Goal: Task Accomplishment & Management: Manage account settings

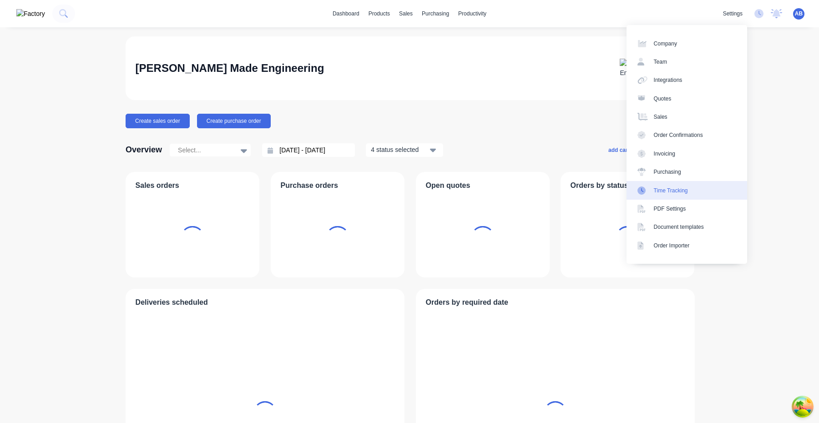
click at [697, 193] on link "Time Tracking" at bounding box center [686, 190] width 121 height 18
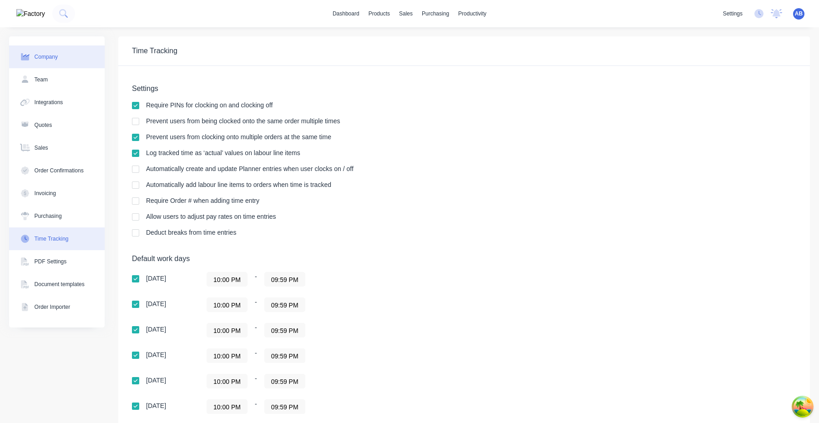
click at [64, 55] on button "Company" at bounding box center [57, 56] width 96 height 23
select select "AU"
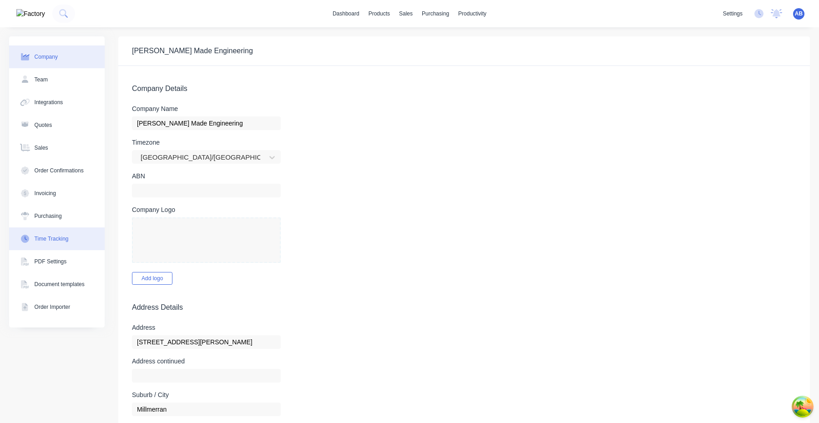
click at [91, 243] on button "Time Tracking" at bounding box center [57, 238] width 96 height 23
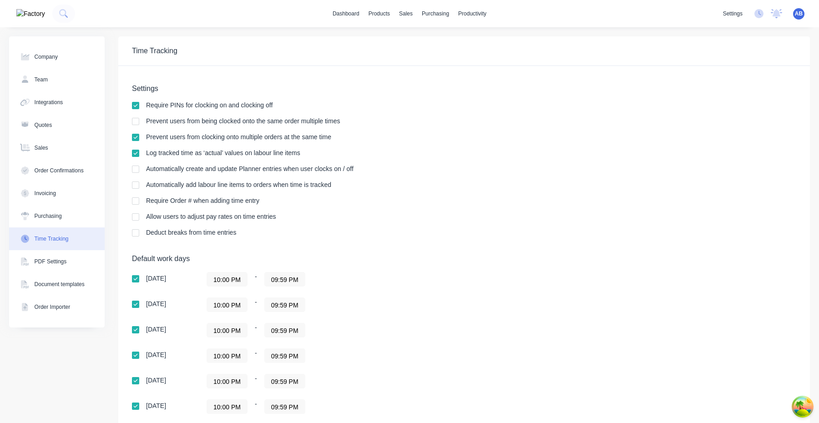
click at [793, 14] on div "AB Taylor Made Engineering Aimon Bio Administrator Profile Sign out" at bounding box center [798, 13] width 11 height 11
click at [799, 13] on span "AB" at bounding box center [799, 14] width 8 height 8
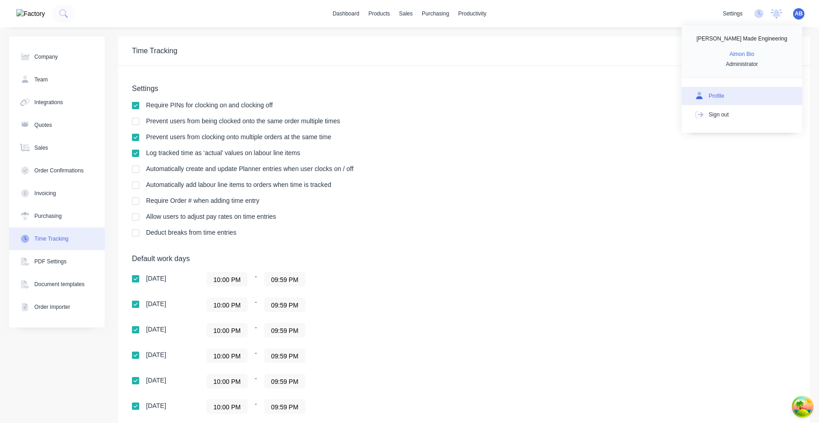
click at [742, 92] on button "Profile" at bounding box center [741, 96] width 121 height 18
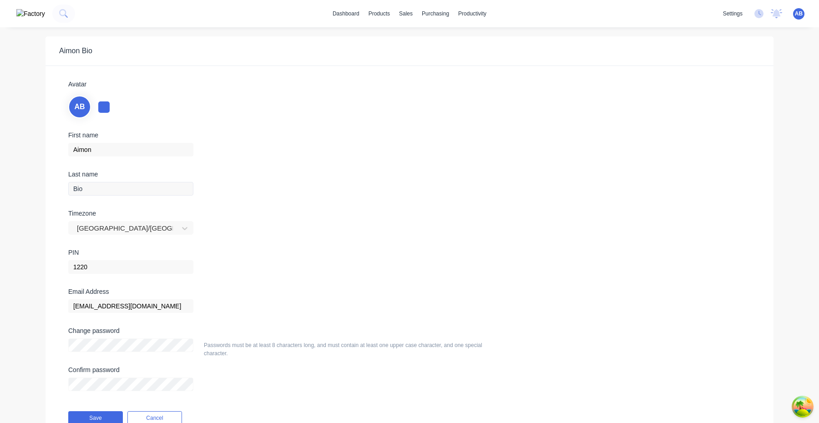
scroll to position [43, 0]
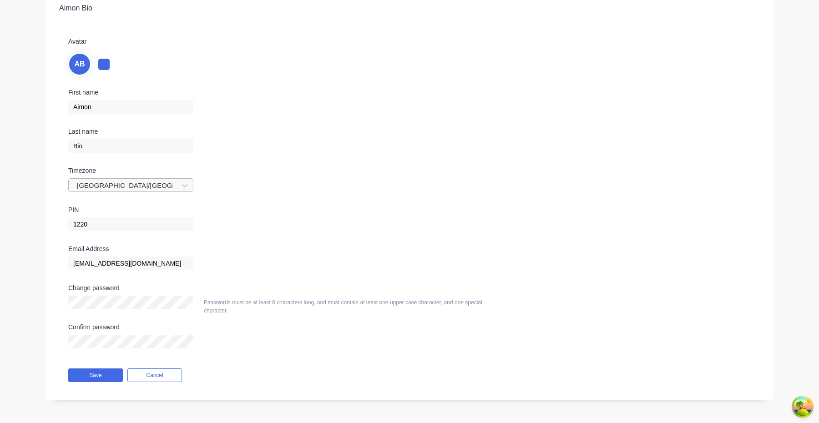
click at [155, 188] on div at bounding box center [125, 185] width 98 height 11
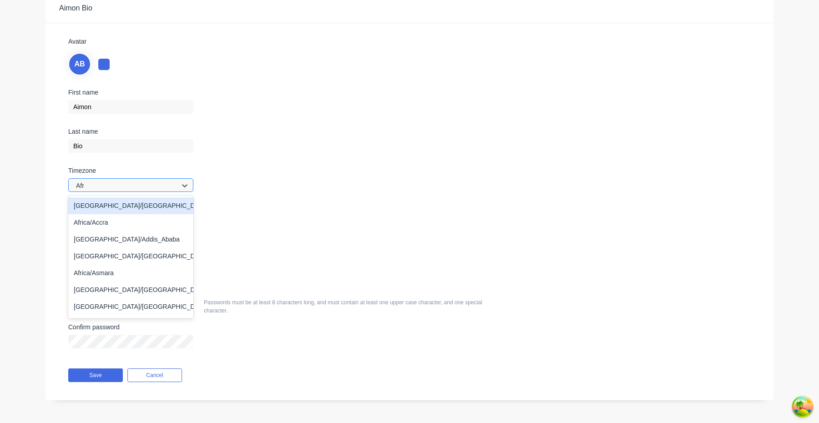
type input "Afri"
click at [139, 207] on div "Africa/Abidjan" at bounding box center [130, 205] width 125 height 17
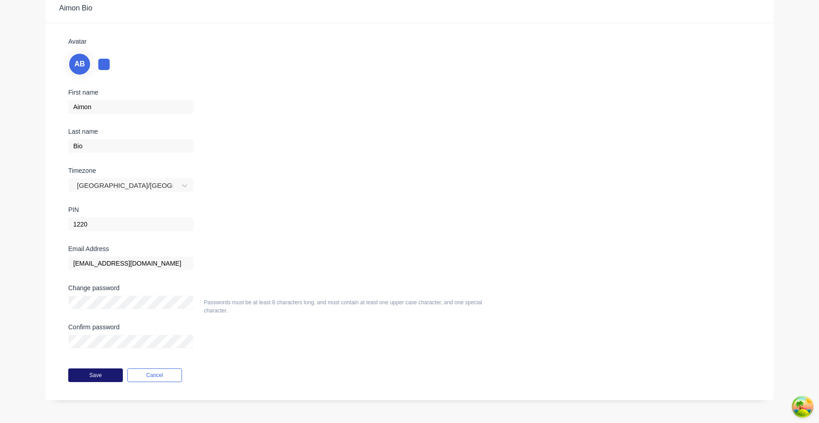
click at [105, 376] on button "Save" at bounding box center [95, 375] width 55 height 14
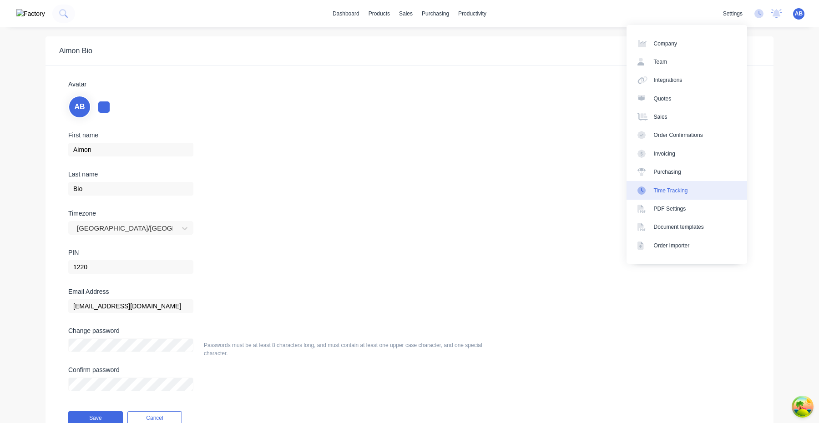
click at [693, 195] on link "Time Tracking" at bounding box center [686, 190] width 121 height 18
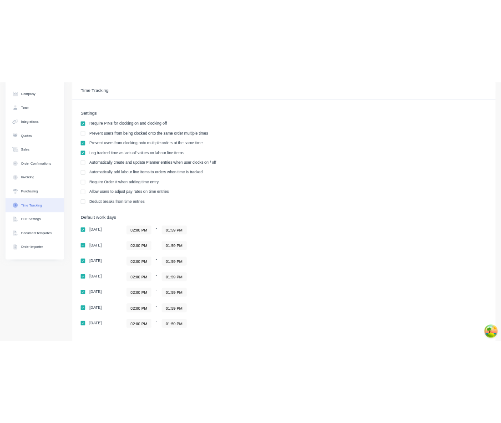
scroll to position [40, 0]
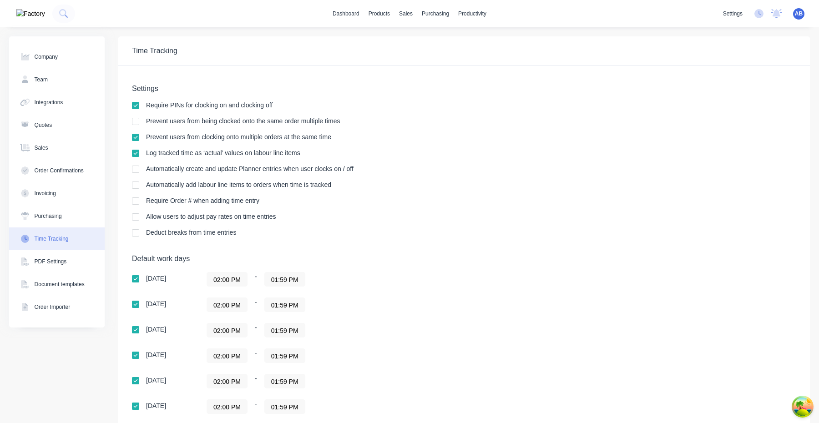
click at [454, 17] on span "AB" at bounding box center [799, 14] width 8 height 8
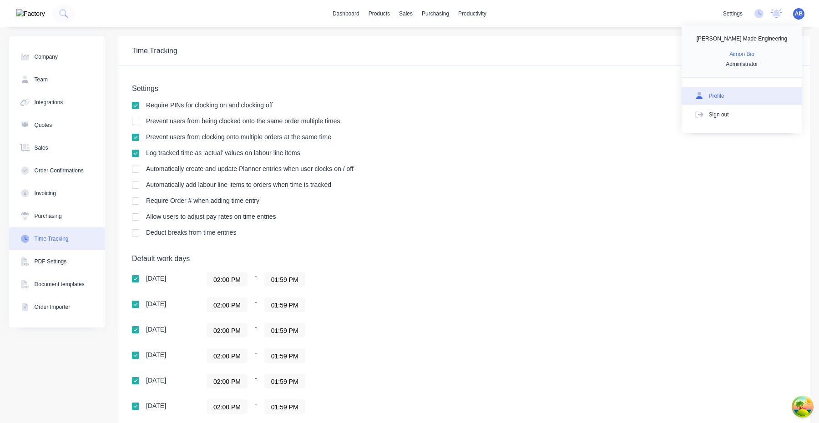
click at [454, 94] on button "Profile" at bounding box center [741, 96] width 121 height 18
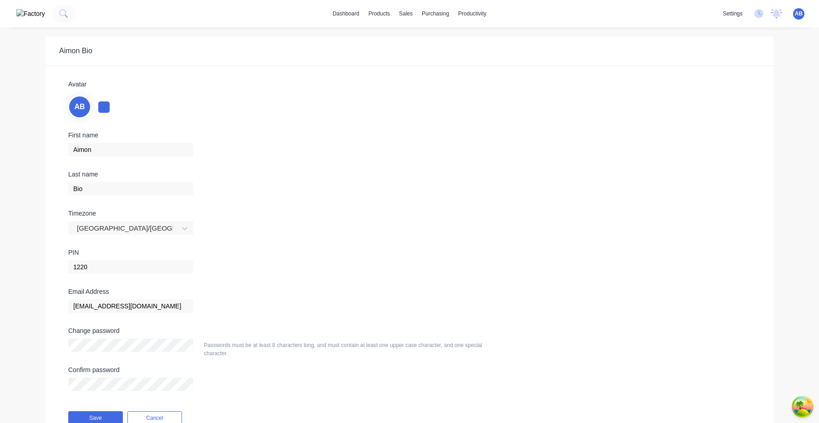
scroll to position [43, 0]
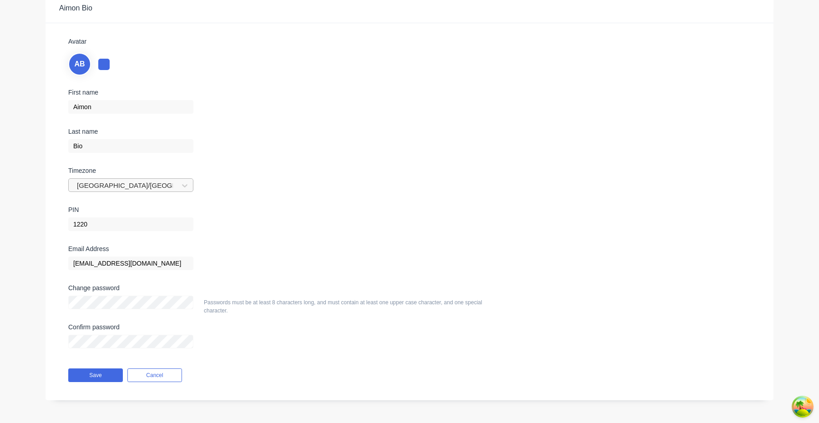
click at [132, 182] on div at bounding box center [125, 185] width 98 height 11
type input "Asia/Manila"
click at [121, 205] on div "Asia/Manila" at bounding box center [130, 205] width 125 height 17
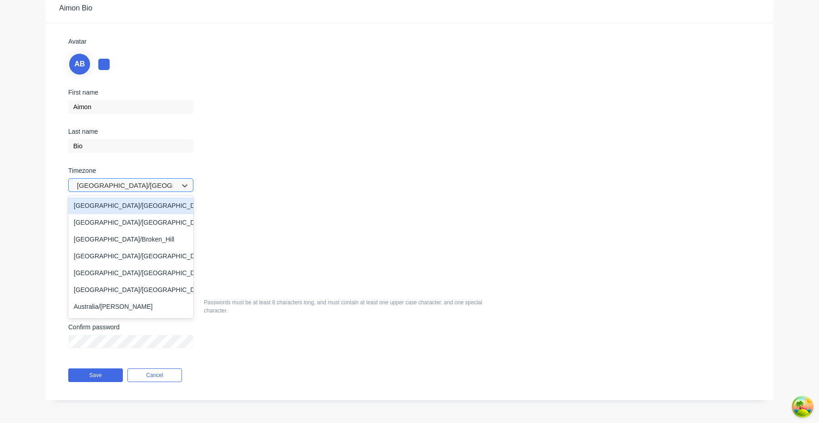
click at [152, 187] on div at bounding box center [125, 185] width 98 height 11
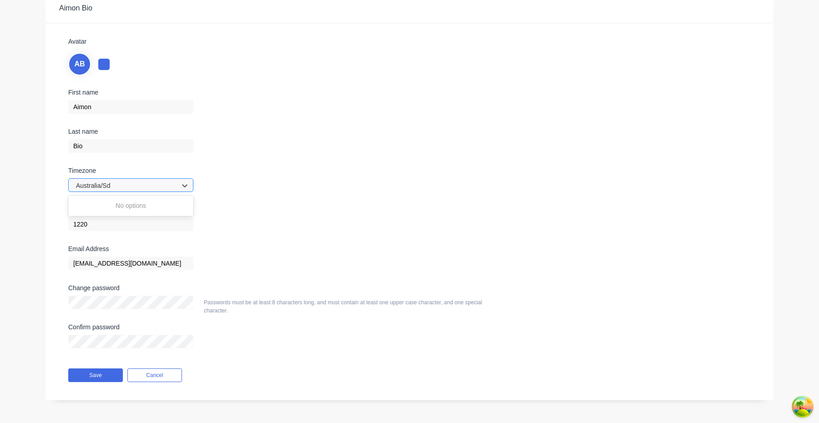
type input "Australia/S"
click at [142, 203] on div "Australia/Sydney" at bounding box center [130, 205] width 125 height 17
click at [360, 193] on div "First name Aimon Last name Bio Timezone Australia/Sydney PIN 1220" at bounding box center [409, 167] width 696 height 156
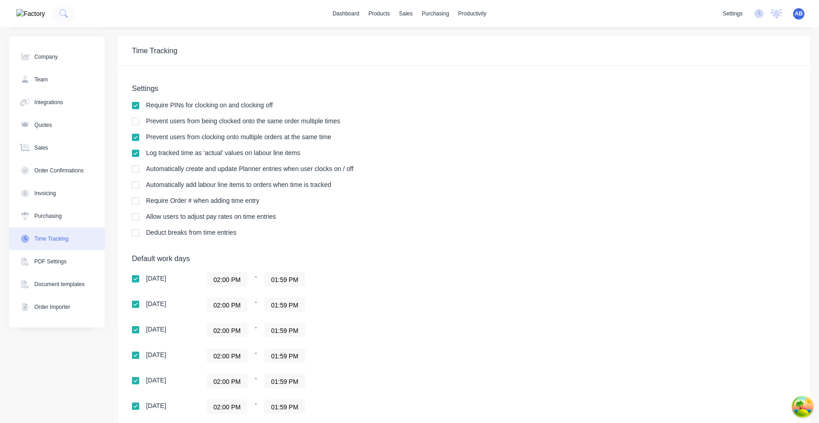
click at [795, 18] on div "AB Taylor Made Engineering Aimon Bio Administrator Profile Sign out" at bounding box center [798, 13] width 11 height 11
click at [795, 14] on span "AB" at bounding box center [799, 14] width 8 height 8
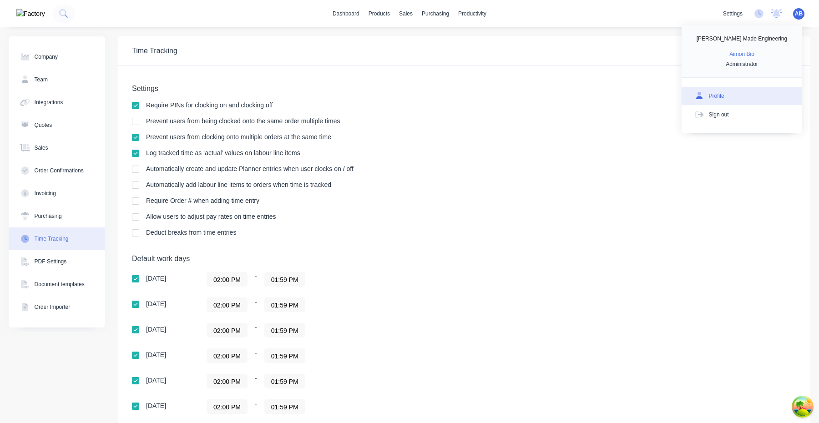
click at [755, 96] on button "Profile" at bounding box center [741, 96] width 121 height 18
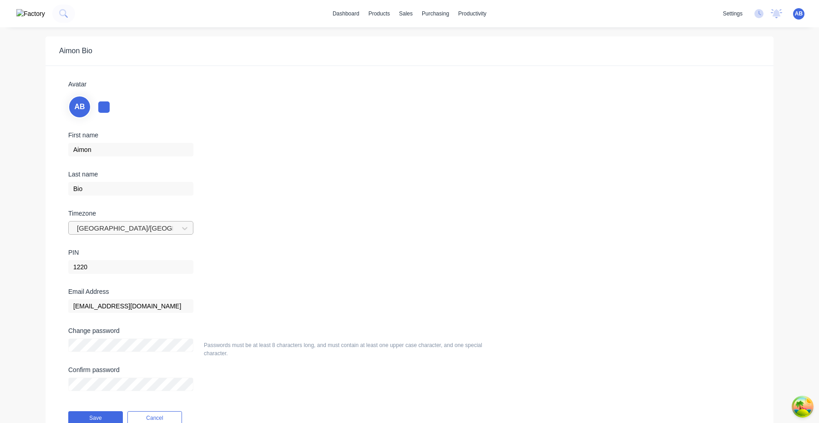
click at [152, 223] on div at bounding box center [125, 228] width 98 height 11
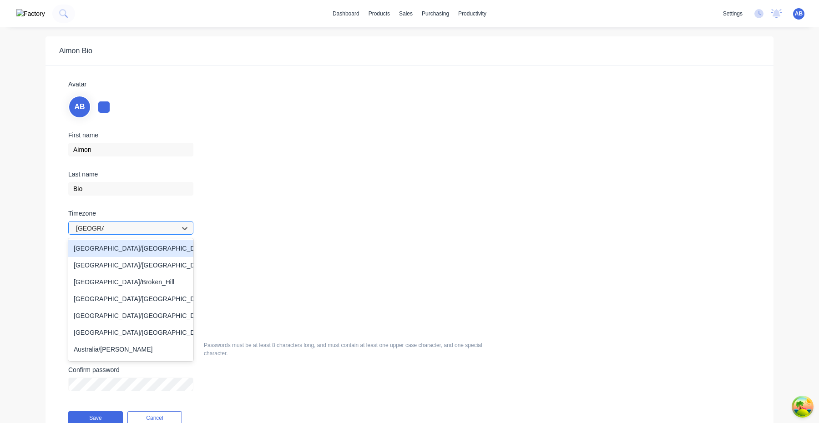
type input "Australia/S"
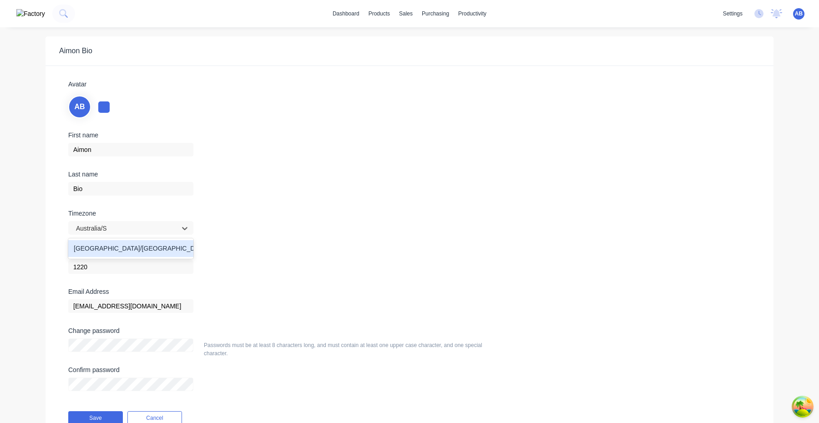
click at [125, 247] on div "[GEOGRAPHIC_DATA]/[GEOGRAPHIC_DATA]" at bounding box center [130, 248] width 125 height 17
click at [308, 223] on div "First name Aimon Last name Bio Timezone Australia/Sydney PIN 1220" at bounding box center [409, 210] width 696 height 156
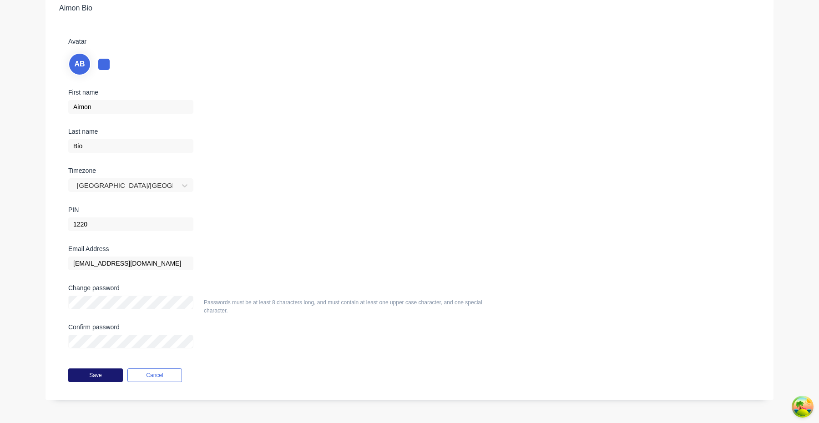
click at [105, 373] on button "Save" at bounding box center [95, 375] width 55 height 14
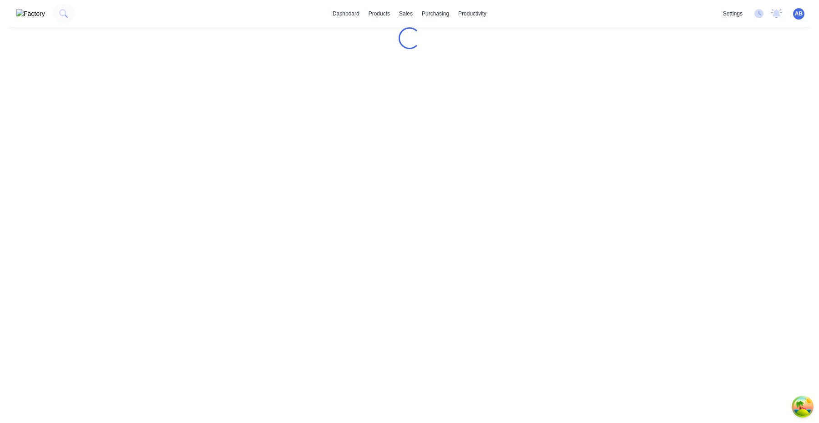
scroll to position [0, 0]
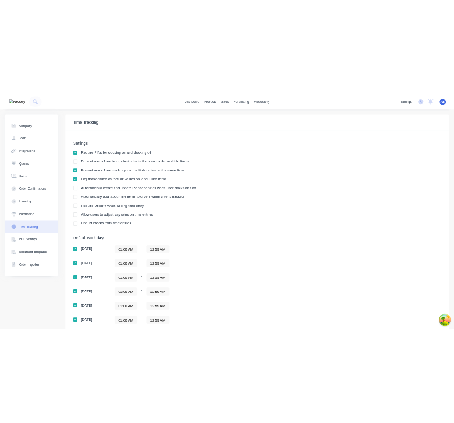
scroll to position [135, 0]
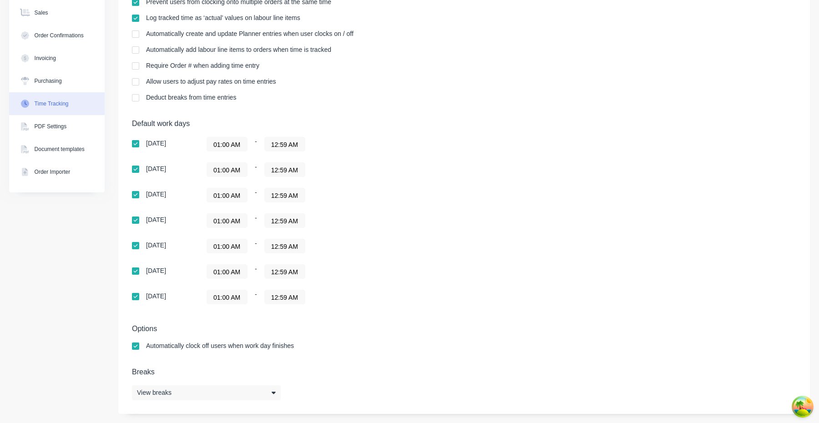
click at [234, 141] on input "01:00 AM" at bounding box center [227, 144] width 40 height 14
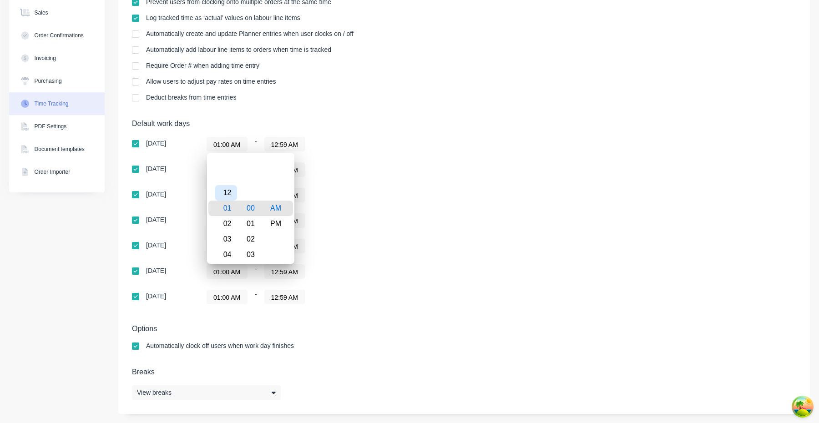
click at [230, 199] on div "12" at bounding box center [226, 192] width 22 height 15
type input "12:00 AM"
click at [404, 199] on div "01:00 AM - 12:59 AM" at bounding box center [319, 195] width 227 height 15
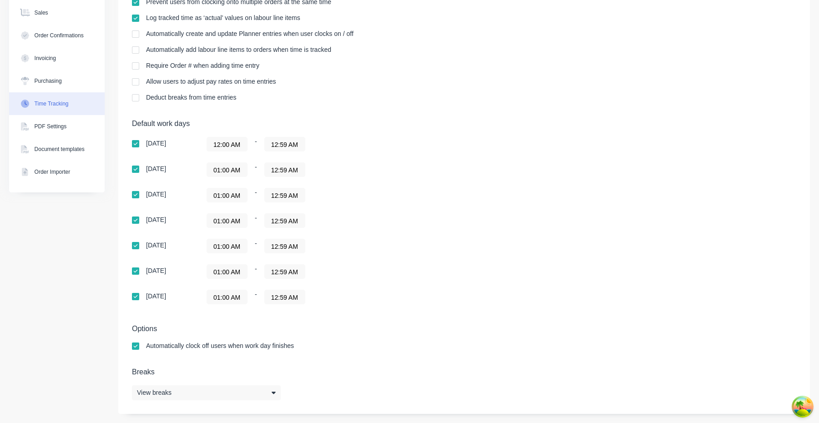
click at [289, 145] on input "12:59 AM" at bounding box center [285, 144] width 40 height 14
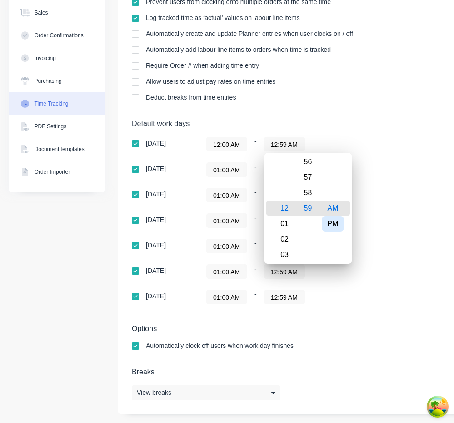
click at [338, 229] on div "PM" at bounding box center [333, 223] width 22 height 15
type input "12:59 PM"
click at [390, 193] on div "01:00 AM - 12:59 AM" at bounding box center [319, 195] width 227 height 15
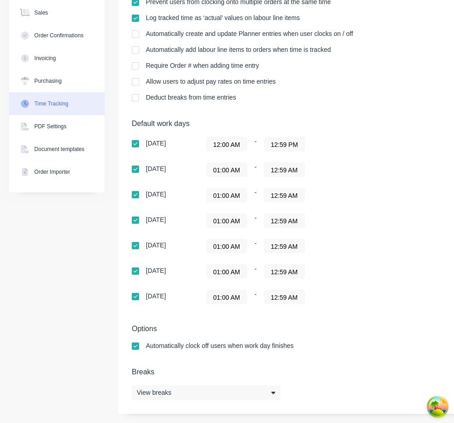
scroll to position [0, 0]
click at [421, 125] on h5 "Default work days" at bounding box center [380, 123] width 496 height 9
click at [168, 125] on h5 "Default work days" at bounding box center [380, 123] width 496 height 9
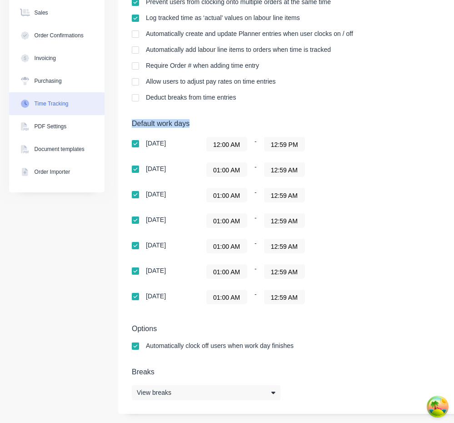
copy h5 "Default work days"
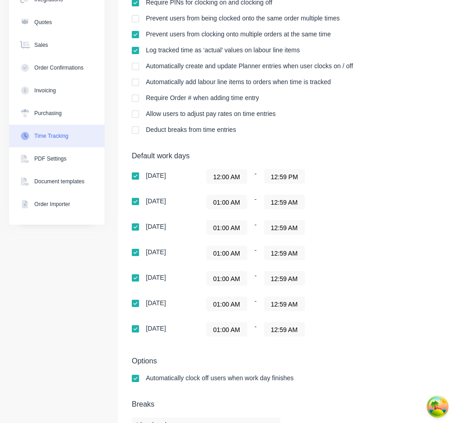
scroll to position [135, 0]
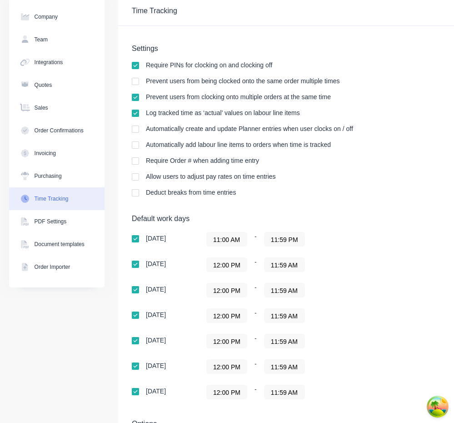
scroll to position [41, 0]
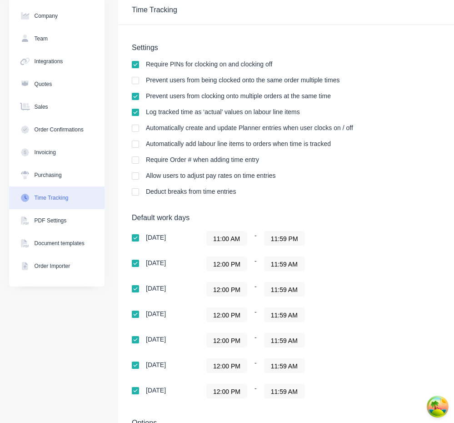
click at [229, 240] on input "11:00 AM" at bounding box center [227, 239] width 40 height 14
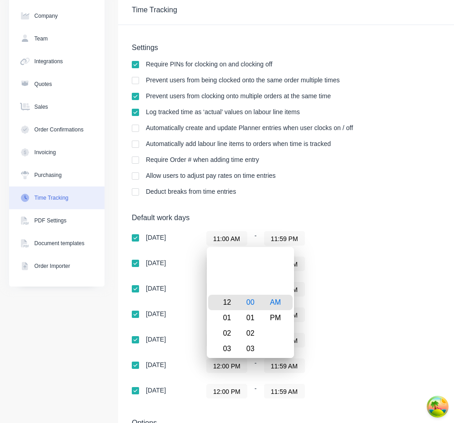
type input "12:00 AM"
click at [232, 306] on div "12" at bounding box center [226, 302] width 22 height 15
click at [352, 278] on div "Sunday 12:00 AM - 11:59 PM Monday 12:00 PM - 11:59 AM Tuesday 12:00 PM - 11:59 …" at bounding box center [291, 314] width 318 height 167
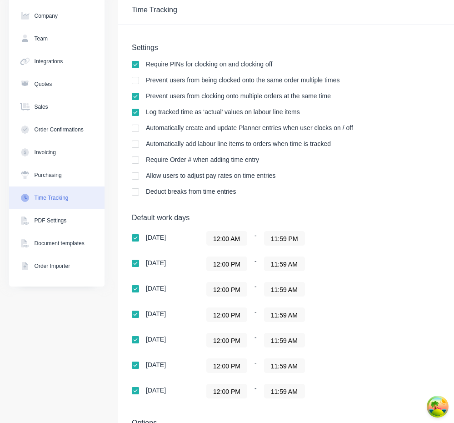
scroll to position [0, 0]
click at [241, 258] on input "12:00 PM" at bounding box center [227, 264] width 40 height 14
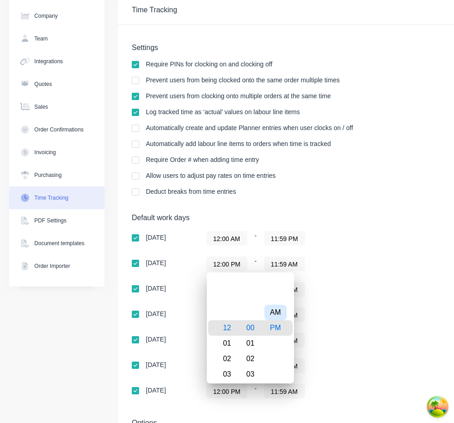
click at [274, 315] on div "AM" at bounding box center [276, 312] width 22 height 15
type input "12:00 AM"
click at [365, 285] on div "12:00 PM - 11:59 AM" at bounding box center [319, 289] width 227 height 15
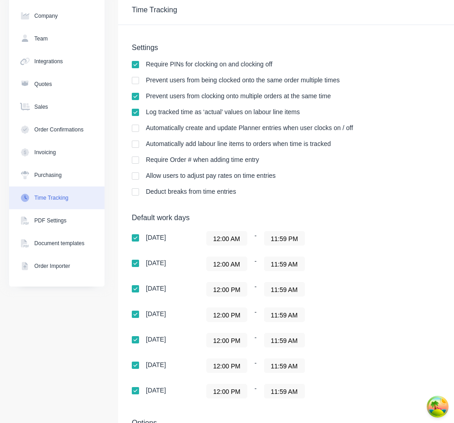
click at [234, 288] on input "12:00 PM" at bounding box center [227, 289] width 40 height 14
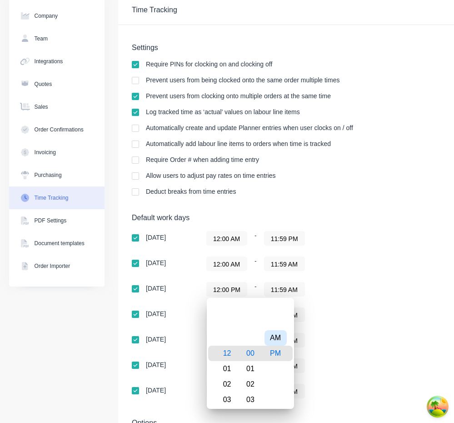
click at [277, 332] on div "AM" at bounding box center [276, 337] width 22 height 15
type input "12:00 AM"
click at [337, 320] on div "12:00 PM - 11:59 AM" at bounding box center [319, 314] width 227 height 15
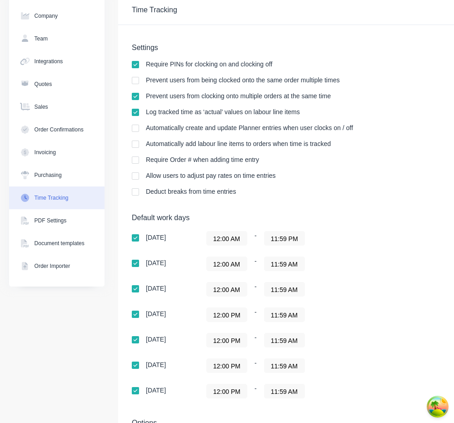
click at [236, 315] on input "12:00 PM" at bounding box center [227, 315] width 40 height 14
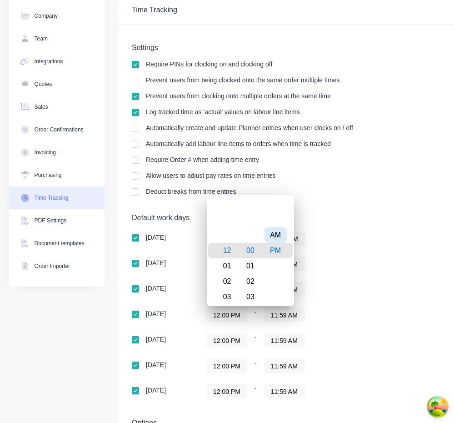
click at [277, 238] on div "AM" at bounding box center [276, 234] width 22 height 15
type input "12:00 AM"
click at [368, 247] on div "Sunday 12:00 AM - 11:59 PM Monday 12:00 AM - 11:59 AM Tuesday 12:00 AM - 11:59 …" at bounding box center [291, 314] width 318 height 167
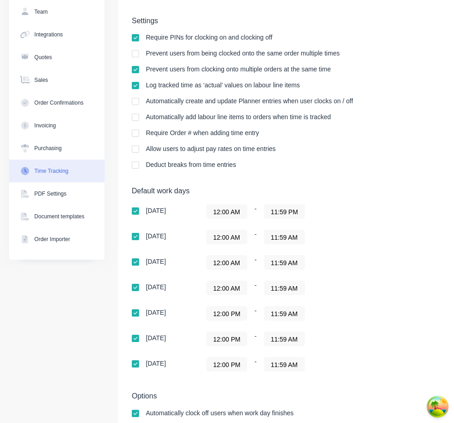
scroll to position [69, 0]
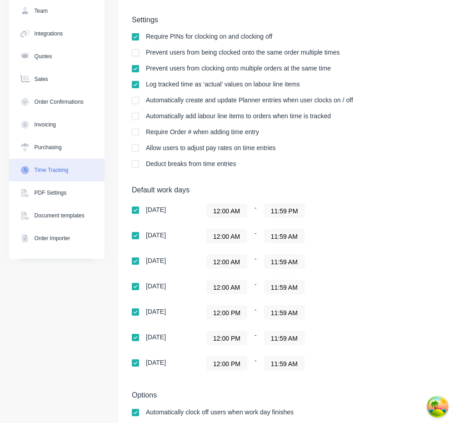
click at [239, 312] on input "12:00 PM" at bounding box center [227, 313] width 40 height 14
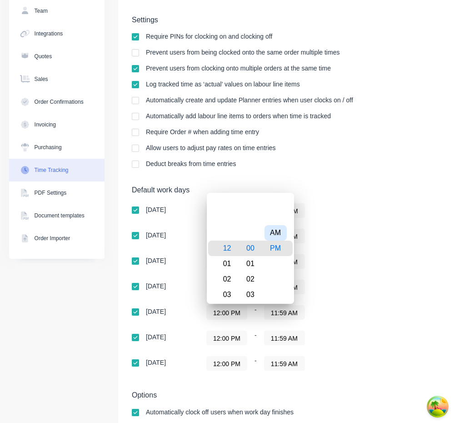
click at [275, 236] on div "AM" at bounding box center [276, 232] width 22 height 15
type input "12:00 AM"
click at [347, 270] on div "Sunday 12:00 AM - 11:59 PM Monday 12:00 AM - 11:59 AM Tuesday 12:00 AM - 11:59 …" at bounding box center [291, 286] width 318 height 167
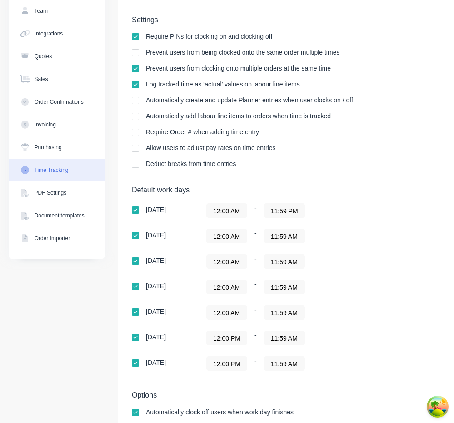
click at [241, 338] on input "12:00 PM" at bounding box center [227, 338] width 40 height 14
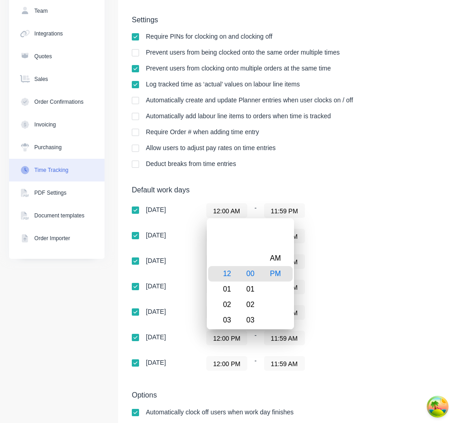
click at [373, 338] on div "12:00 PM - 11:59 AM" at bounding box center [319, 338] width 227 height 15
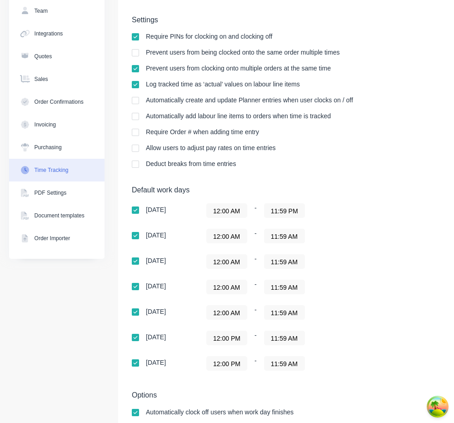
click at [387, 339] on div "12:00 PM - 11:59 AM" at bounding box center [319, 338] width 227 height 15
click at [238, 366] on input "12:00 PM" at bounding box center [227, 364] width 40 height 14
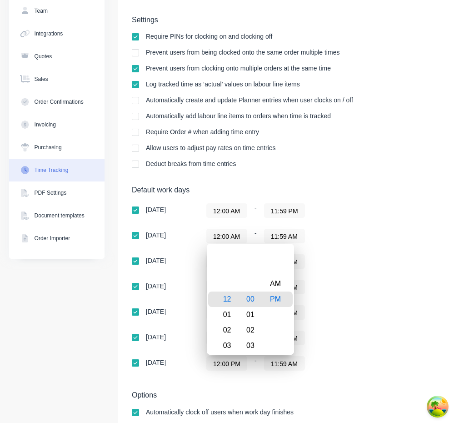
click at [352, 369] on div "12:00 PM - 11:59 AM" at bounding box center [319, 363] width 227 height 15
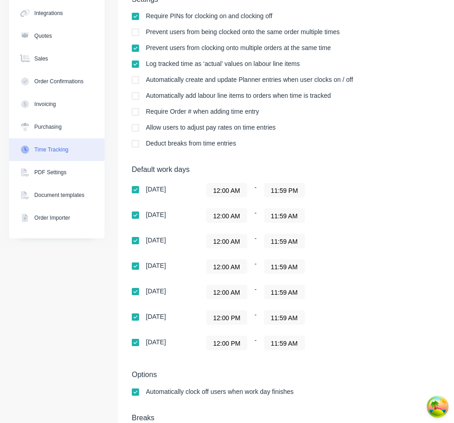
scroll to position [135, 0]
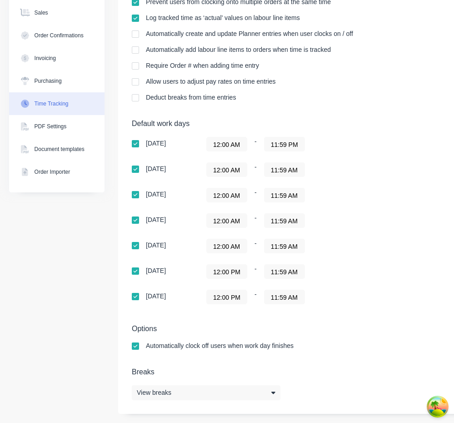
click at [203, 85] on div "Allow users to adjust pay rates on time entries" at bounding box center [211, 81] width 130 height 6
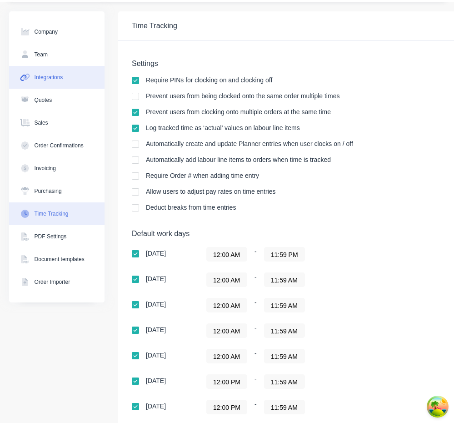
scroll to position [21, 0]
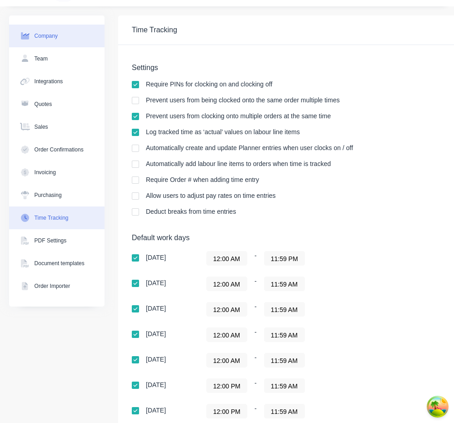
click at [65, 38] on button "Company" at bounding box center [57, 36] width 96 height 23
select select "AU"
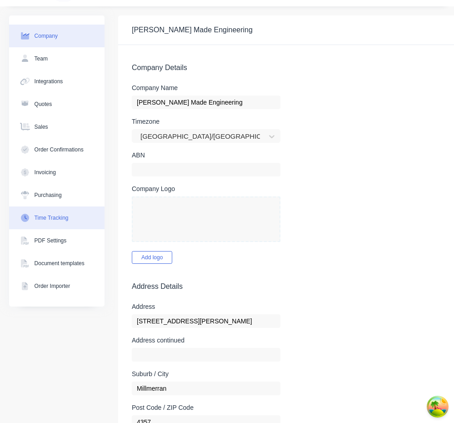
click at [69, 215] on div "Time Tracking" at bounding box center [52, 218] width 34 height 8
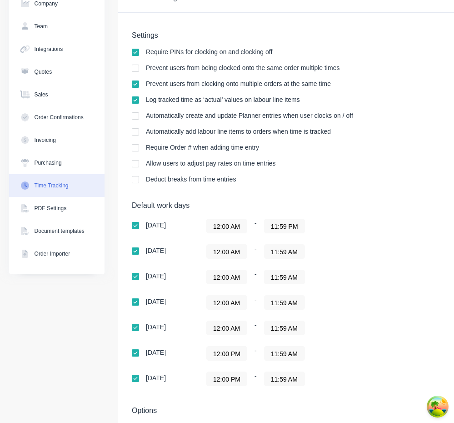
scroll to position [135, 0]
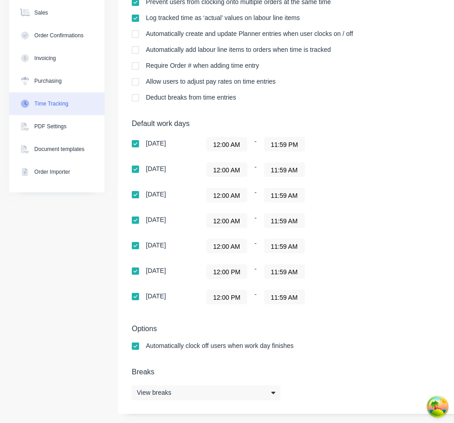
click at [232, 247] on input "12:00 AM" at bounding box center [227, 246] width 40 height 14
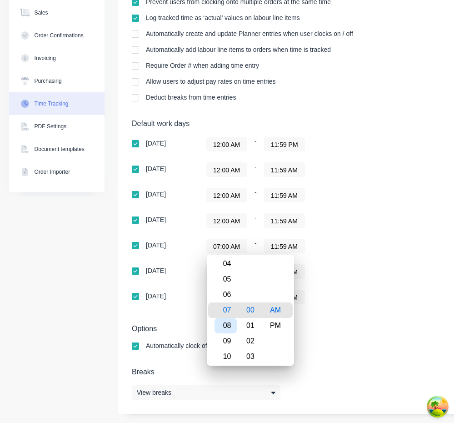
click at [227, 327] on div "08" at bounding box center [226, 325] width 22 height 15
type input "08:00 AM"
click at [399, 273] on div "12:00 PM - 11:59 AM" at bounding box center [319, 271] width 227 height 15
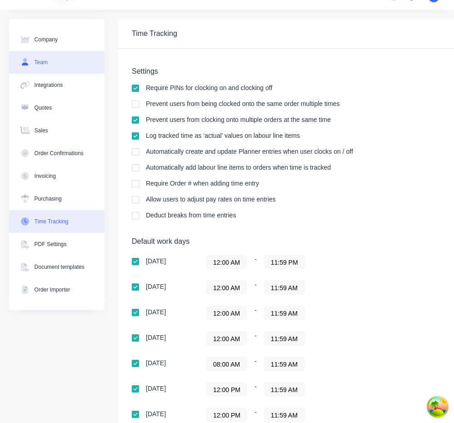
scroll to position [9, 0]
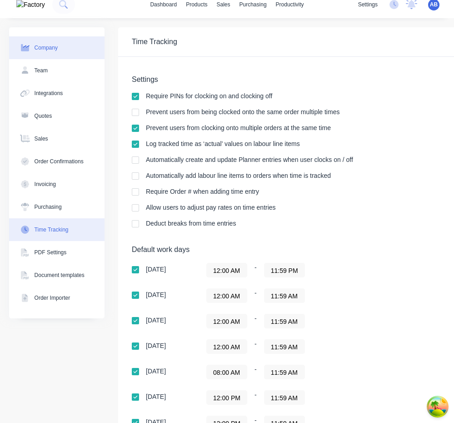
click at [63, 45] on button "Company" at bounding box center [57, 47] width 96 height 23
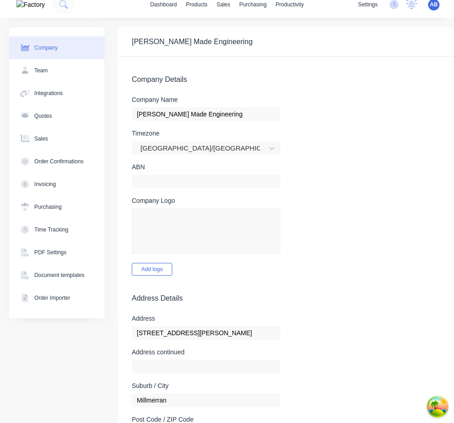
select select "AU"
click at [69, 228] on div "Time Tracking" at bounding box center [52, 230] width 34 height 8
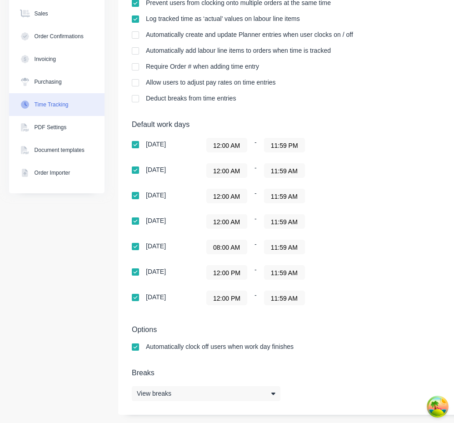
scroll to position [135, 0]
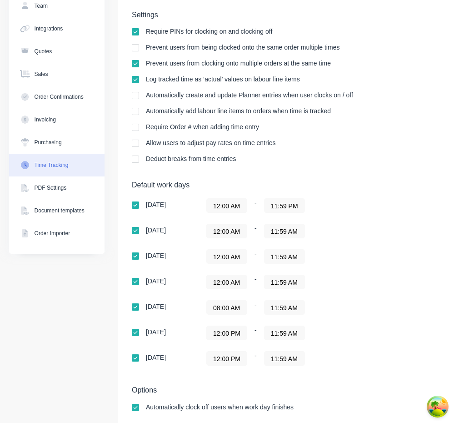
scroll to position [124, 0]
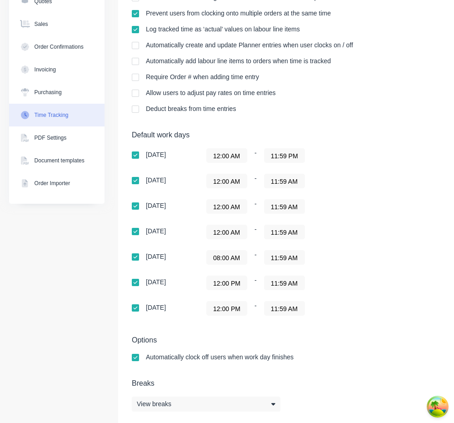
click at [234, 262] on input "08:00 AM" at bounding box center [227, 258] width 40 height 14
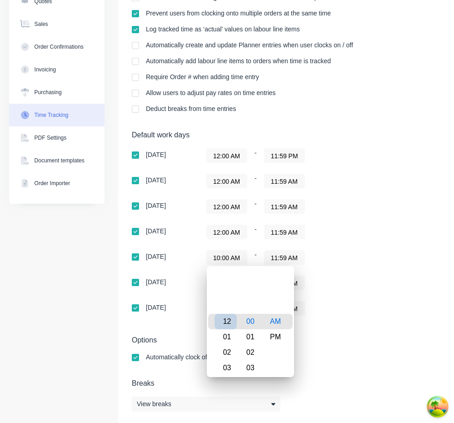
type input "12:00 AM"
click at [228, 319] on div "12" at bounding box center [226, 321] width 22 height 15
click at [415, 258] on div "12:00 AM - 11:59 AM" at bounding box center [319, 257] width 227 height 15
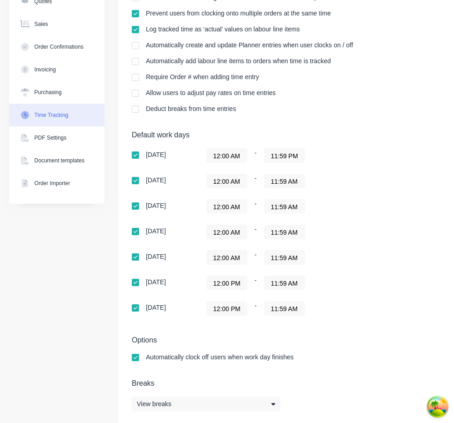
scroll to position [0, 0]
click at [366, 288] on div "12:00 PM - 11:59 AM" at bounding box center [319, 283] width 227 height 15
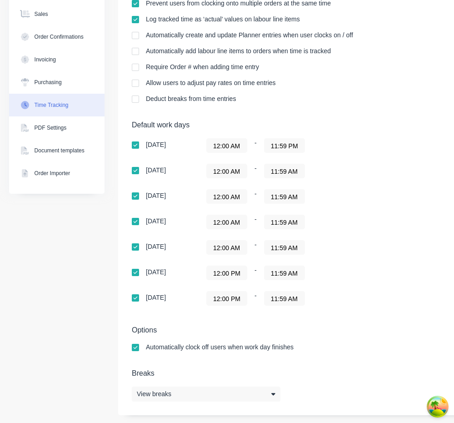
scroll to position [135, 0]
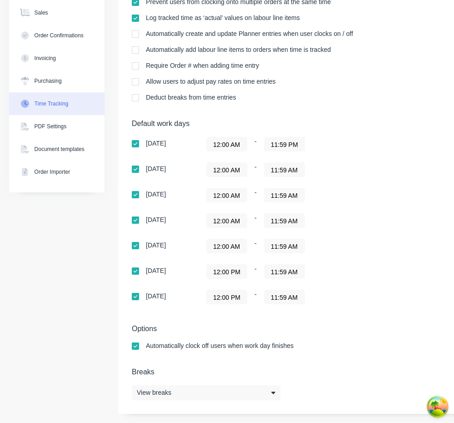
click at [230, 274] on input "12:00 PM" at bounding box center [227, 272] width 40 height 14
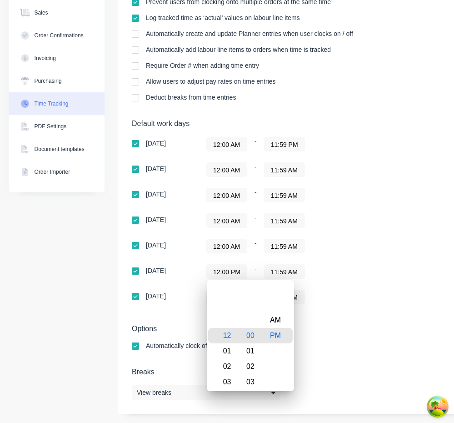
click at [406, 153] on div "[DATE] 12:00 AM - 11:59 PM [DATE] 12:00 AM - 11:59 AM [DATE] 12:00 AM - 11:59 A…" at bounding box center [291, 220] width 318 height 167
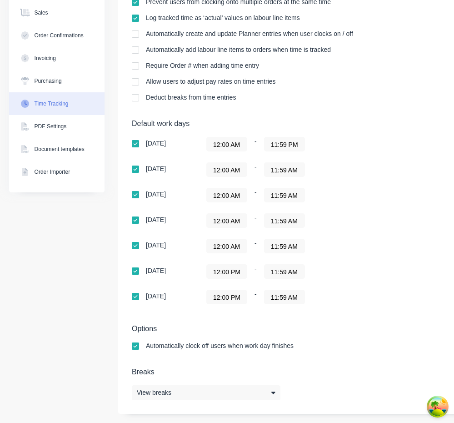
click at [236, 272] on input "12:00 PM" at bounding box center [227, 272] width 40 height 14
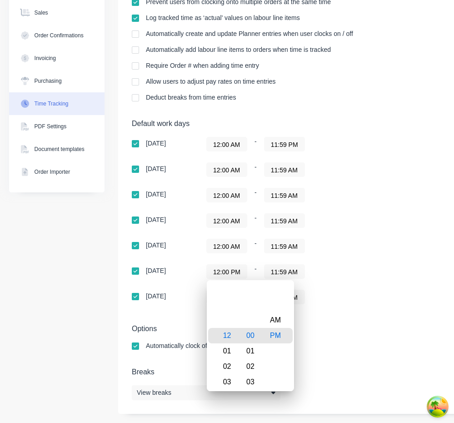
click at [274, 317] on div "AM" at bounding box center [276, 319] width 22 height 15
type input "12:00 AM"
click at [392, 277] on div "12:00 AM - 11:59 AM" at bounding box center [319, 271] width 227 height 15
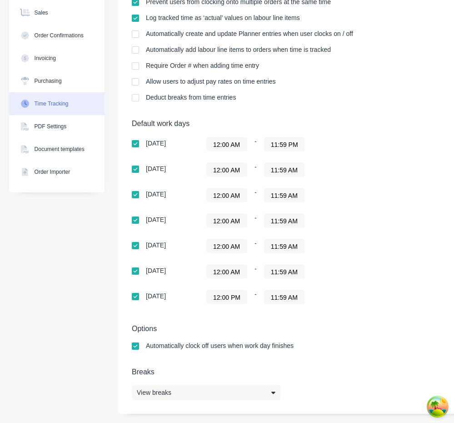
click at [237, 295] on input "12:00 PM" at bounding box center [227, 297] width 40 height 14
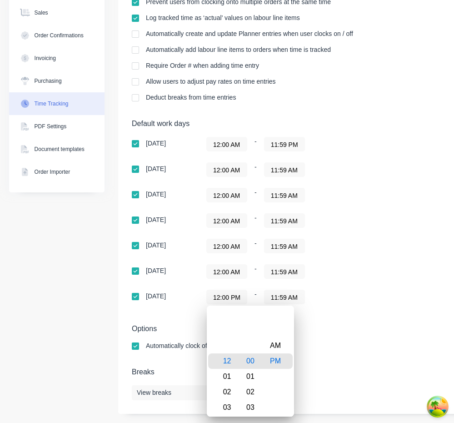
click at [268, 339] on div "AM" at bounding box center [276, 345] width 22 height 15
type input "12:00 AM"
click at [348, 306] on div "Default work days [DATE] 12:00 AM - 11:59 PM [DATE] 12:00 AM - 11:59 AM [DATE] …" at bounding box center [380, 217] width 496 height 196
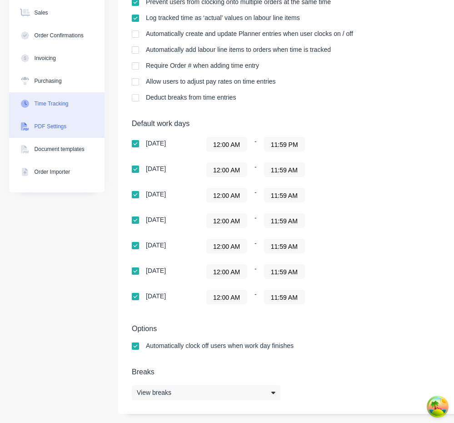
click at [53, 124] on div "PDF Settings" at bounding box center [51, 126] width 32 height 8
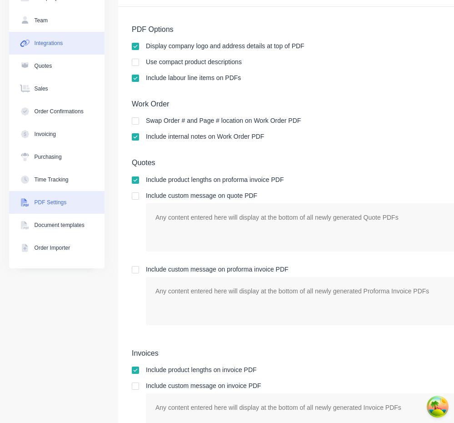
scroll to position [42, 0]
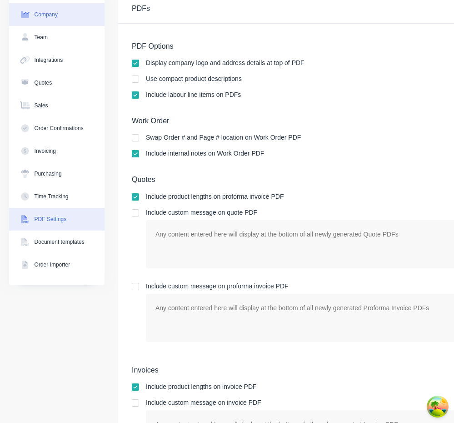
click at [54, 18] on div "Company" at bounding box center [46, 14] width 23 height 8
select select "AU"
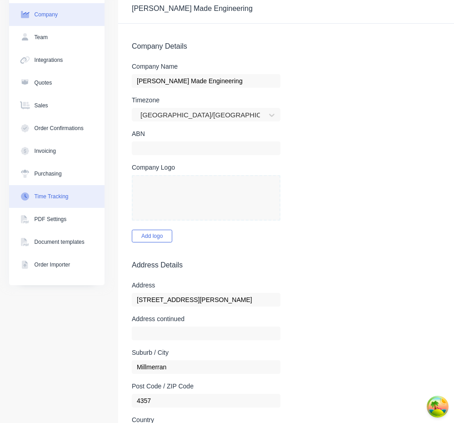
click at [69, 194] on div "Time Tracking" at bounding box center [52, 196] width 34 height 8
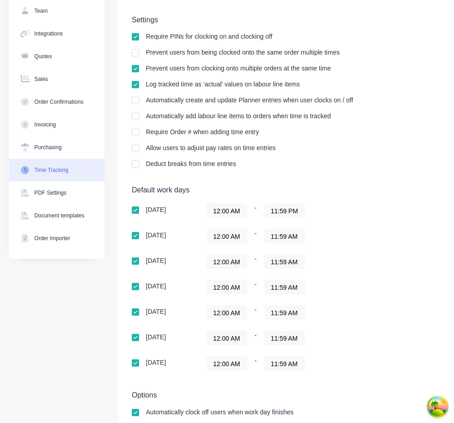
scroll to position [69, 0]
click at [300, 340] on input "11:59 AM" at bounding box center [285, 338] width 40 height 14
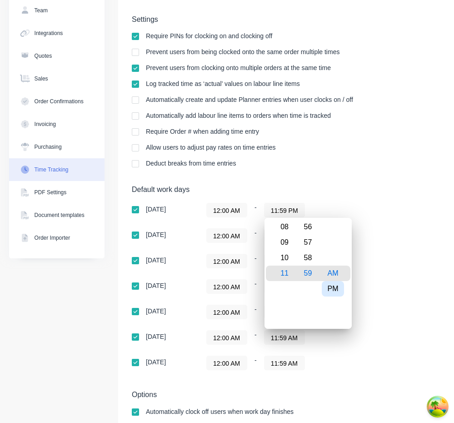
click at [336, 292] on div "PM" at bounding box center [333, 288] width 22 height 15
type input "11:59 PM"
click at [361, 343] on div "12:00 AM - 11:59 PM" at bounding box center [319, 337] width 227 height 15
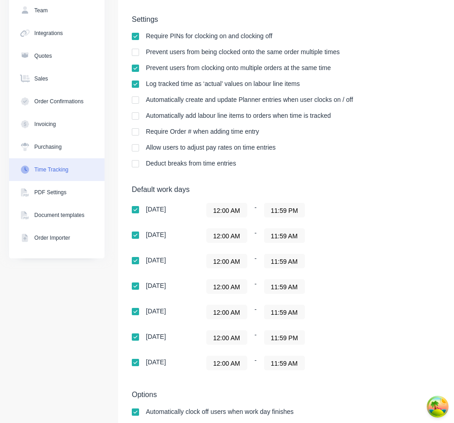
click at [297, 313] on input "11:59 AM" at bounding box center [285, 312] width 40 height 14
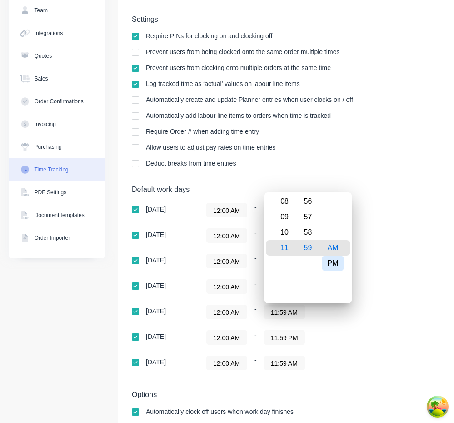
click at [337, 265] on div "PM" at bounding box center [333, 263] width 22 height 15
type input "11:59 PM"
click at [366, 307] on div "12:00 AM - 11:59 PM" at bounding box center [319, 312] width 227 height 15
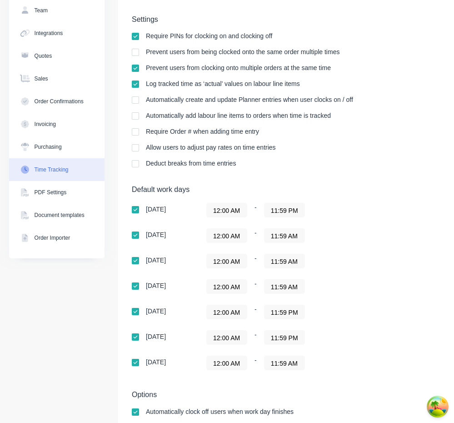
click at [293, 360] on input "11:59 AM" at bounding box center [285, 363] width 40 height 14
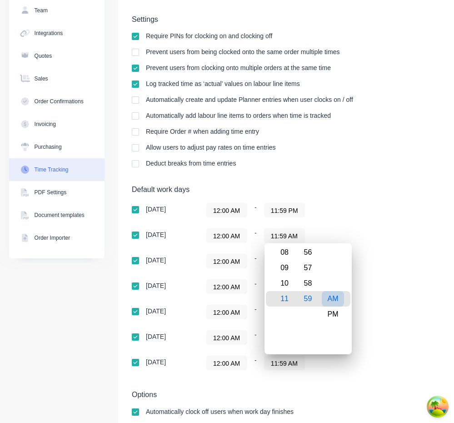
click at [335, 312] on div "PM" at bounding box center [333, 314] width 22 height 15
type input "11:59 PM"
click at [402, 312] on div "12:00 AM - 11:59 PM" at bounding box center [319, 312] width 227 height 15
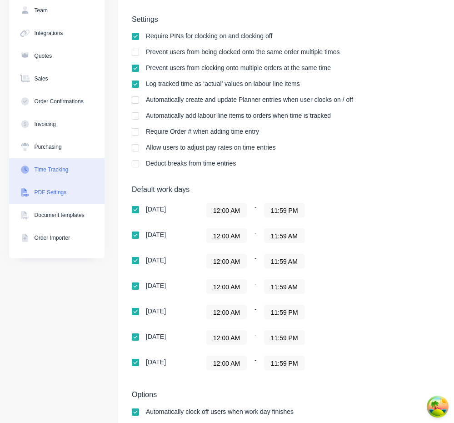
scroll to position [0, 0]
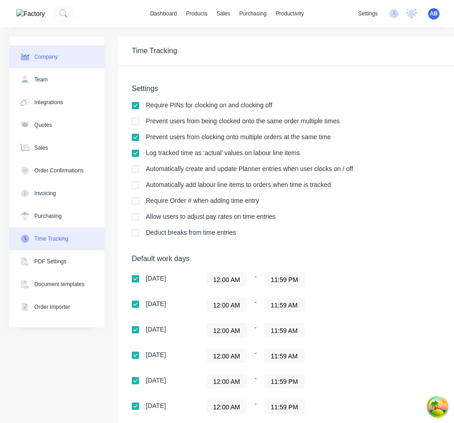
click at [65, 66] on button "Company" at bounding box center [57, 56] width 96 height 23
select select "AU"
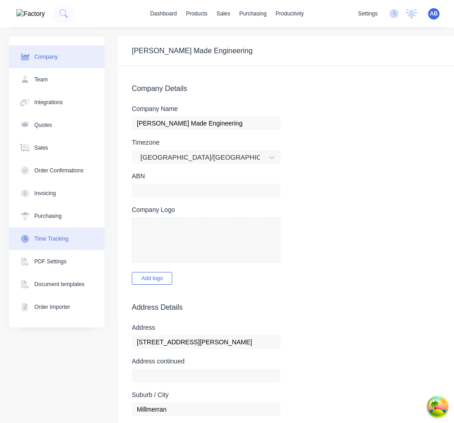
click at [71, 228] on button "Time Tracking" at bounding box center [57, 238] width 96 height 23
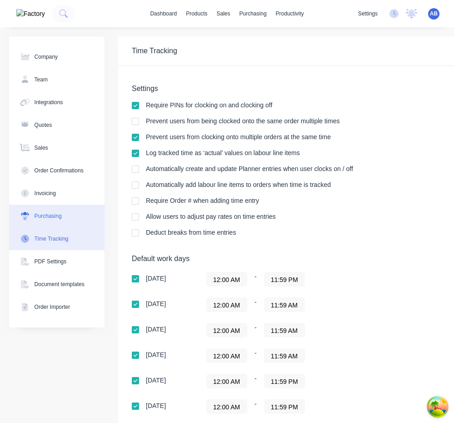
click at [62, 214] on div "Purchasing" at bounding box center [48, 216] width 27 height 8
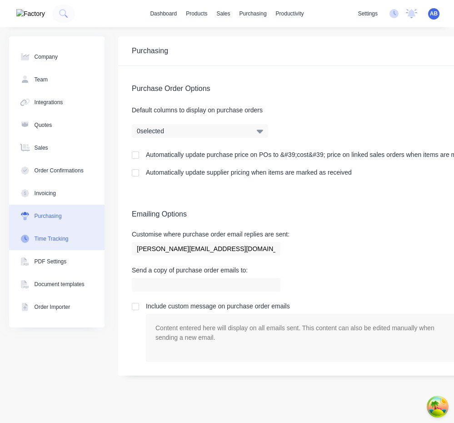
click at [62, 239] on div "Time Tracking" at bounding box center [52, 239] width 34 height 8
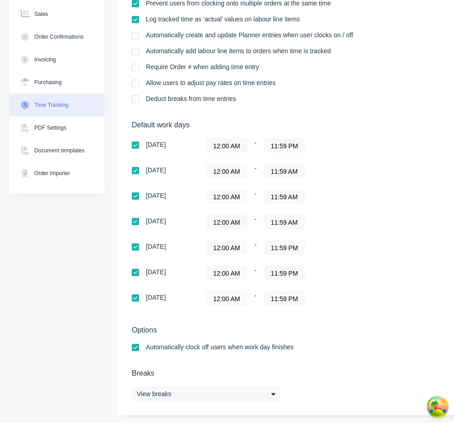
scroll to position [135, 0]
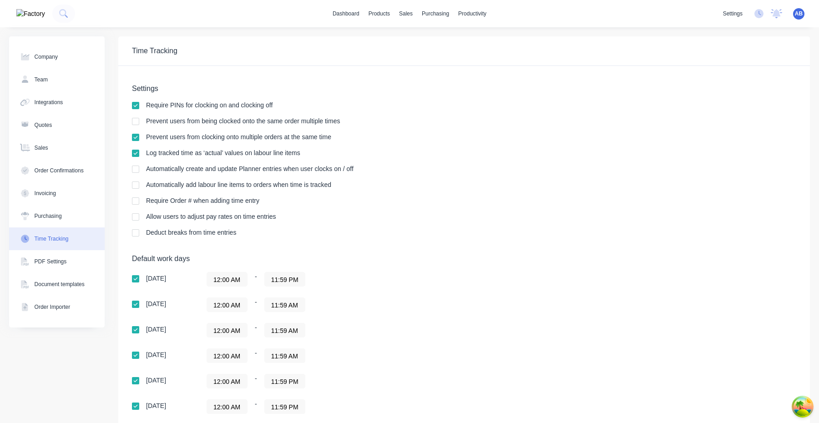
click at [454, 10] on span "AB" at bounding box center [799, 14] width 8 height 8
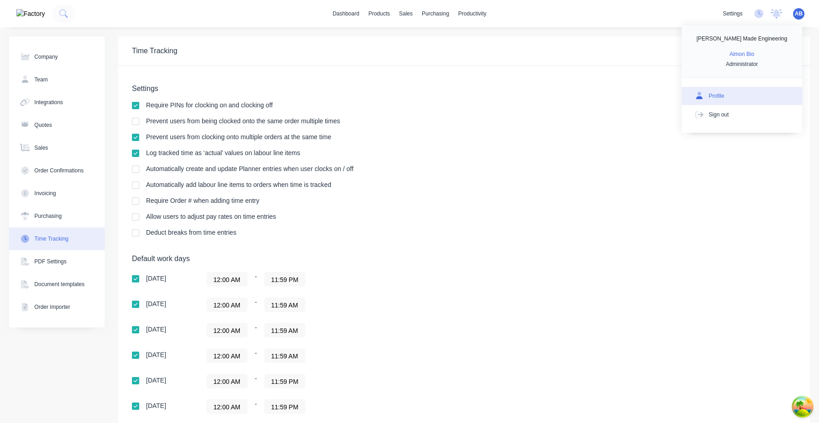
click at [454, 100] on button "Profile" at bounding box center [741, 96] width 121 height 18
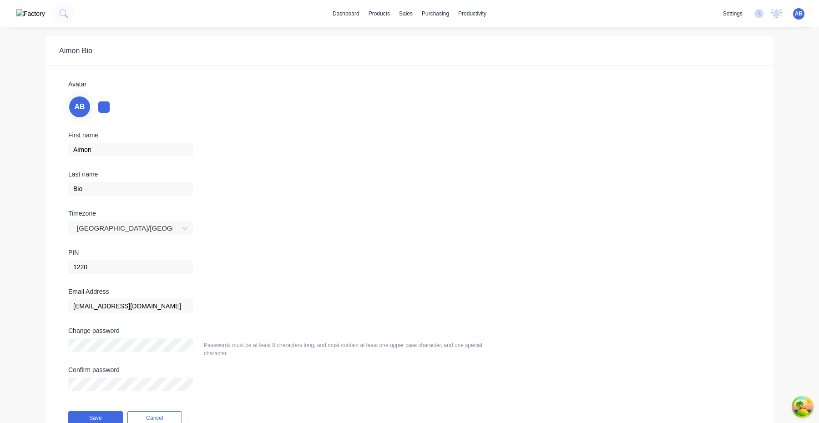
scroll to position [43, 0]
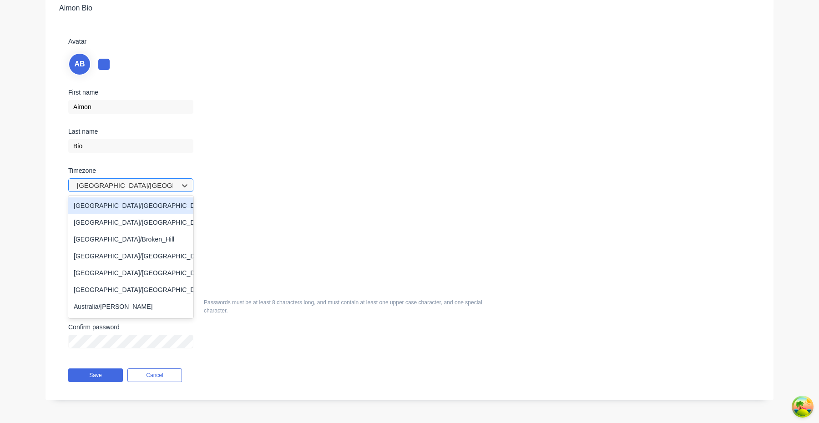
click at [163, 181] on div at bounding box center [125, 185] width 98 height 11
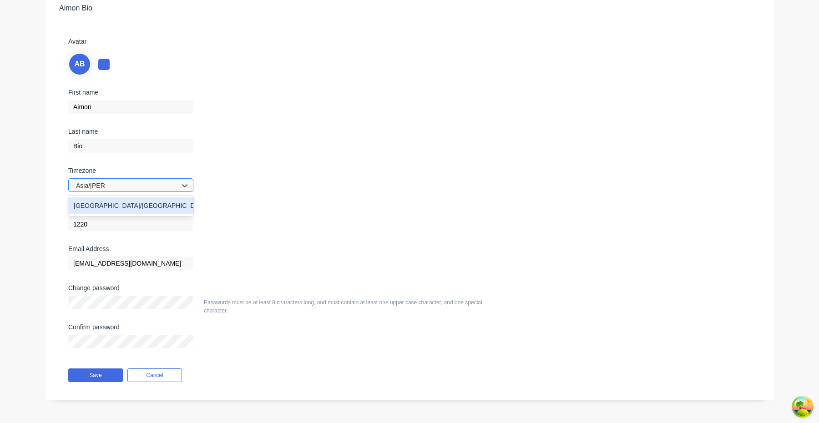
type input "Asia/Manila"
click at [150, 208] on div "Asia/Manila" at bounding box center [130, 205] width 125 height 17
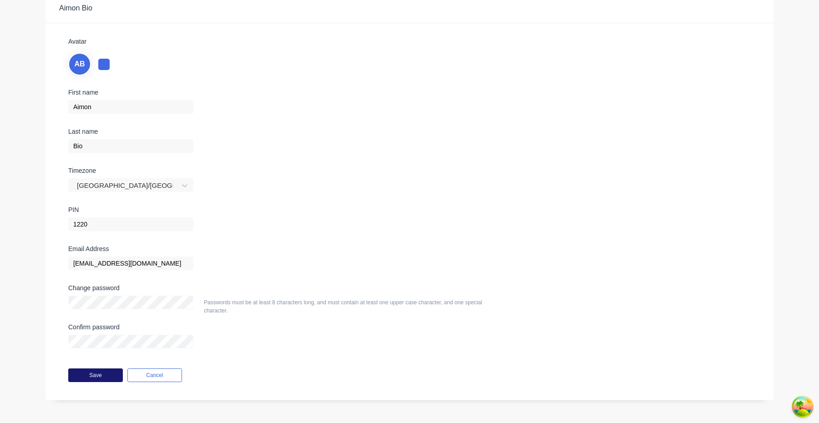
click at [100, 378] on button "Save" at bounding box center [95, 375] width 55 height 14
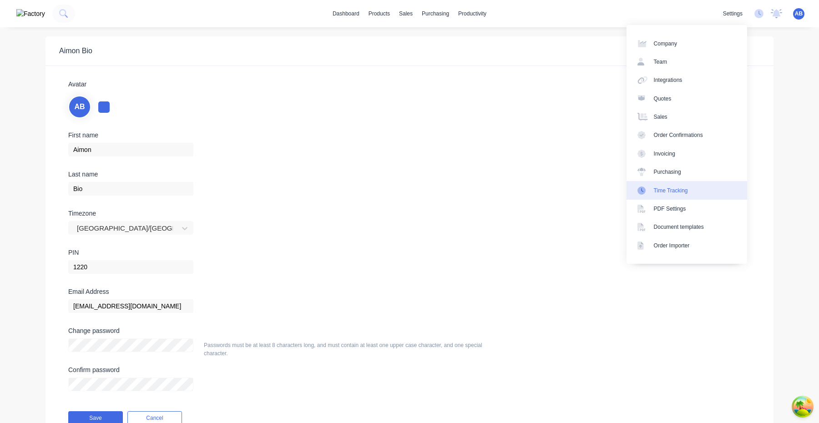
click at [454, 189] on div "Time Tracking" at bounding box center [671, 190] width 34 height 8
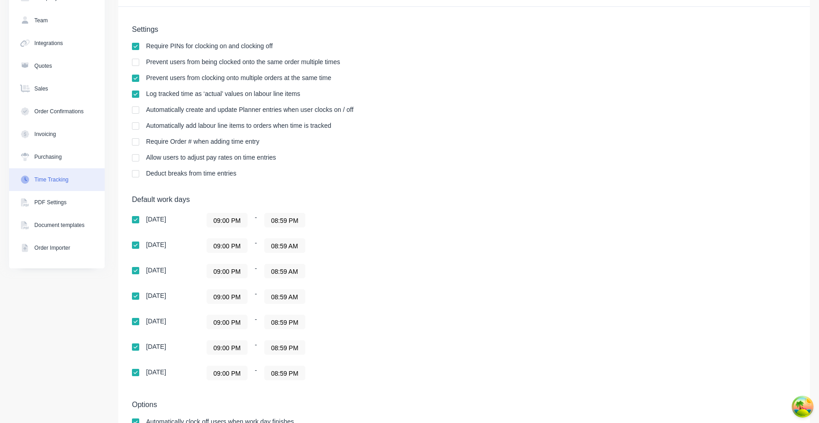
scroll to position [103, 0]
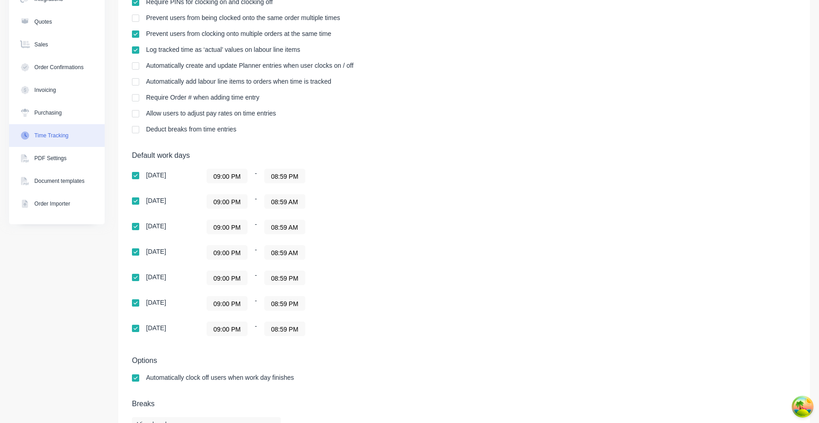
click at [243, 175] on input "09:00 PM" at bounding box center [227, 176] width 40 height 14
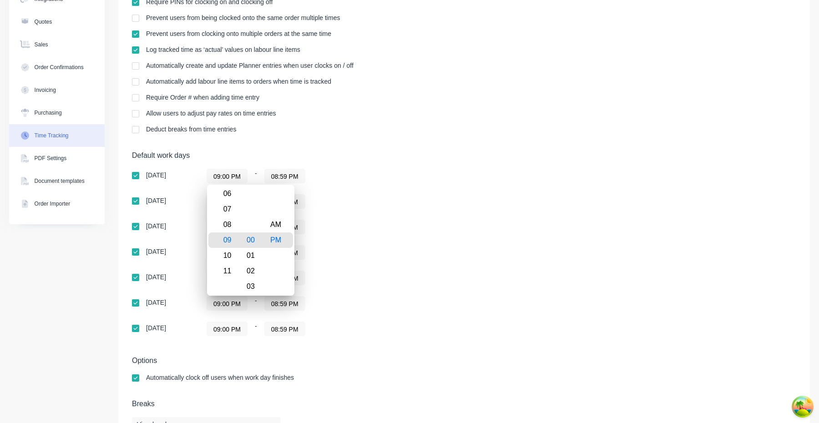
click at [454, 172] on div "Default work days Sunday 09:00 PM - 08:59 PM Monday 09:00 PM - 08:59 AM Tuesday…" at bounding box center [464, 249] width 664 height 196
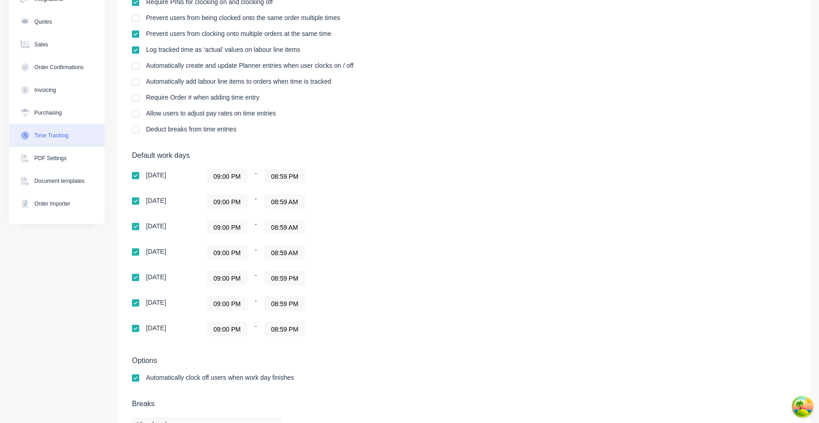
scroll to position [0, 0]
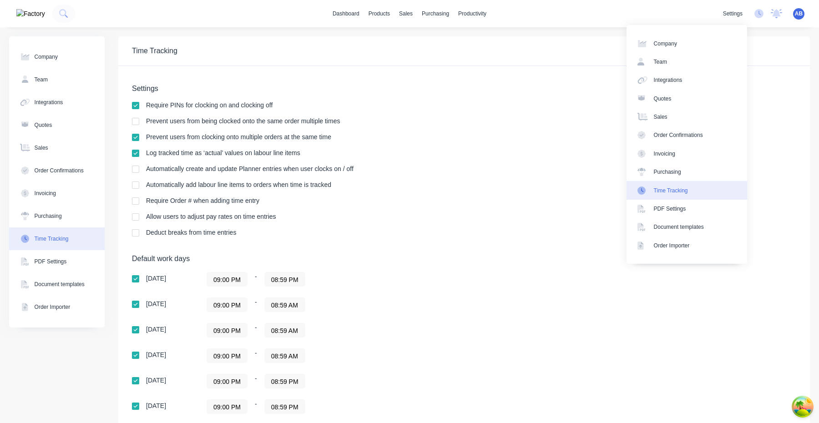
click at [454, 14] on span "AB" at bounding box center [799, 14] width 8 height 8
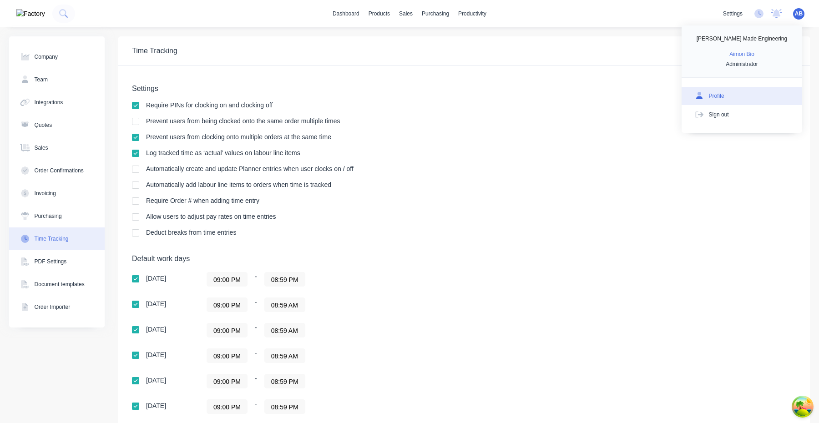
click at [454, 102] on button "Profile" at bounding box center [741, 96] width 121 height 18
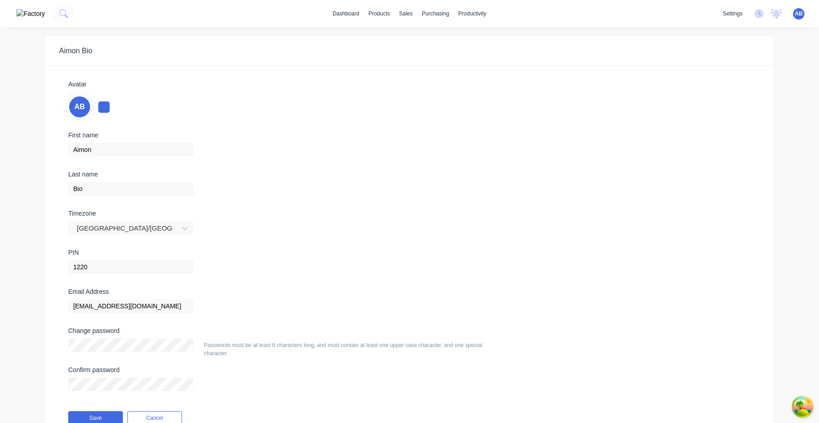
scroll to position [43, 0]
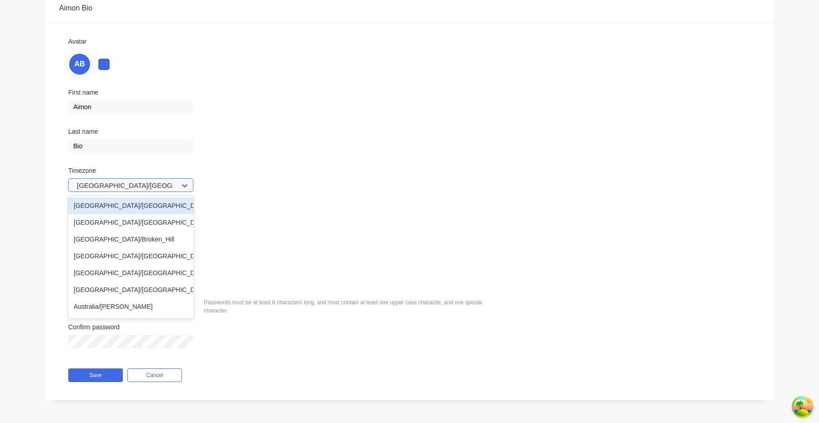
click at [158, 182] on div at bounding box center [125, 185] width 98 height 11
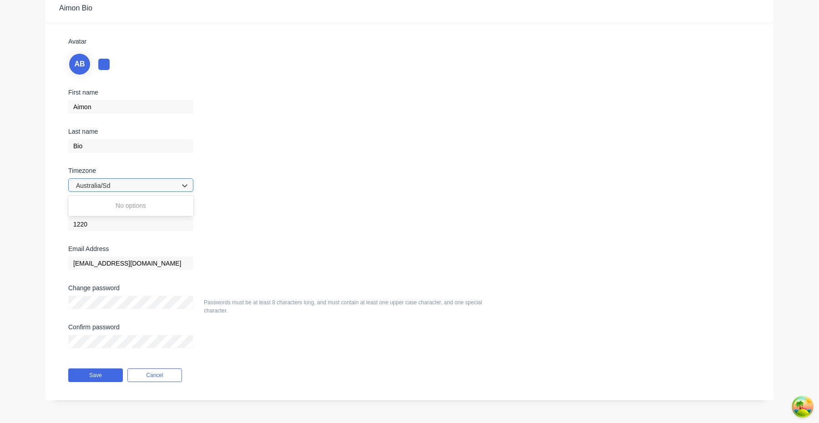
type input "Australia/S"
click at [128, 205] on div "Australia/Sydney" at bounding box center [130, 205] width 125 height 17
click at [103, 374] on button "Save" at bounding box center [95, 375] width 55 height 14
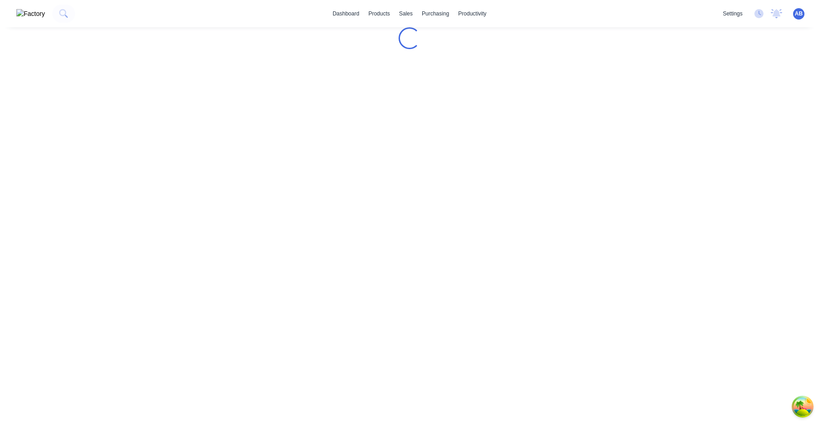
scroll to position [0, 0]
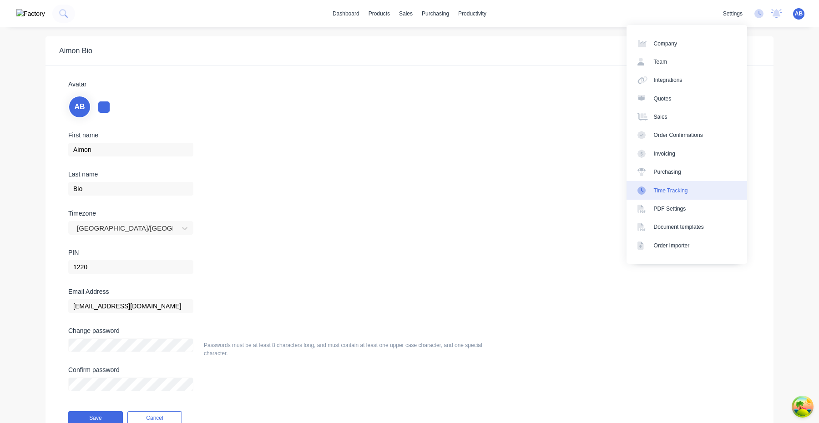
click at [454, 193] on div "Time Tracking" at bounding box center [671, 190] width 34 height 8
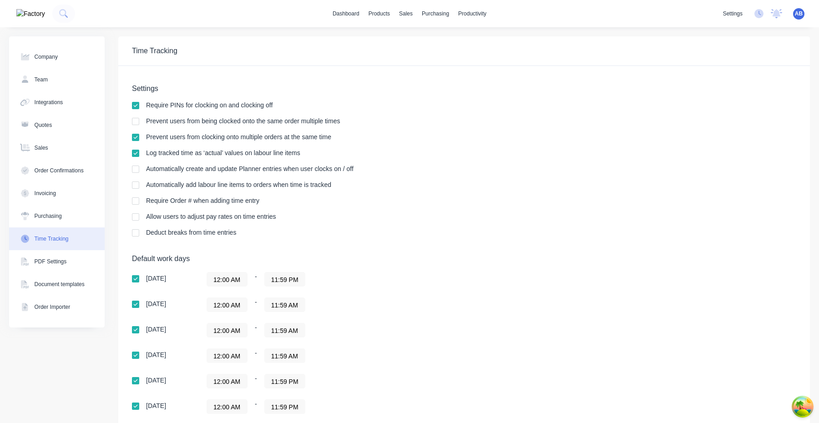
click at [454, 15] on div "AB Taylor Made Engineering Aimon Bio Administrator Profile Sign out" at bounding box center [798, 13] width 11 height 11
click at [454, 15] on span "AB" at bounding box center [799, 14] width 8 height 8
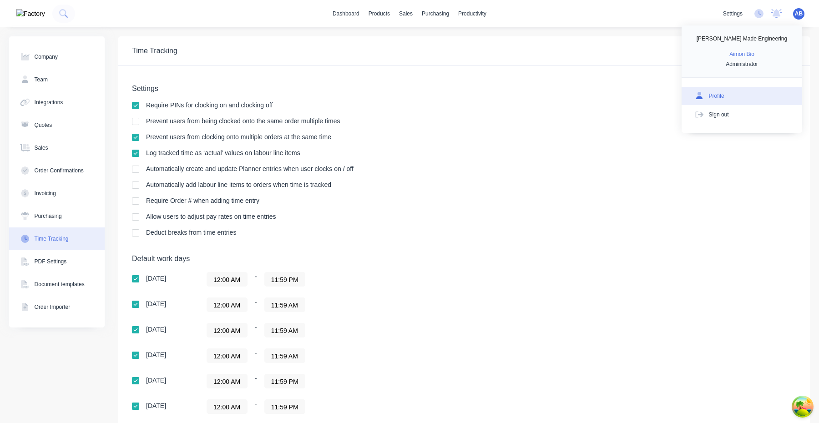
click at [454, 91] on button "Profile" at bounding box center [741, 96] width 121 height 18
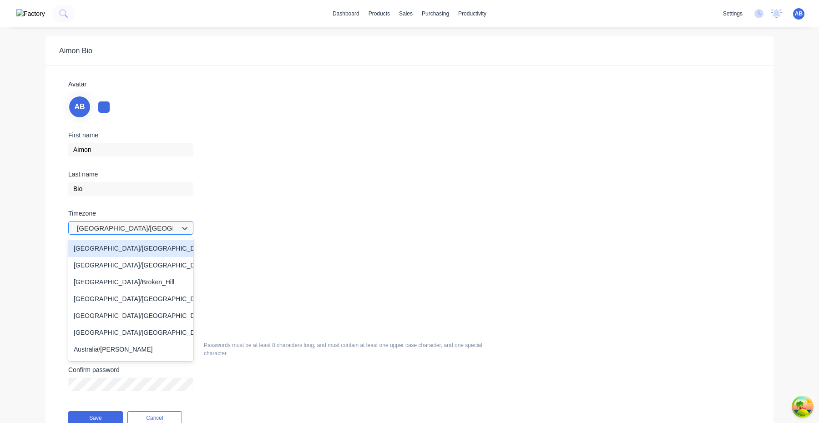
click at [173, 226] on div at bounding box center [125, 228] width 98 height 11
type input "Asia/Mani"
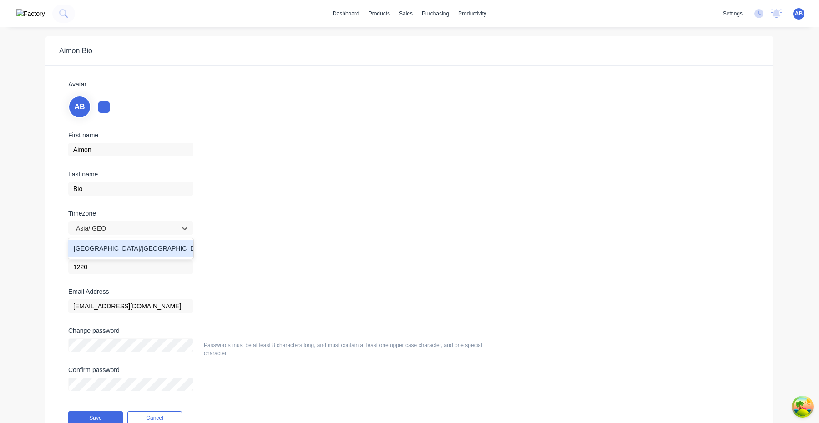
click at [121, 253] on div "Asia/Manila" at bounding box center [130, 248] width 125 height 17
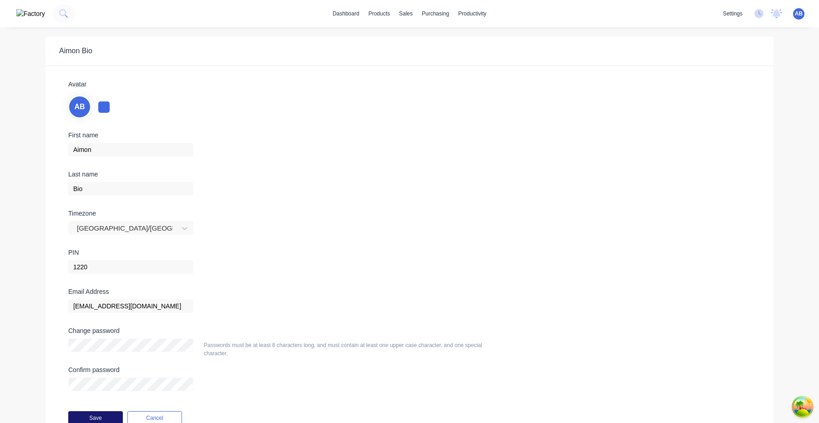
click at [102, 418] on button "Save" at bounding box center [95, 418] width 55 height 14
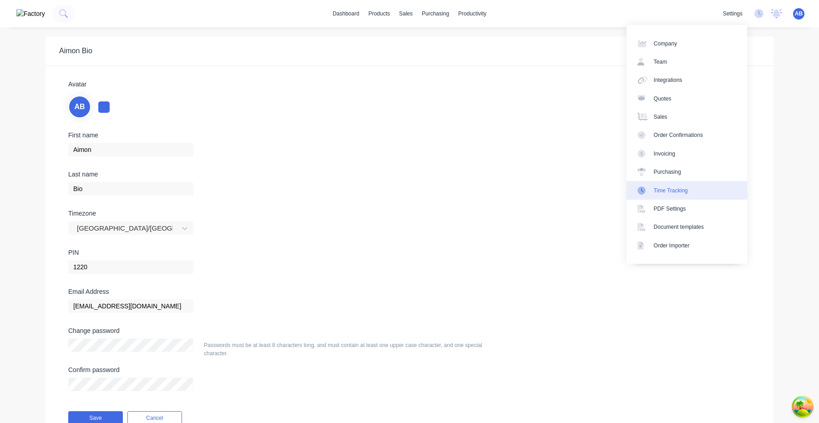
click at [454, 192] on div "Time Tracking" at bounding box center [671, 190] width 34 height 8
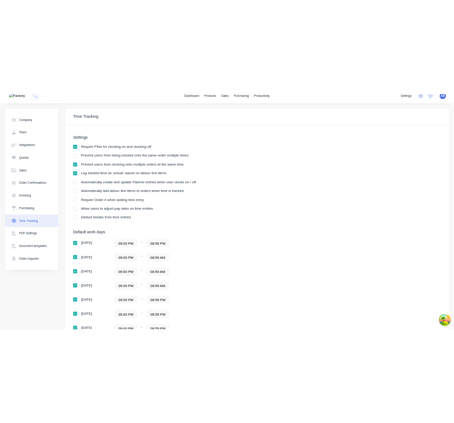
scroll to position [75, 0]
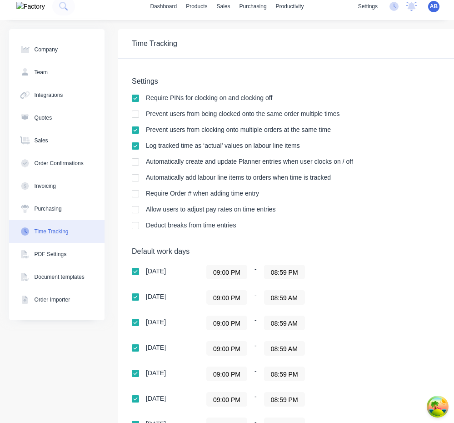
scroll to position [39, 0]
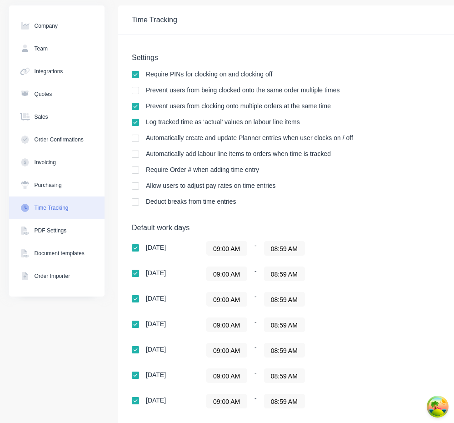
scroll to position [41, 0]
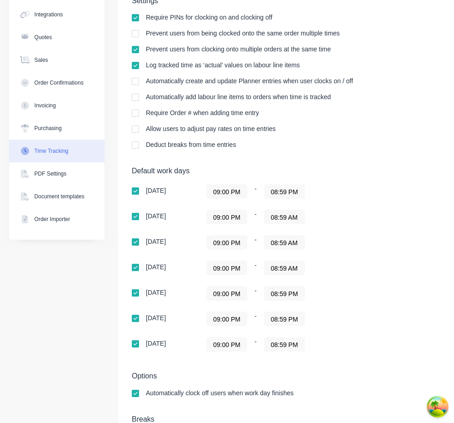
scroll to position [135, 0]
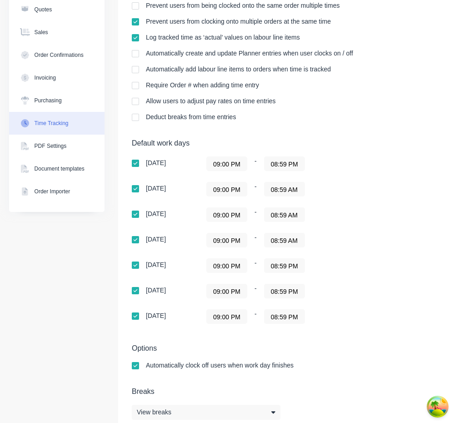
scroll to position [135, 0]
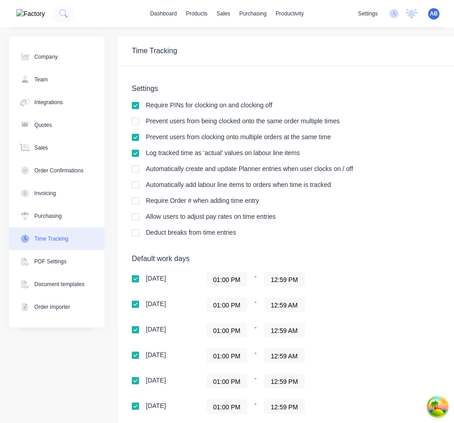
click at [238, 283] on input "01:00 PM" at bounding box center [227, 279] width 40 height 14
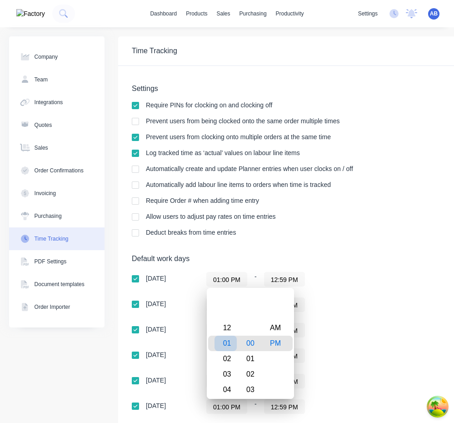
click at [227, 326] on div "12" at bounding box center [226, 327] width 22 height 15
click at [276, 331] on div "AM" at bounding box center [276, 327] width 22 height 15
type input "12:00 AM"
click at [347, 309] on div "01:00 PM - 12:59 AM" at bounding box center [319, 304] width 227 height 15
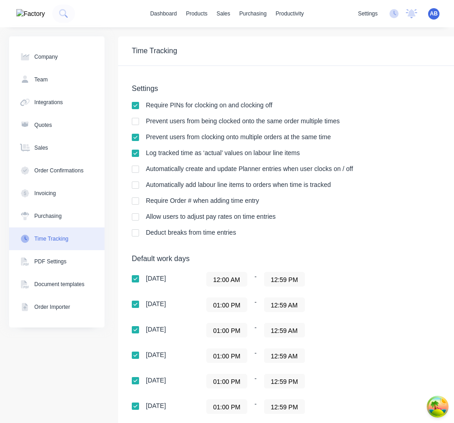
click at [292, 283] on input "12:59 PM" at bounding box center [285, 279] width 40 height 14
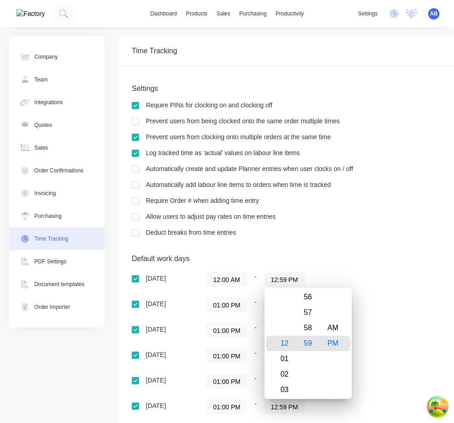
click at [235, 310] on input "01:00 PM" at bounding box center [227, 305] width 40 height 14
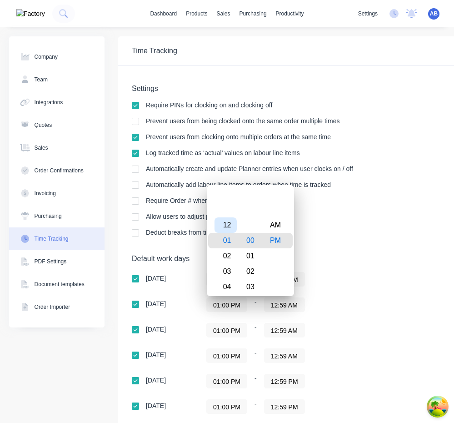
click at [232, 229] on div "12" at bounding box center [226, 224] width 22 height 15
click at [275, 229] on div "AM" at bounding box center [276, 224] width 22 height 15
type input "12:00 AM"
click at [322, 229] on div "Settings Require PINs for clocking on and clocking off Prevent users from being…" at bounding box center [380, 164] width 496 height 161
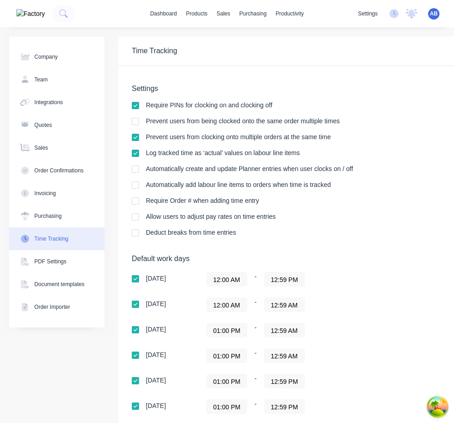
click at [234, 323] on label "01:00 PM" at bounding box center [226, 330] width 41 height 15
click at [234, 323] on input "01:00 PM" at bounding box center [227, 330] width 40 height 14
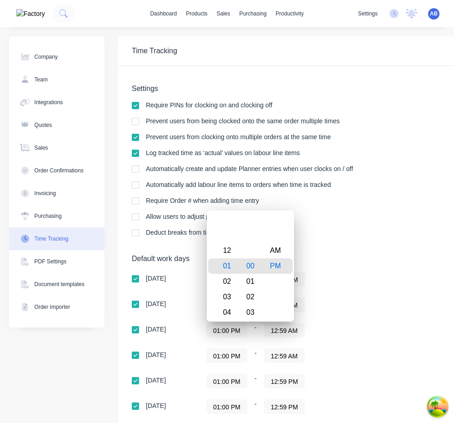
click at [234, 334] on input "01:00 PM" at bounding box center [227, 330] width 40 height 14
click at [232, 256] on div "12" at bounding box center [226, 250] width 22 height 15
click at [274, 256] on div "AM" at bounding box center [276, 250] width 22 height 15
type input "12:00 AM"
click at [351, 264] on div "Default work days Sunday 12:00 AM - 12:59 PM Monday 12:00 AM - 12:59 AM Tuesday…" at bounding box center [380, 352] width 496 height 196
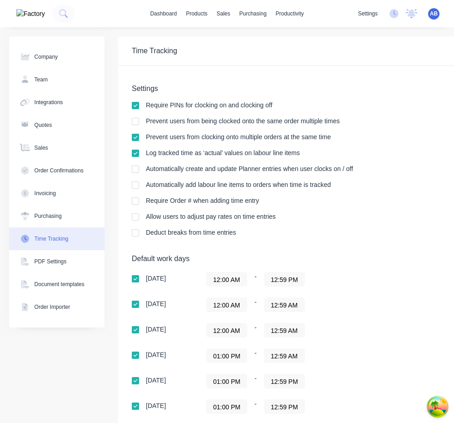
click at [231, 357] on input "01:00 PM" at bounding box center [227, 356] width 40 height 14
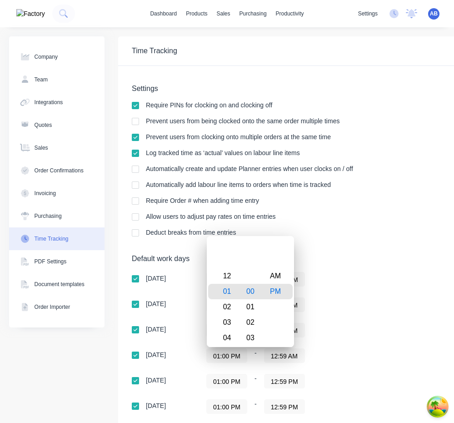
click at [232, 267] on div "Hour" at bounding box center [226, 260] width 22 height 15
click at [230, 274] on div "12" at bounding box center [226, 275] width 22 height 15
click at [277, 274] on div "AM" at bounding box center [276, 275] width 22 height 15
type input "12:00 AM"
click at [332, 282] on div "12:00 AM - 12:59 PM" at bounding box center [319, 279] width 227 height 15
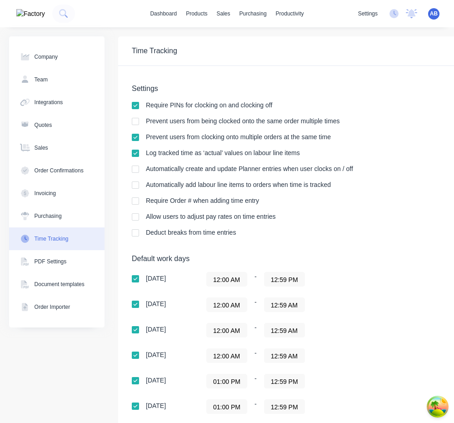
click at [242, 360] on input "12:00 AM" at bounding box center [227, 356] width 40 height 14
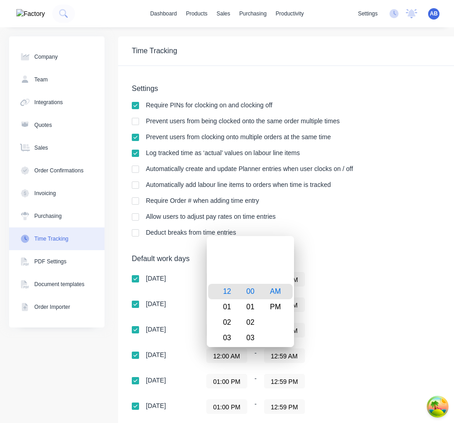
click at [267, 377] on input "12:59 PM" at bounding box center [285, 381] width 40 height 14
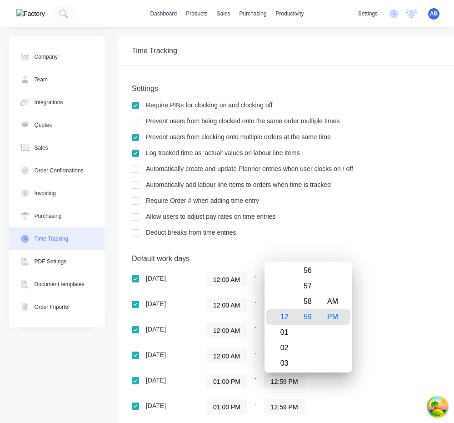
click at [237, 382] on input "01:00 PM" at bounding box center [227, 381] width 40 height 14
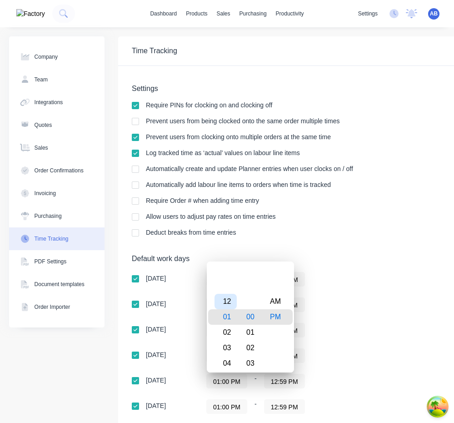
click at [229, 303] on div "12" at bounding box center [226, 301] width 22 height 15
click at [281, 302] on div "AM" at bounding box center [276, 301] width 22 height 15
type input "12:00 AM"
click at [343, 305] on div "12:00 AM - 12:59 AM" at bounding box center [319, 304] width 227 height 15
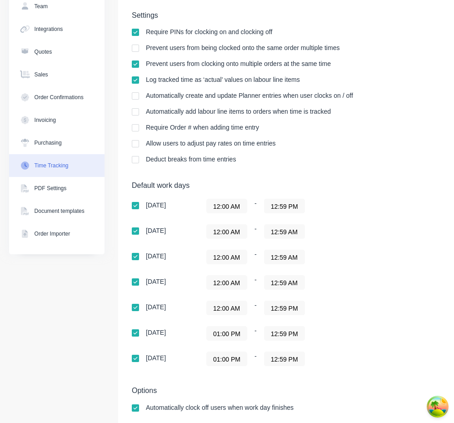
scroll to position [97, 0]
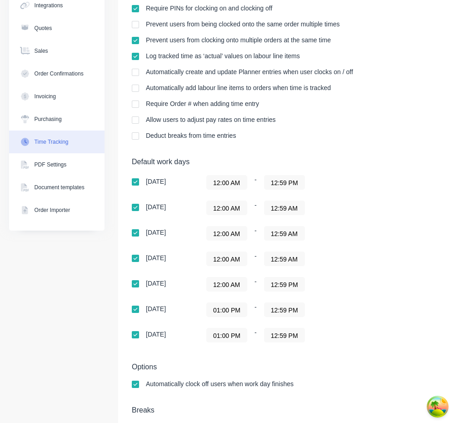
click at [230, 307] on input "01:00 PM" at bounding box center [227, 310] width 40 height 14
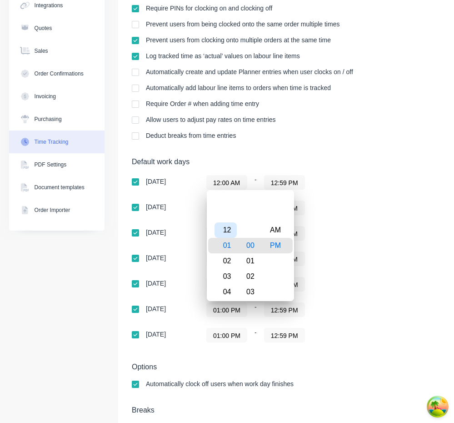
click at [227, 227] on div "12" at bounding box center [226, 229] width 22 height 15
click at [287, 227] on div "AM PM" at bounding box center [275, 245] width 25 height 1253
click at [278, 227] on div "AM" at bounding box center [276, 229] width 22 height 15
type input "12:00 AM"
click at [354, 228] on div "12:00 AM - 12:59 AM" at bounding box center [319, 233] width 227 height 15
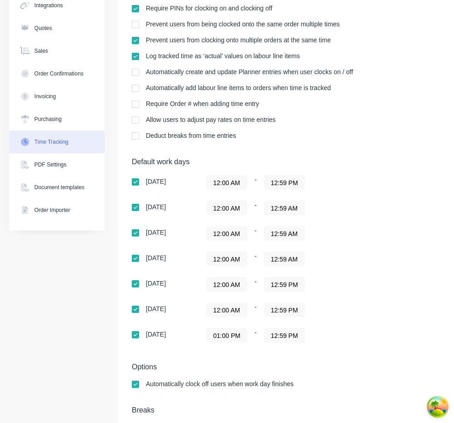
click at [229, 341] on input "01:00 PM" at bounding box center [227, 335] width 40 height 14
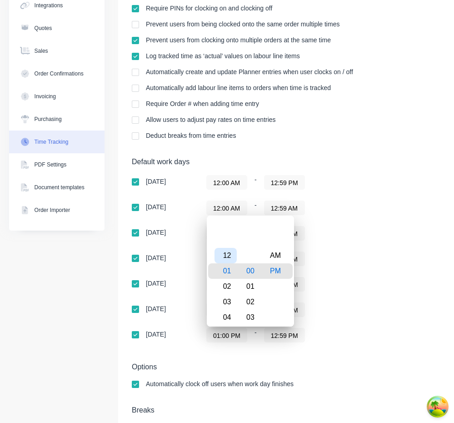
click at [227, 252] on div "12" at bounding box center [226, 255] width 22 height 15
click at [279, 252] on div "AM" at bounding box center [276, 255] width 22 height 15
type input "12:00 AM"
click at [363, 270] on div "Sunday 12:00 AM - 12:59 PM Monday 12:00 AM - 12:59 AM Tuesday 12:00 AM - 12:59 …" at bounding box center [291, 258] width 318 height 167
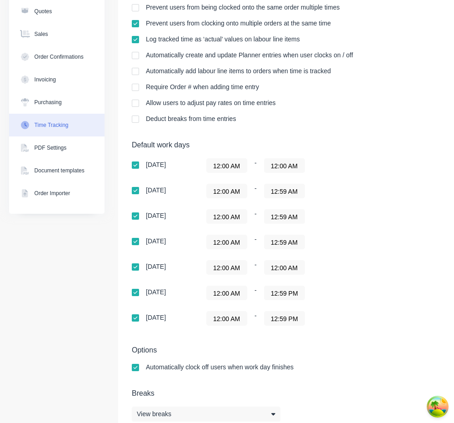
scroll to position [122, 0]
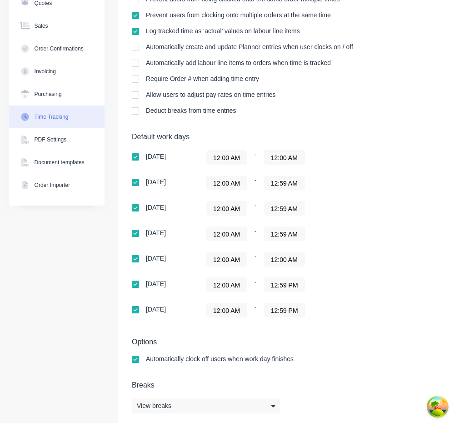
click at [295, 160] on input "12:00 AM" at bounding box center [285, 158] width 40 height 14
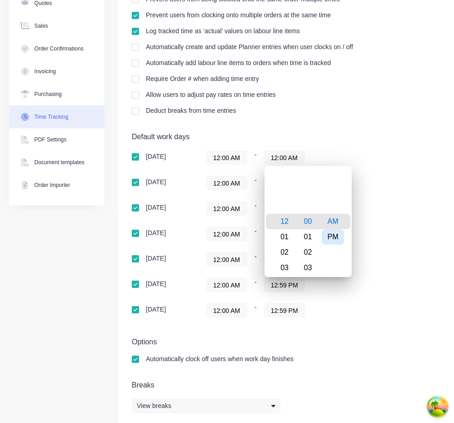
click at [338, 237] on div "PM" at bounding box center [333, 236] width 22 height 15
type input "12:00 PM"
click at [384, 237] on div "12:00 AM - 12:59 AM" at bounding box center [319, 234] width 227 height 15
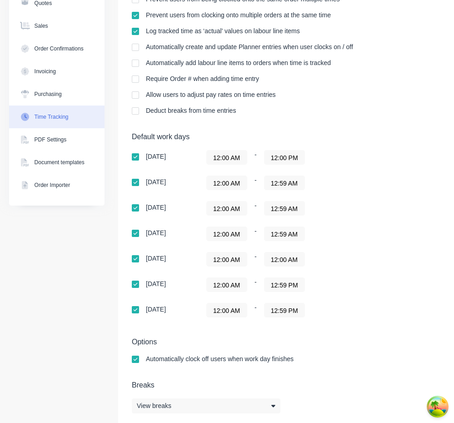
click at [296, 180] on input "12:59 AM" at bounding box center [285, 183] width 40 height 14
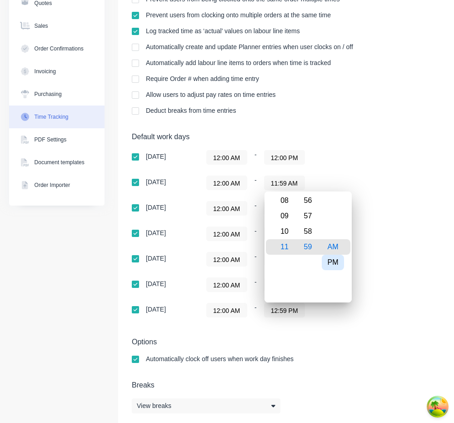
click at [336, 266] on div "PM" at bounding box center [333, 262] width 22 height 15
type input "11:59 PM"
click at [293, 163] on input "12:00 PM" at bounding box center [285, 158] width 40 height 14
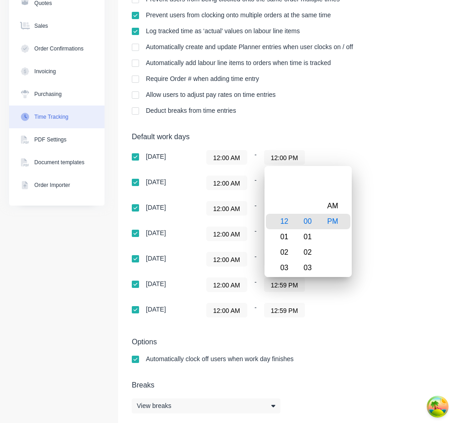
click at [296, 163] on input "12:00 PM" at bounding box center [285, 158] width 40 height 14
click at [287, 222] on div "11" at bounding box center [283, 221] width 22 height 15
click at [340, 226] on div "PM" at bounding box center [333, 221] width 22 height 15
click at [379, 225] on div "Sunday 12:00 AM - 11:00 PM Monday 12:00 AM - 11:59 PM Tuesday 12:00 AM - 12:59 …" at bounding box center [291, 233] width 318 height 167
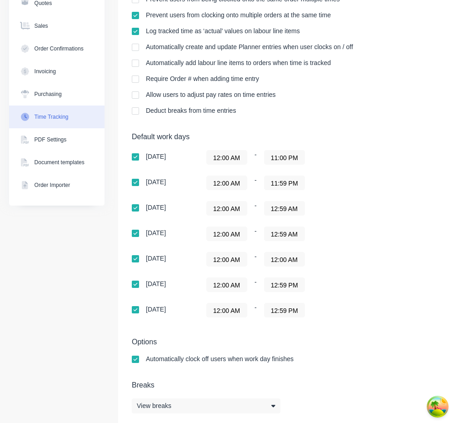
click at [292, 162] on input "11:00 PM" at bounding box center [285, 158] width 40 height 14
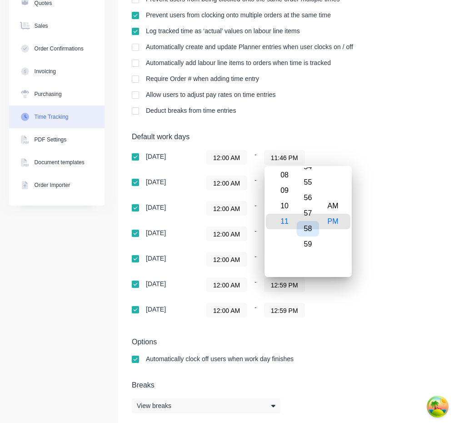
type input "11:59 PM"
click at [308, 226] on div "59" at bounding box center [308, 221] width 22 height 15
click at [388, 226] on div "Sunday 12:00 AM - 11:59 PM Monday 12:00 AM - 11:59 PM Tuesday 12:00 AM - 12:59 …" at bounding box center [291, 233] width 318 height 167
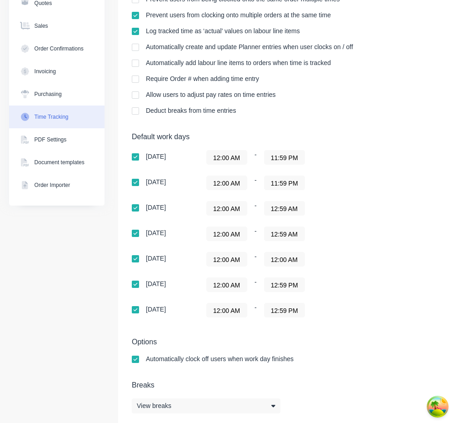
click at [289, 205] on input "12:59 AM" at bounding box center [285, 208] width 40 height 14
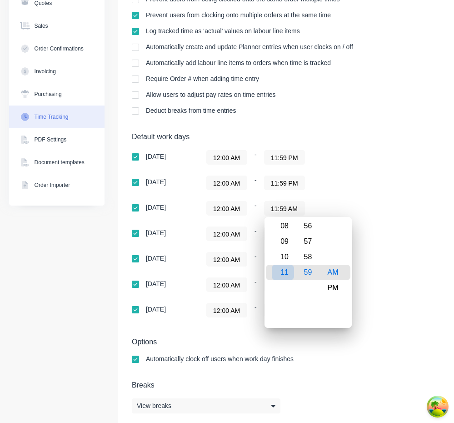
click at [286, 279] on div "11" at bounding box center [283, 272] width 22 height 15
click at [335, 286] on div "PM" at bounding box center [333, 287] width 22 height 15
type input "11:59 PM"
click at [395, 280] on div "12:00 AM - 12:59 PM" at bounding box center [319, 284] width 227 height 15
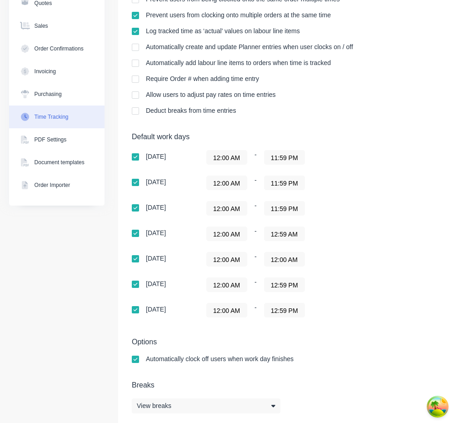
click at [280, 239] on input "12:59 AM" at bounding box center [285, 234] width 40 height 14
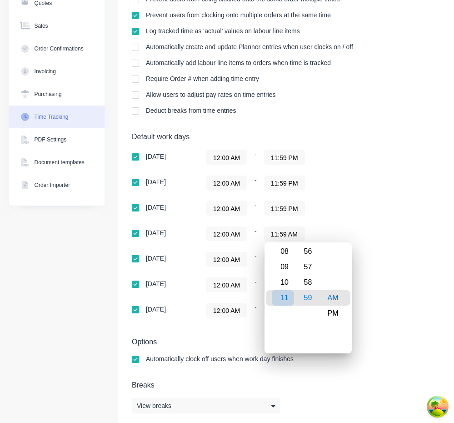
click at [286, 301] on div "11" at bounding box center [283, 297] width 22 height 15
click at [335, 313] on div "PM" at bounding box center [333, 313] width 22 height 15
type input "11:59 PM"
click at [383, 300] on div "Sunday 12:00 AM - 11:59 PM Monday 12:00 AM - 11:59 PM Tuesday 12:00 AM - 11:59 …" at bounding box center [291, 233] width 318 height 167
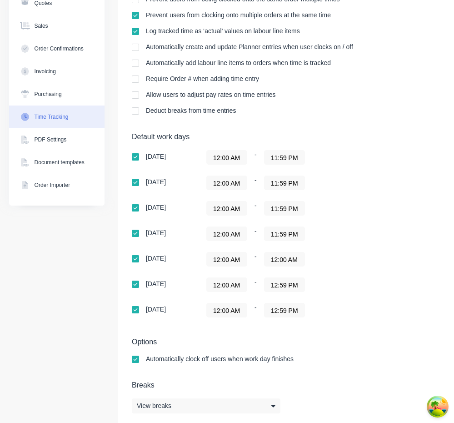
click at [287, 262] on input "12:00 AM" at bounding box center [285, 259] width 40 height 14
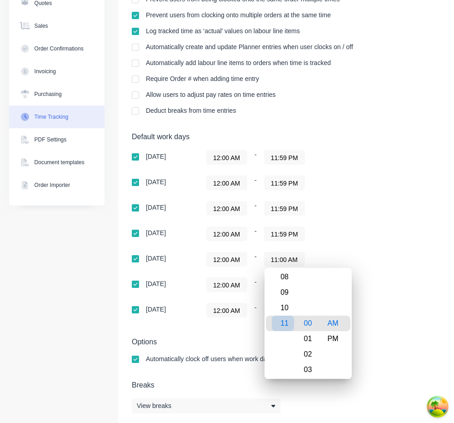
click at [285, 324] on div "11" at bounding box center [283, 323] width 22 height 15
click at [311, 327] on div "59" at bounding box center [308, 323] width 22 height 15
click at [330, 336] on div "PM" at bounding box center [333, 338] width 22 height 15
type input "11:59 PM"
click at [389, 315] on div "12:00 AM - 12:59 PM" at bounding box center [319, 310] width 227 height 15
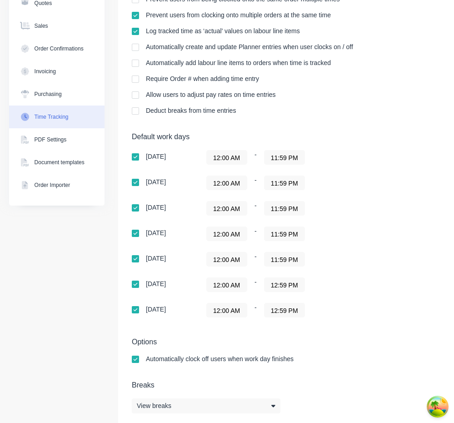
click at [290, 285] on input "12:59 PM" at bounding box center [285, 285] width 40 height 14
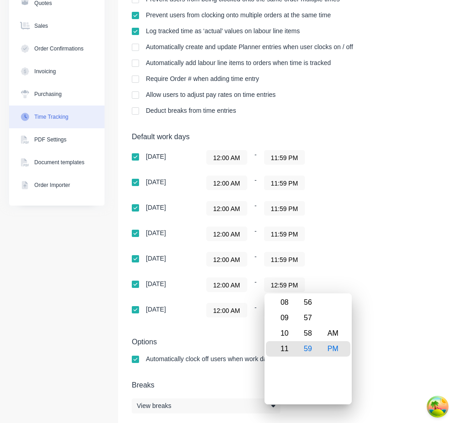
type input "11:59 PM"
click at [287, 352] on div "11" at bounding box center [283, 348] width 22 height 15
click at [377, 340] on h5 "Options" at bounding box center [380, 341] width 496 height 9
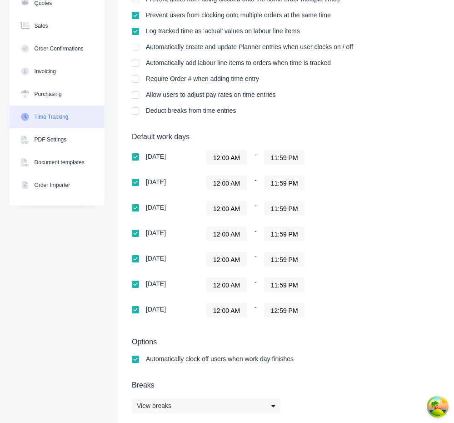
click at [287, 315] on input "12:59 PM" at bounding box center [285, 310] width 40 height 14
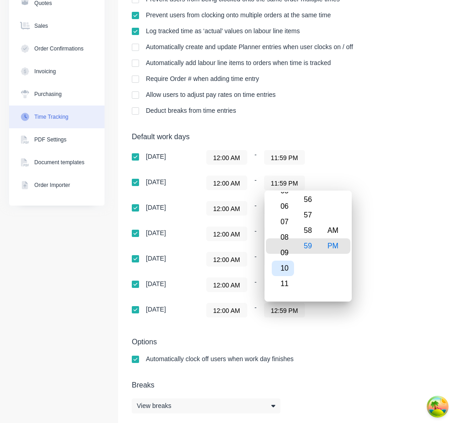
type input "11:59 PM"
click at [286, 247] on div "11" at bounding box center [283, 245] width 22 height 15
click at [372, 247] on div "Sunday 12:00 AM - 11:59 PM Monday 12:00 AM - 11:59 PM Tuesday 12:00 AM - 11:59 …" at bounding box center [291, 233] width 318 height 167
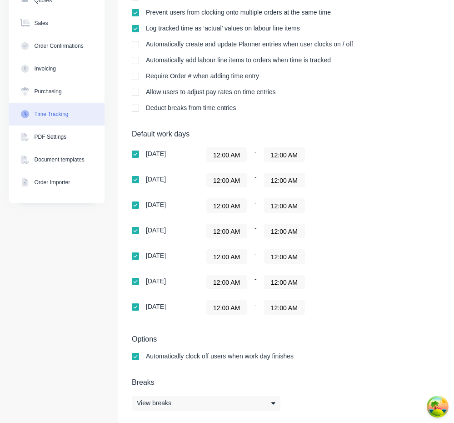
scroll to position [135, 0]
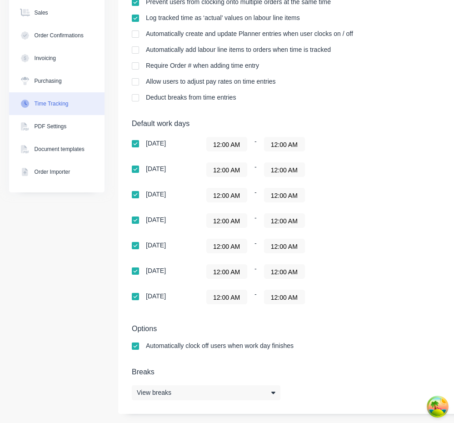
click at [242, 148] on input "12:00 AM" at bounding box center [227, 144] width 40 height 14
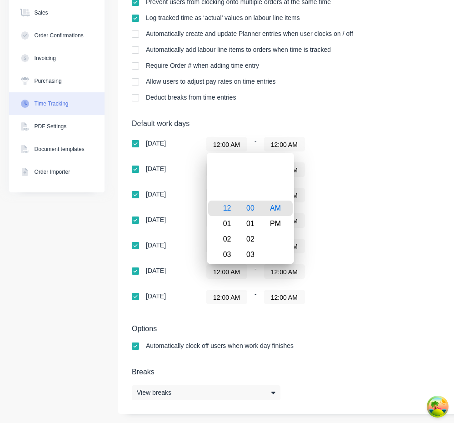
click at [355, 186] on div "[DATE] 12:00 AM - 12:00 AM [DATE] 12:00 AM - 12:00 AM [DATE] 12:00 AM - 12:00 A…" at bounding box center [291, 220] width 318 height 167
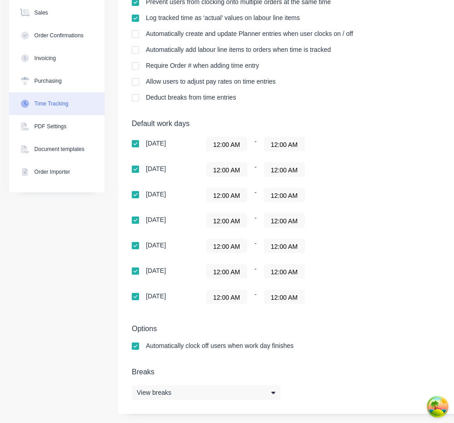
scroll to position [0, 0]
click at [301, 148] on input "12:00 AM" at bounding box center [285, 144] width 40 height 14
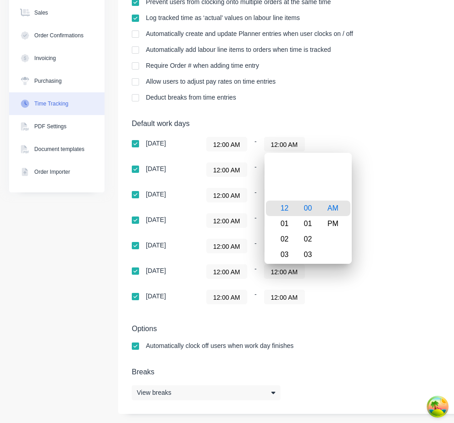
click at [413, 305] on div "Default work days [DATE] 12:00 AM - 12:00 AM [DATE] 12:00 AM - 12:00 AM [DATE] …" at bounding box center [380, 217] width 496 height 196
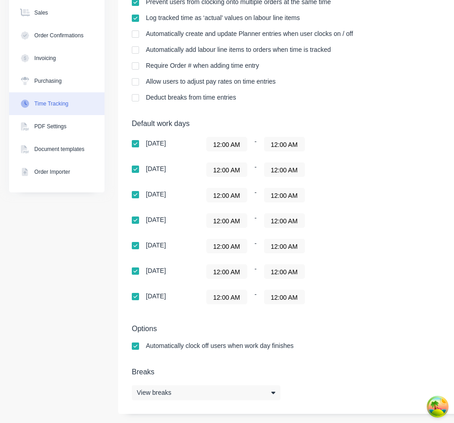
click at [287, 146] on input "12:00 AM" at bounding box center [285, 144] width 40 height 14
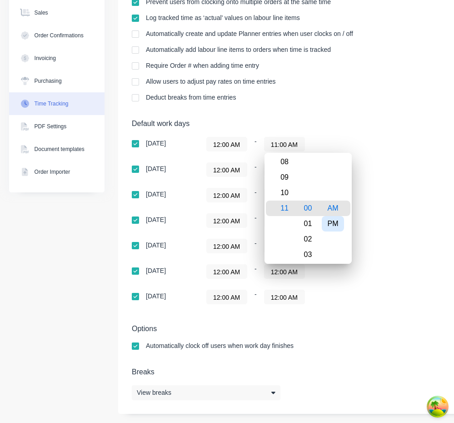
click at [332, 230] on div "PM" at bounding box center [333, 223] width 22 height 15
click at [385, 205] on div "[DATE] 12:00 AM - 11:00 PM [DATE] 12:00 AM - 12:00 AM [DATE] 12:00 AM - 12:00 A…" at bounding box center [291, 220] width 318 height 167
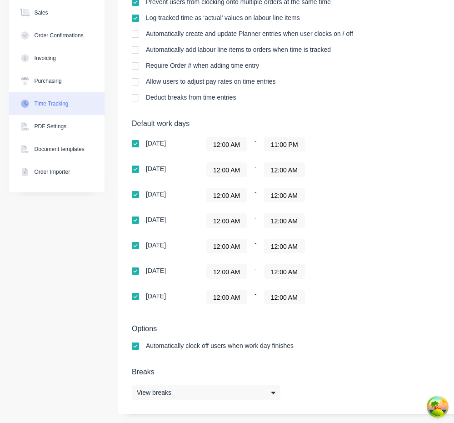
click at [291, 151] on div "[DATE] 12:00 AM - 11:00 PM [DATE] 12:00 AM - 12:00 AM [DATE] 12:00 AM - 12:00 A…" at bounding box center [291, 220] width 318 height 167
click at [295, 144] on input "11:00 PM" at bounding box center [285, 144] width 40 height 14
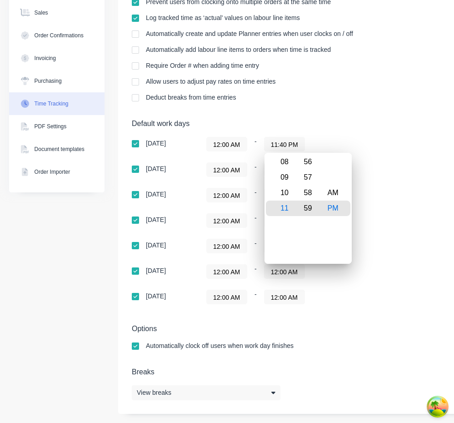
type input "11:59 PM"
click at [312, 212] on div "59" at bounding box center [308, 208] width 22 height 15
click at [397, 210] on div "[DATE] 12:00 AM - 11:59 PM [DATE] 12:00 AM - 12:00 AM [DATE] 12:00 AM - 12:00 A…" at bounding box center [291, 220] width 318 height 167
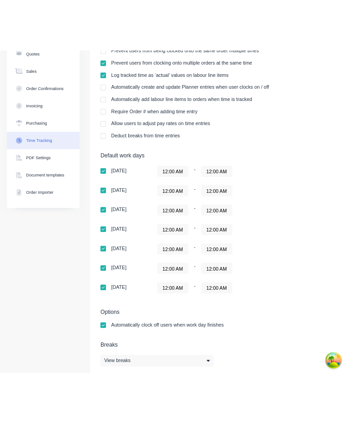
scroll to position [135, 0]
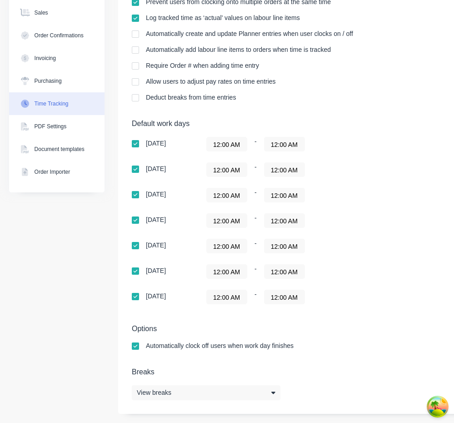
click at [280, 144] on input "12:00 AM" at bounding box center [285, 144] width 40 height 14
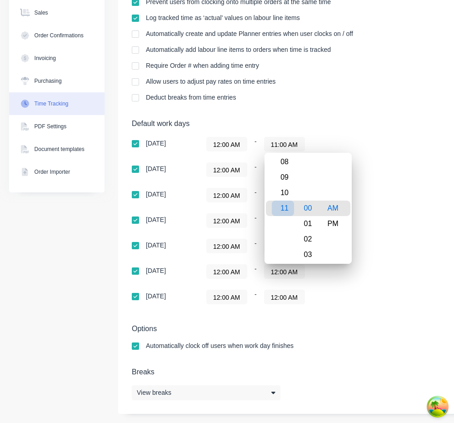
click at [289, 210] on div "11" at bounding box center [283, 208] width 22 height 15
click at [310, 211] on div "59" at bounding box center [308, 208] width 22 height 15
click at [341, 225] on div "PM" at bounding box center [333, 223] width 22 height 15
type input "11:59 PM"
click at [379, 229] on div "[DATE] 12:00 AM - 11:59 PM [DATE] 12:00 AM - 12:00 AM [DATE] 12:00 AM - 12:00 A…" at bounding box center [291, 220] width 318 height 167
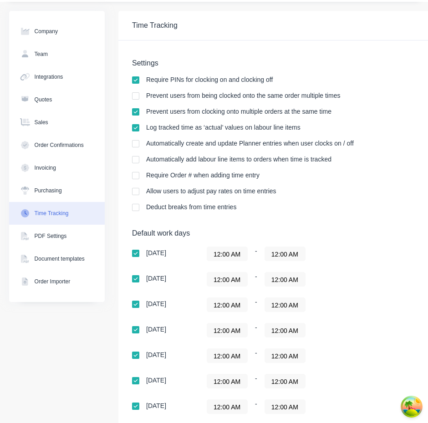
scroll to position [135, 0]
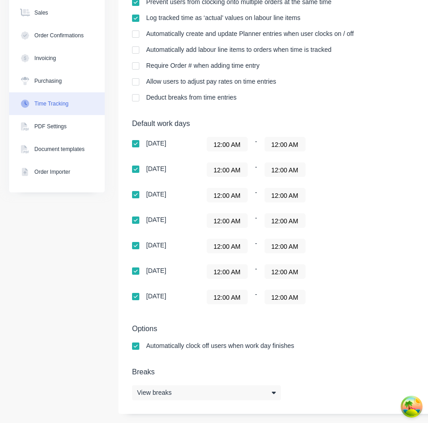
click at [289, 146] on input "12:00 AM" at bounding box center [285, 144] width 40 height 14
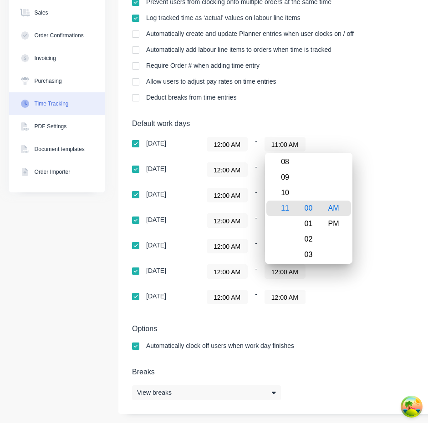
click at [286, 212] on div "11" at bounding box center [283, 208] width 22 height 15
click at [310, 210] on div "59" at bounding box center [308, 208] width 22 height 15
click at [334, 222] on div "PM" at bounding box center [333, 223] width 22 height 15
type input "11:59 PM"
click at [388, 204] on div "Sunday 12:00 AM - 11:59 PM Monday 12:00 AM - 12:00 AM Tuesday 12:00 AM - 12:00 …" at bounding box center [291, 220] width 318 height 167
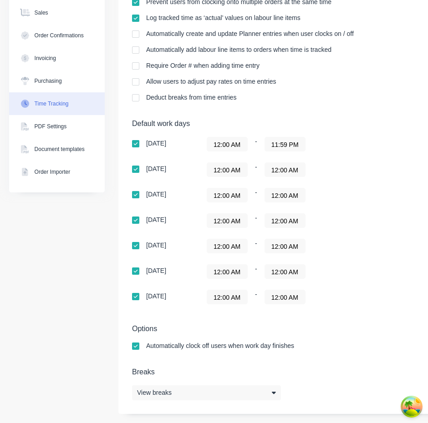
click at [289, 165] on input "12:00 AM" at bounding box center [285, 170] width 40 height 14
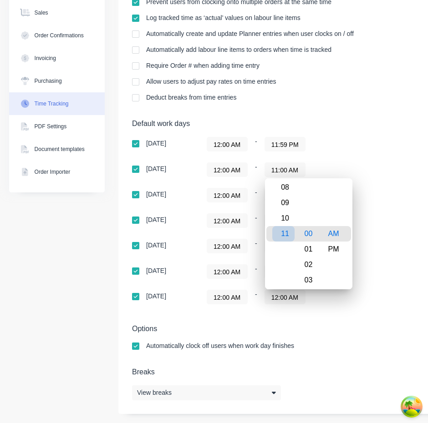
click at [286, 239] on div "11" at bounding box center [283, 233] width 22 height 15
click at [310, 238] on div "59" at bounding box center [308, 233] width 22 height 15
click at [338, 249] on div "PM" at bounding box center [333, 249] width 22 height 15
type input "11:59 PM"
click at [400, 204] on div "Sunday 12:00 AM - 11:59 PM Monday 12:00 AM - 11:59 PM Tuesday 12:00 AM - 12:00 …" at bounding box center [291, 220] width 318 height 167
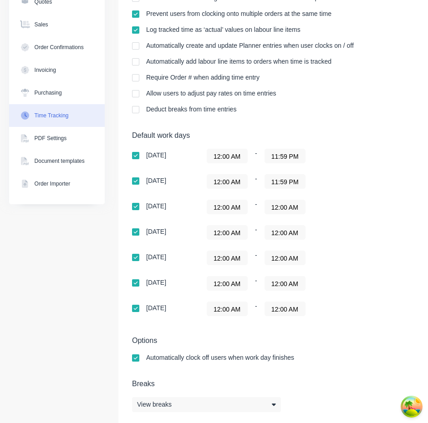
scroll to position [135, 0]
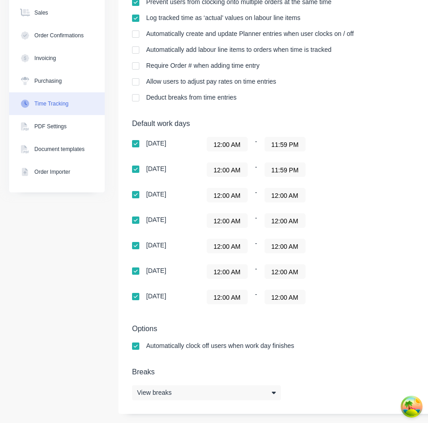
click at [229, 217] on input "12:00 AM" at bounding box center [227, 221] width 40 height 14
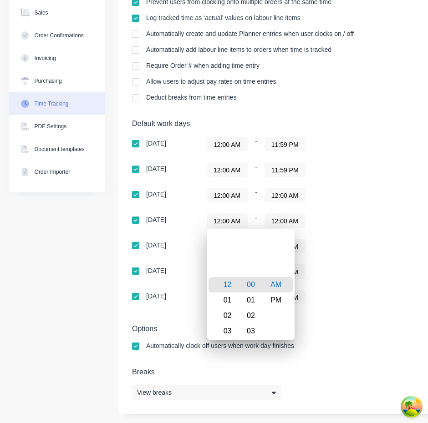
click at [288, 196] on input "12:00 AM" at bounding box center [285, 195] width 40 height 14
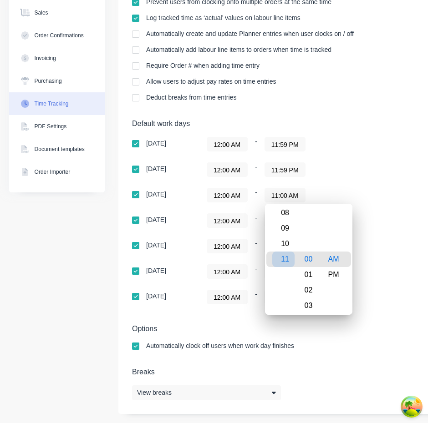
click at [288, 267] on div "11" at bounding box center [283, 259] width 22 height 15
click at [337, 274] on div "PM" at bounding box center [333, 274] width 22 height 15
type input "11:59 PM"
click at [309, 259] on div "59" at bounding box center [308, 259] width 22 height 15
click at [367, 271] on div "12:00 AM - 12:00 AM" at bounding box center [319, 271] width 227 height 15
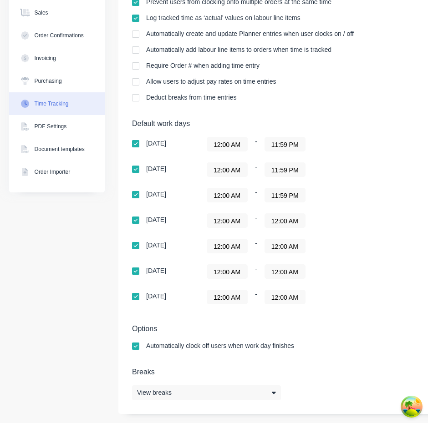
scroll to position [0, 0]
click at [289, 227] on label "12:00 AM" at bounding box center [284, 220] width 41 height 15
click at [289, 227] on input "12:00 AM" at bounding box center [285, 221] width 40 height 14
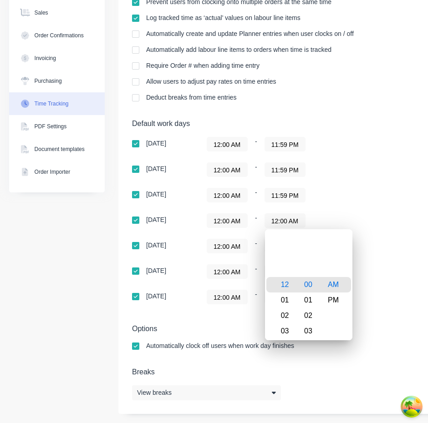
click at [289, 224] on input "12:00 AM" at bounding box center [285, 221] width 40 height 14
click at [286, 286] on div "11" at bounding box center [283, 284] width 22 height 15
click at [307, 289] on div "59" at bounding box center [308, 284] width 22 height 15
click at [344, 299] on div "AM PM" at bounding box center [333, 284] width 25 height 1253
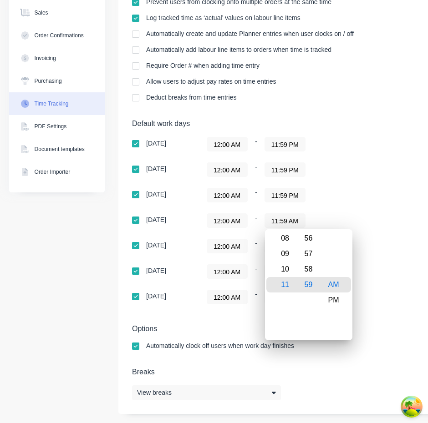
click at [337, 301] on div "PM" at bounding box center [333, 299] width 22 height 15
type input "11:59 PM"
click at [389, 303] on div "12:00 AM - 12:00 AM" at bounding box center [319, 297] width 227 height 15
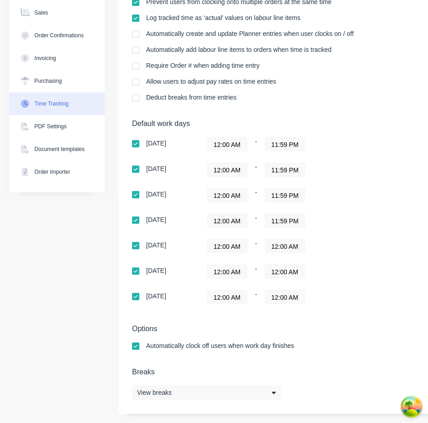
click at [279, 246] on input "12:00 AM" at bounding box center [285, 246] width 40 height 14
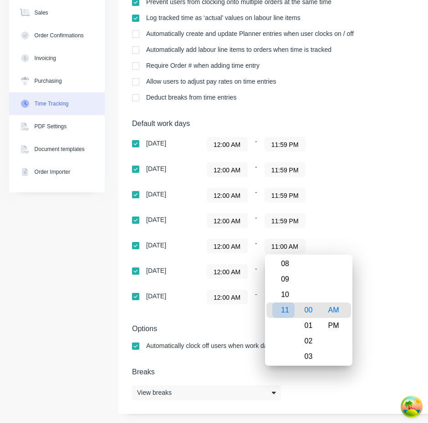
click at [287, 312] on div "11" at bounding box center [283, 309] width 22 height 15
click at [312, 308] on div "59" at bounding box center [308, 309] width 22 height 15
click at [332, 322] on div "PM" at bounding box center [333, 325] width 22 height 15
type input "11:59 PM"
click at [392, 322] on div "Settings Require PINs for clocking on and clocking off Prevent users from being…" at bounding box center [379, 172] width 523 height 483
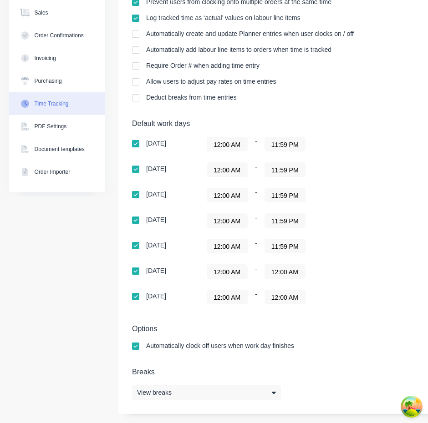
click at [292, 274] on input "12:00 AM" at bounding box center [285, 272] width 40 height 14
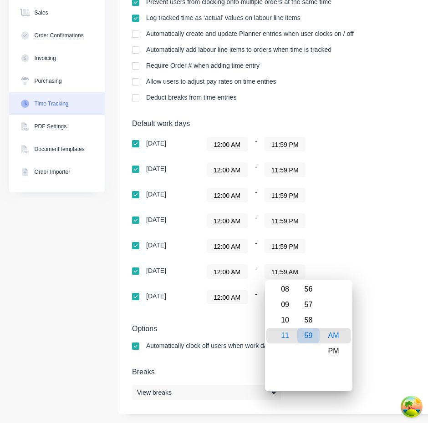
click at [310, 342] on div "59" at bounding box center [308, 335] width 22 height 15
click at [338, 349] on div "PM" at bounding box center [333, 350] width 22 height 15
type input "11:59 PM"
click at [373, 341] on div "Options Automatically clock off users when work day finishes" at bounding box center [380, 341] width 496 height 34
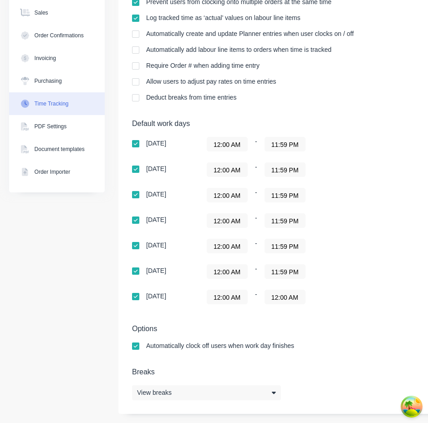
click at [289, 295] on input "12:00 AM" at bounding box center [285, 297] width 40 height 14
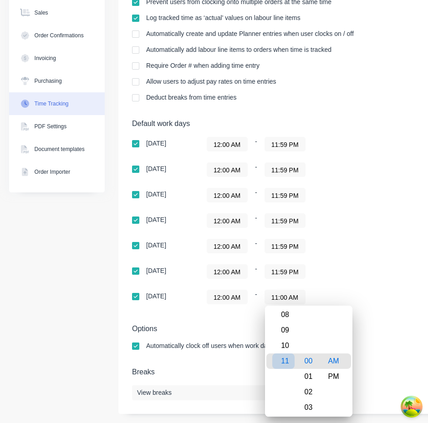
click at [286, 366] on div "11" at bounding box center [283, 360] width 22 height 15
click at [308, 366] on div "59" at bounding box center [308, 360] width 22 height 15
click at [334, 372] on div "PM" at bounding box center [333, 376] width 22 height 15
type input "11:59 PM"
click at [393, 330] on h5 "Options" at bounding box center [380, 328] width 496 height 9
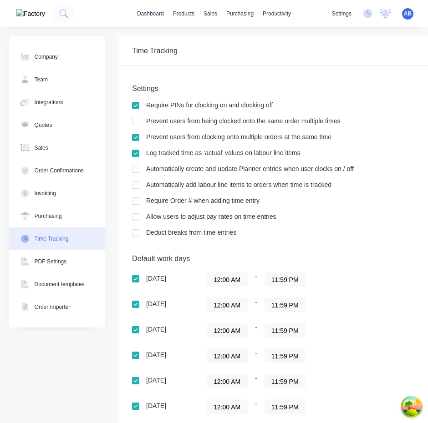
click at [292, 277] on input "11:59 PM" at bounding box center [285, 279] width 40 height 14
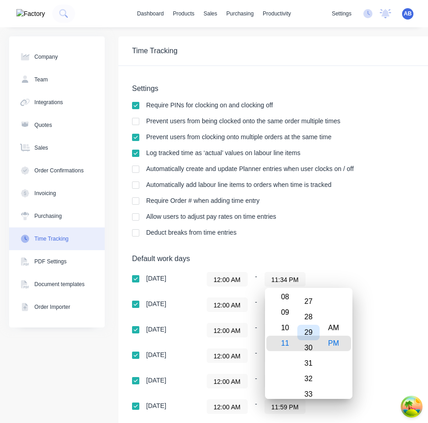
type input "11:30 PM"
click at [309, 342] on div "30" at bounding box center [308, 343] width 22 height 15
click at [377, 338] on div "[DATE] 12:00 AM - 11:30 PM [DATE] 12:00 AM - 11:59 PM [DATE] 12:00 AM - 11:59 P…" at bounding box center [291, 355] width 318 height 167
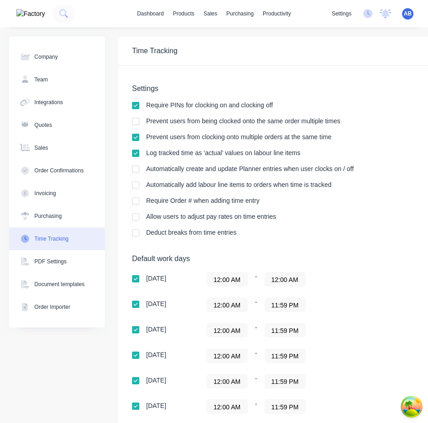
click at [293, 282] on input "12:00 AM" at bounding box center [285, 279] width 40 height 14
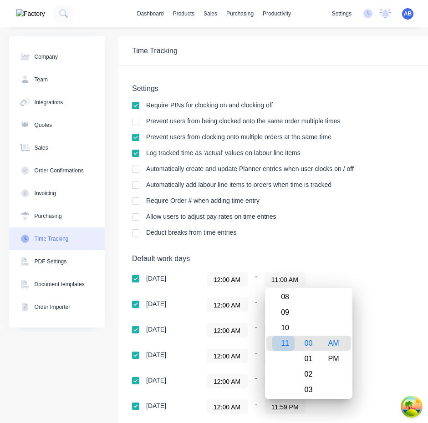
click at [288, 343] on div "11" at bounding box center [283, 343] width 22 height 15
click at [311, 304] on div "30" at bounding box center [308, 296] width 22 height 15
click at [329, 357] on div "PM" at bounding box center [333, 358] width 22 height 15
type input "11:30 PM"
click at [368, 328] on div "12:00 AM - 11:59 PM" at bounding box center [319, 330] width 227 height 15
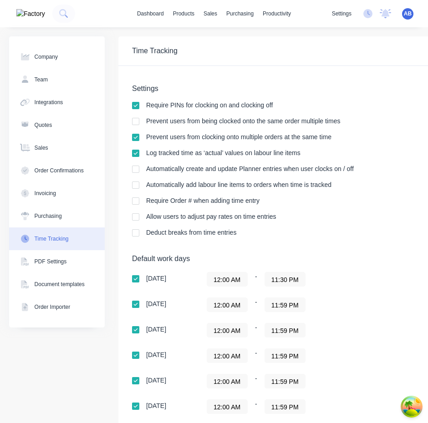
click at [352, 143] on div "Settings Require PINs for clocking on and clocking off Prevent users from being…" at bounding box center [380, 164] width 496 height 161
click at [292, 279] on input "11:30 PM" at bounding box center [285, 279] width 40 height 14
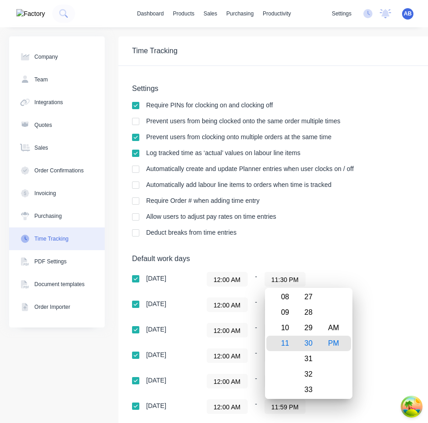
click at [328, 250] on div "Settings Require PINs for clocking on and clocking off Prevent users from being…" at bounding box center [379, 307] width 523 height 483
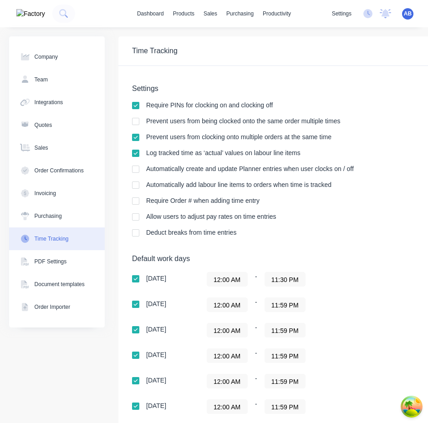
click at [294, 312] on label "11:59 PM" at bounding box center [284, 304] width 41 height 15
click at [294, 312] on input "11:59 PM" at bounding box center [285, 305] width 40 height 14
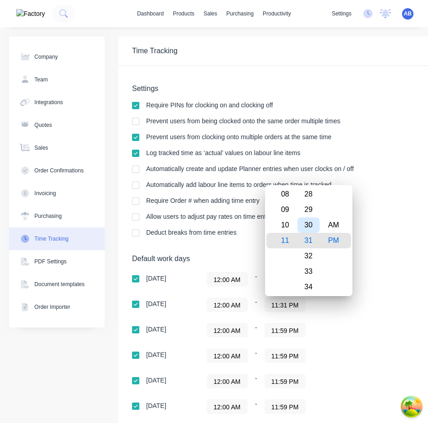
click at [312, 222] on div "30" at bounding box center [308, 224] width 22 height 15
type input "11:30 PM"
click at [381, 223] on div "Settings Require PINs for clocking on and clocking off Prevent users from being…" at bounding box center [380, 164] width 496 height 161
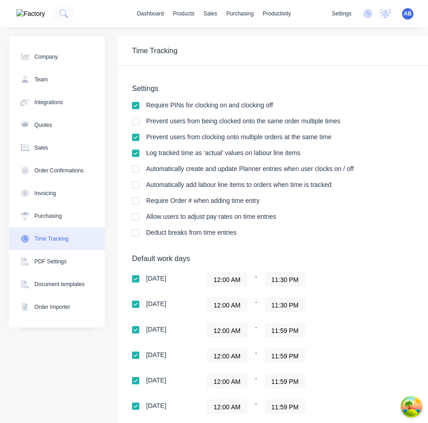
click at [295, 280] on input "11:30 PM" at bounding box center [285, 279] width 40 height 14
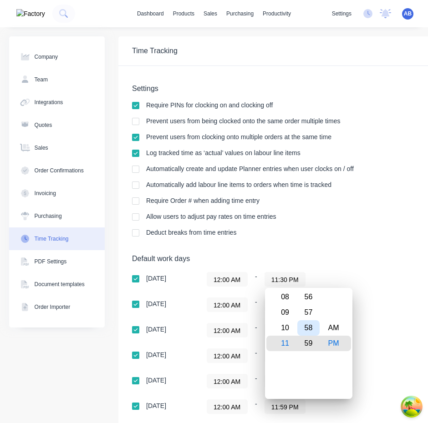
type input "11:59 PM"
click at [312, 346] on div "59" at bounding box center [308, 343] width 22 height 15
click at [388, 346] on div "Sunday 12:00 AM - 11:59 PM Monday 12:00 AM - 11:30 PM Tuesday 12:00 AM - 11:59 …" at bounding box center [291, 355] width 318 height 167
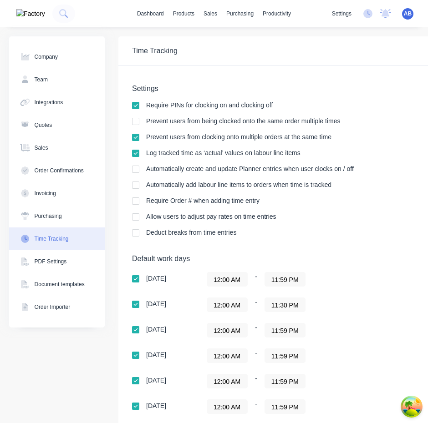
click at [295, 302] on input "11:30 PM" at bounding box center [285, 305] width 40 height 14
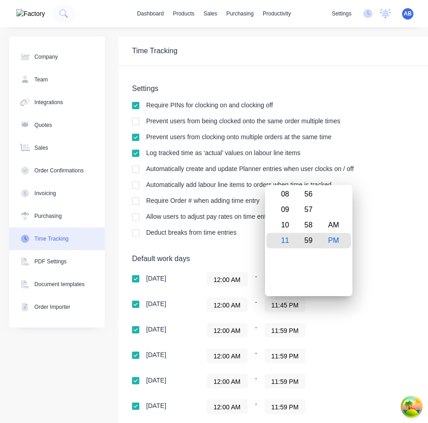
type input "11:59 PM"
click at [312, 242] on div "59" at bounding box center [308, 240] width 22 height 15
click at [380, 286] on div "12:00 AM - 11:59 PM" at bounding box center [319, 279] width 227 height 15
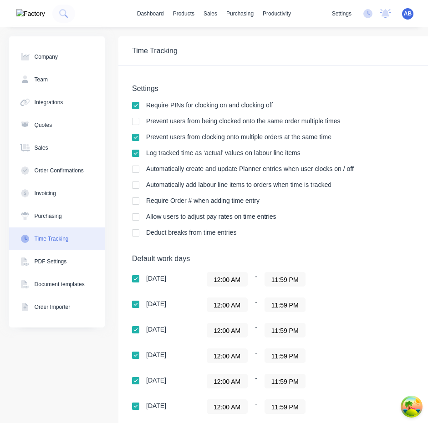
scroll to position [135, 0]
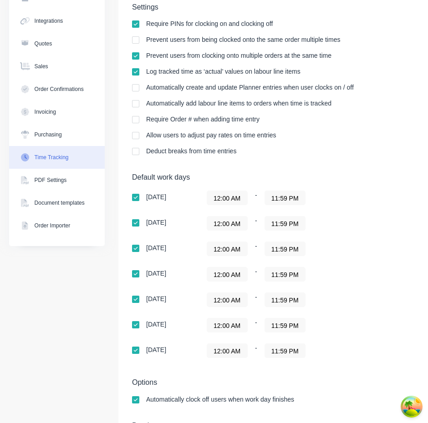
scroll to position [117, 0]
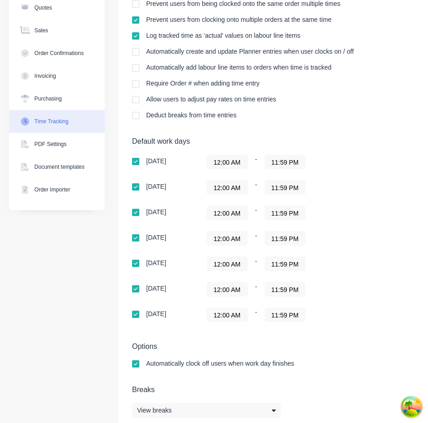
click at [288, 214] on input "11:59 PM" at bounding box center [285, 213] width 40 height 14
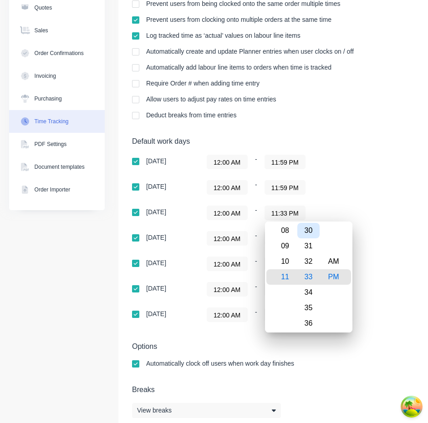
click at [309, 231] on div "30" at bounding box center [308, 230] width 22 height 15
type input "11:30 PM"
click at [384, 282] on div "[DATE] 12:00 AM - 11:59 PM [DATE] 12:00 AM - 11:59 PM [DATE] 12:00 AM - 11:30 P…" at bounding box center [291, 238] width 318 height 167
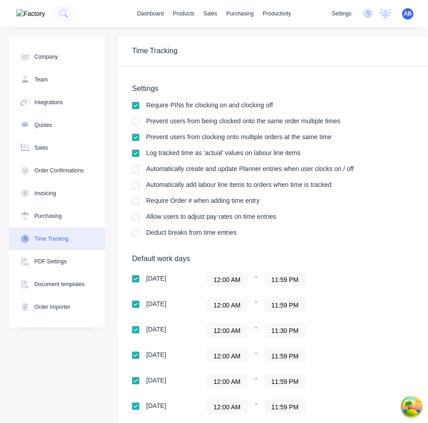
click at [288, 302] on input "11:59 PM" at bounding box center [285, 305] width 40 height 14
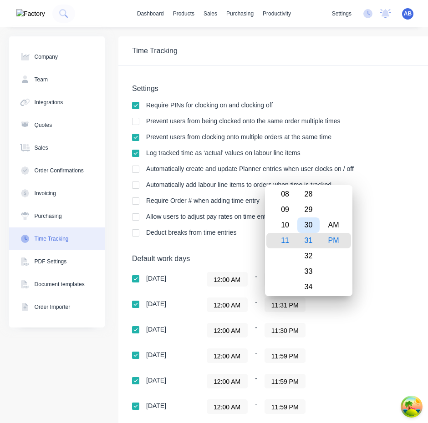
click at [309, 223] on div "30" at bounding box center [308, 224] width 22 height 15
type input "11:30 PM"
click at [362, 244] on div "Settings Require PINs for clocking on and clocking off Prevent users from being…" at bounding box center [380, 164] width 496 height 161
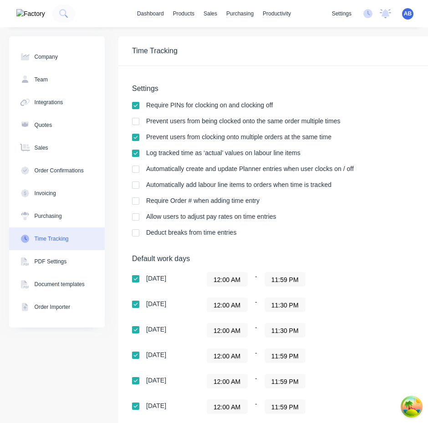
click at [227, 278] on input "12:00 AM" at bounding box center [227, 279] width 40 height 14
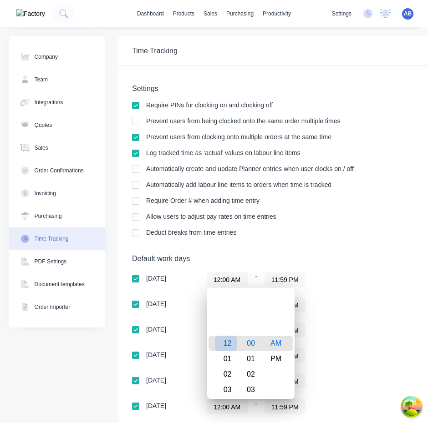
click at [225, 357] on div "01" at bounding box center [226, 358] width 22 height 15
click at [227, 327] on div "12" at bounding box center [226, 327] width 22 height 15
type input "12:00 AM"
click at [377, 333] on div "12:00 AM - 11:30 PM" at bounding box center [319, 330] width 227 height 15
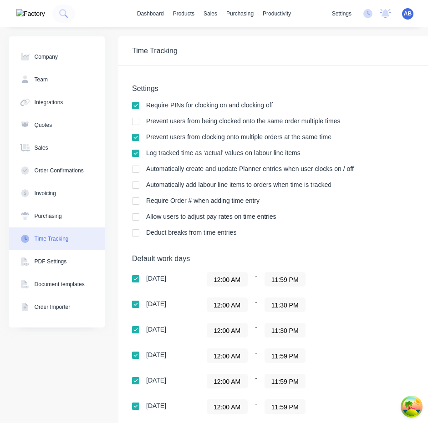
click at [235, 305] on input "12:00 AM" at bounding box center [227, 305] width 40 height 14
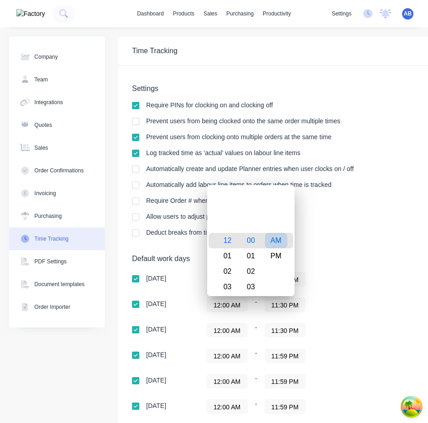
click at [277, 238] on div "AM" at bounding box center [276, 240] width 22 height 15
click at [350, 272] on div "12:00 AM - 11:59 PM" at bounding box center [319, 279] width 227 height 15
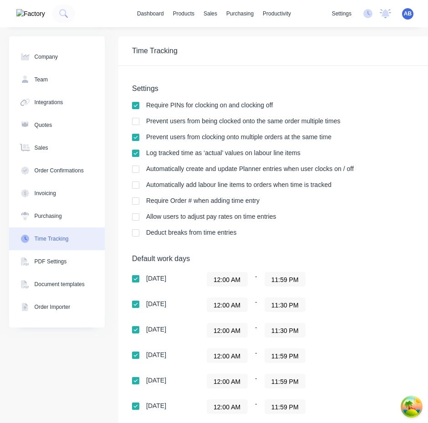
click at [230, 326] on input "12:00 AM" at bounding box center [227, 330] width 40 height 14
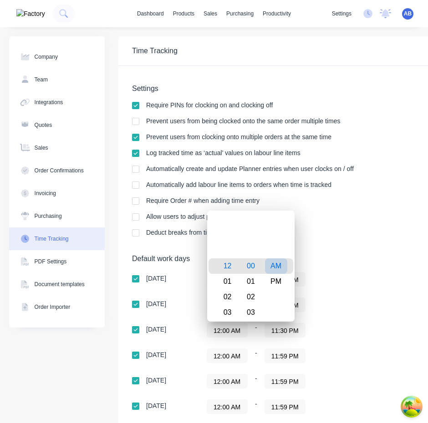
click at [276, 265] on div "AM" at bounding box center [276, 265] width 22 height 15
click at [354, 276] on div "12:00 AM - 11:59 PM" at bounding box center [319, 279] width 227 height 15
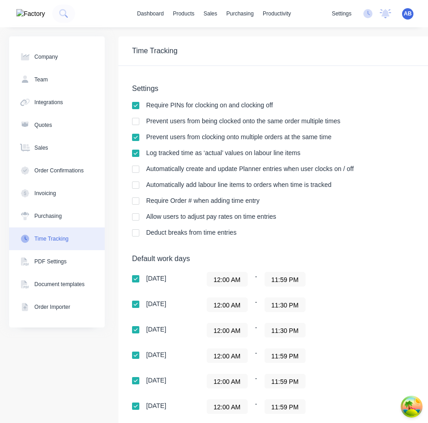
click at [228, 357] on input "12:00 AM" at bounding box center [227, 356] width 40 height 14
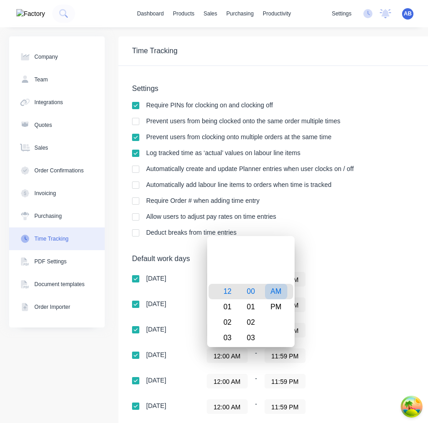
click at [281, 286] on div "AM" at bounding box center [276, 291] width 22 height 15
click at [345, 299] on div "12:00 AM - 11:30 PM" at bounding box center [319, 304] width 227 height 15
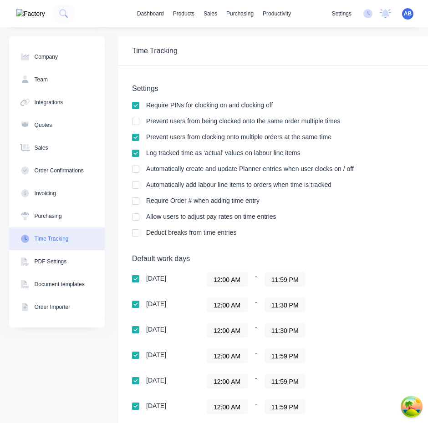
click at [232, 383] on input "12:00 AM" at bounding box center [227, 381] width 40 height 14
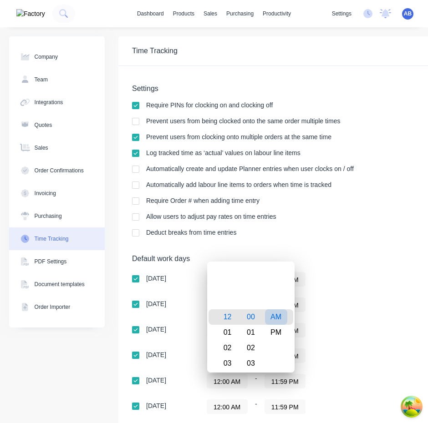
click at [272, 318] on div "AM" at bounding box center [276, 316] width 22 height 15
click at [383, 327] on div "12:00 AM - 11:30 PM" at bounding box center [319, 330] width 227 height 15
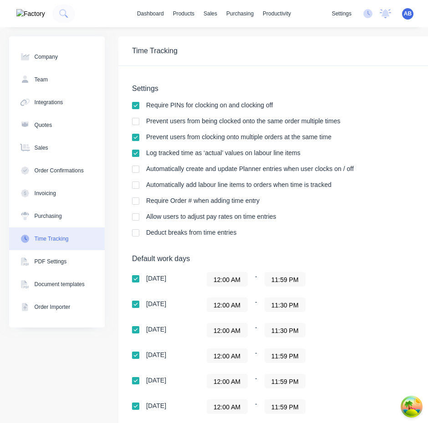
click at [230, 407] on input "12:00 AM" at bounding box center [227, 407] width 40 height 14
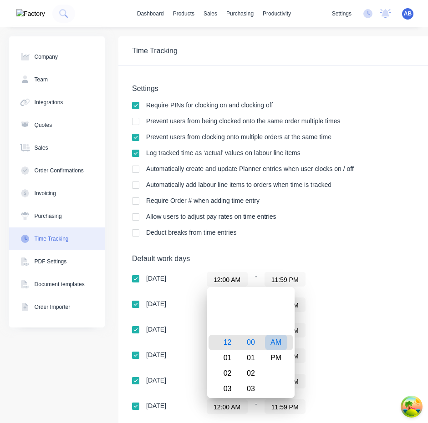
click at [275, 337] on div "AM" at bounding box center [276, 342] width 22 height 15
click at [366, 337] on div "12:00 AM - 11:30 PM" at bounding box center [319, 330] width 227 height 15
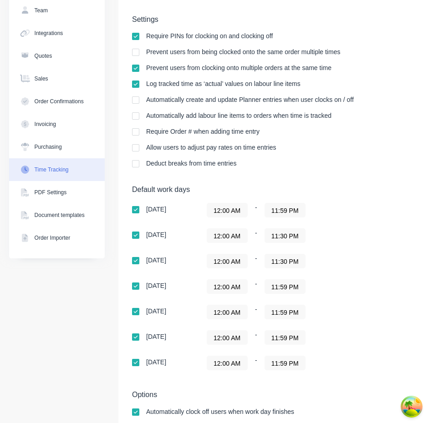
scroll to position [97, 0]
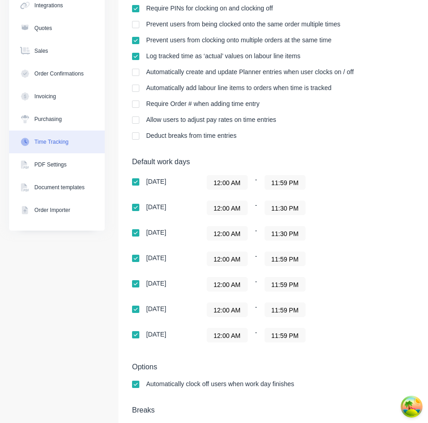
click at [231, 336] on input "12:00 AM" at bounding box center [227, 335] width 40 height 14
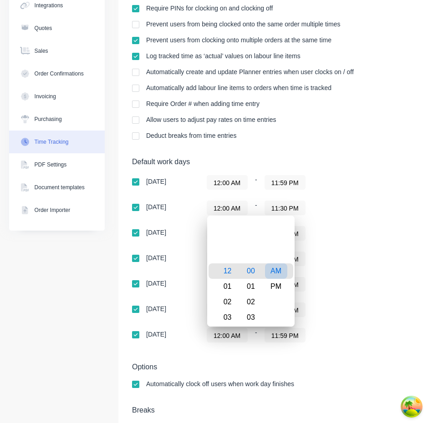
click at [278, 272] on div "AM" at bounding box center [276, 270] width 22 height 15
click at [365, 290] on div "12:00 AM - 11:59 PM" at bounding box center [319, 284] width 227 height 15
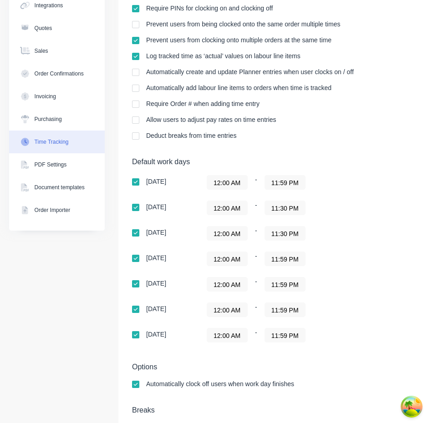
scroll to position [0, 0]
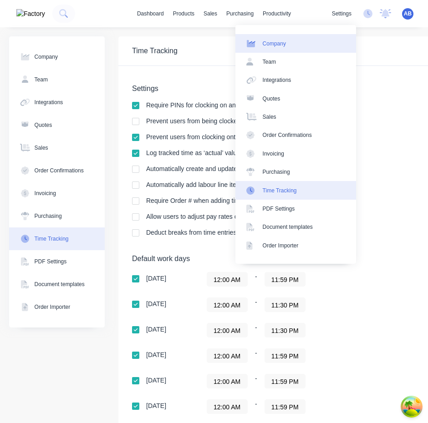
click at [319, 44] on link "Company" at bounding box center [295, 43] width 121 height 18
select select "AU"
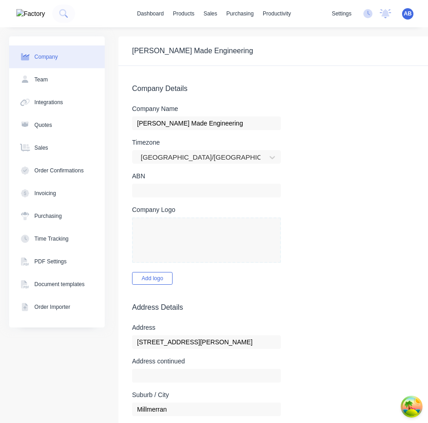
click at [405, 174] on div "ABN" at bounding box center [380, 185] width 496 height 25
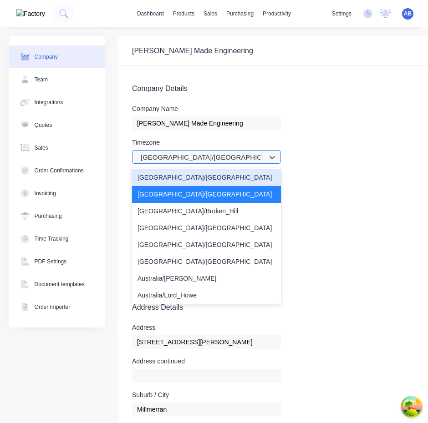
click at [229, 160] on div at bounding box center [200, 157] width 121 height 11
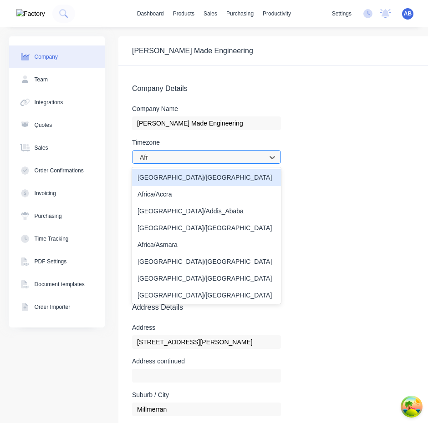
type input "Afri"
click at [170, 180] on div "Africa/Abidjan" at bounding box center [206, 177] width 149 height 17
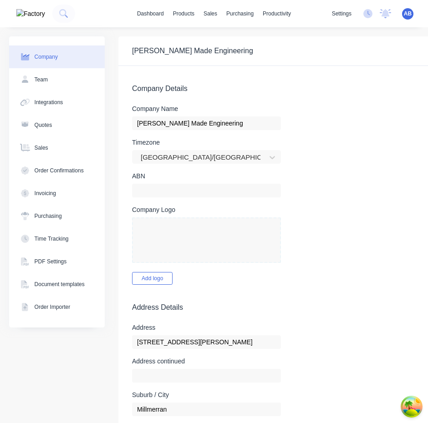
click at [331, 202] on form "Company Details Company Name Taylor Made Engineering Timezone Africa/Abidjan AB…" at bounding box center [379, 422] width 523 height 713
click at [76, 242] on button "Time Tracking" at bounding box center [57, 238] width 96 height 23
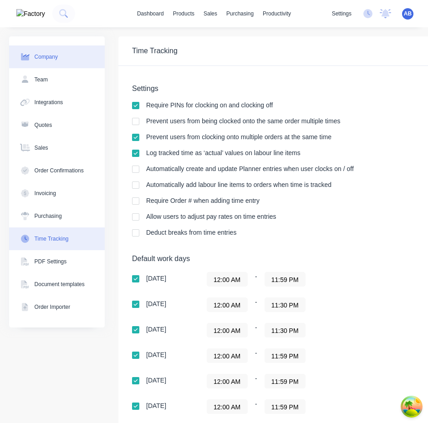
click at [80, 60] on button "Company" at bounding box center [57, 56] width 96 height 23
select select "AU"
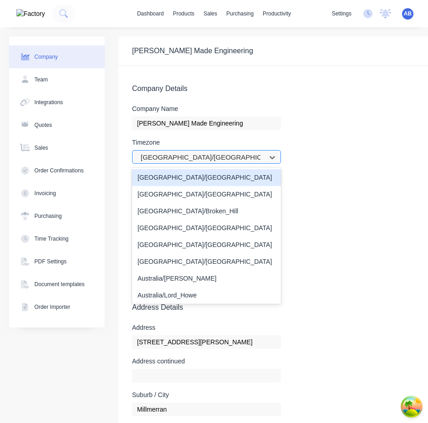
click at [213, 161] on div at bounding box center [200, 157] width 121 height 11
type input "Australia/B"
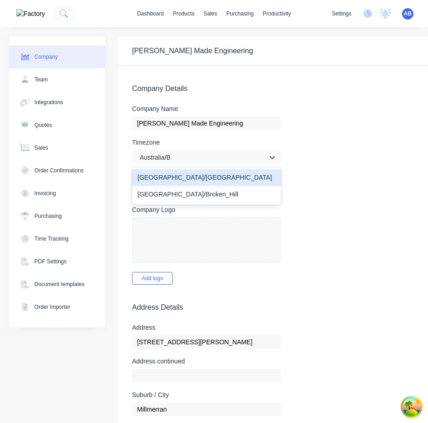
click at [187, 177] on div "Australia/Brisbane" at bounding box center [206, 177] width 149 height 17
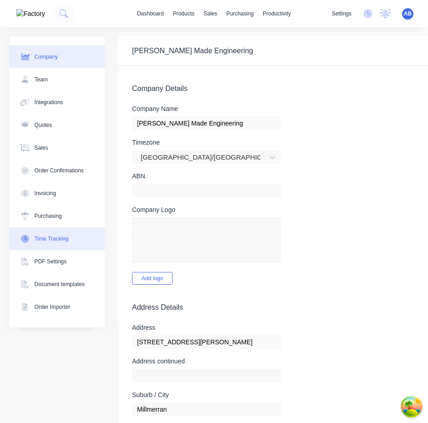
click at [58, 242] on div "Time Tracking" at bounding box center [52, 239] width 34 height 8
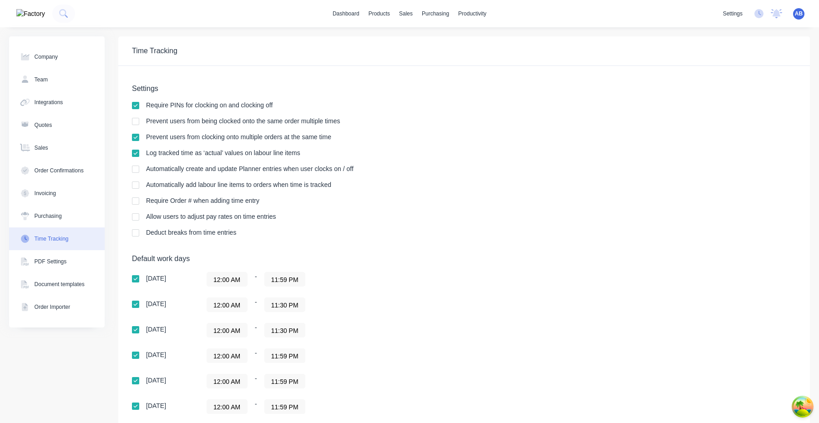
click at [801, 16] on span "AB" at bounding box center [799, 14] width 8 height 8
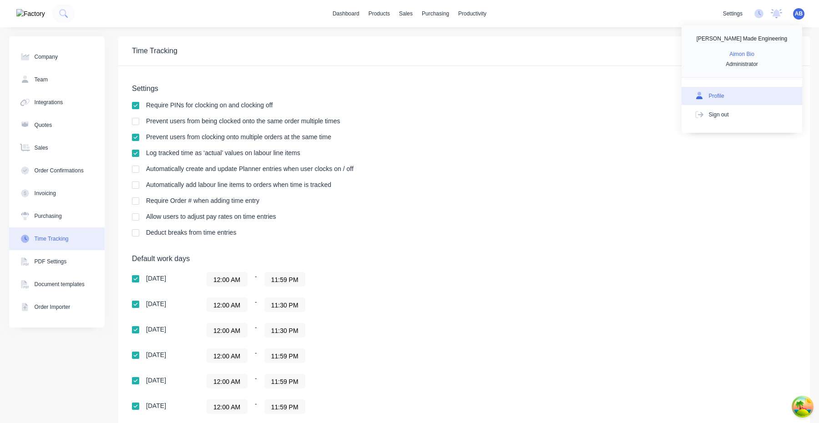
click at [740, 94] on button "Profile" at bounding box center [741, 96] width 121 height 18
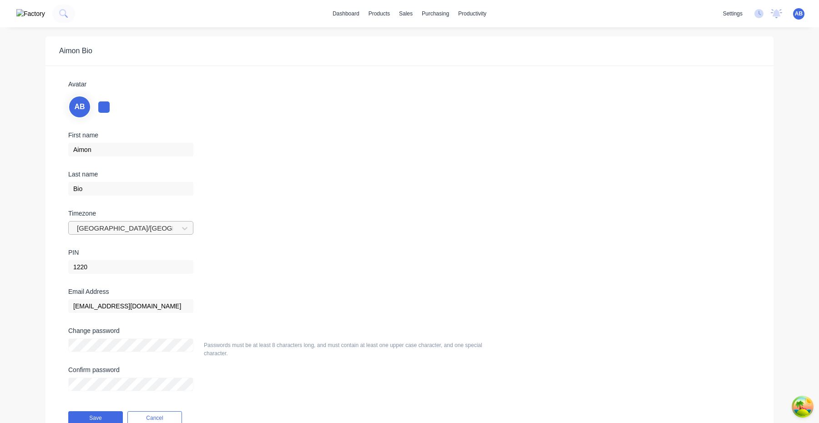
click at [166, 227] on div at bounding box center [125, 228] width 98 height 11
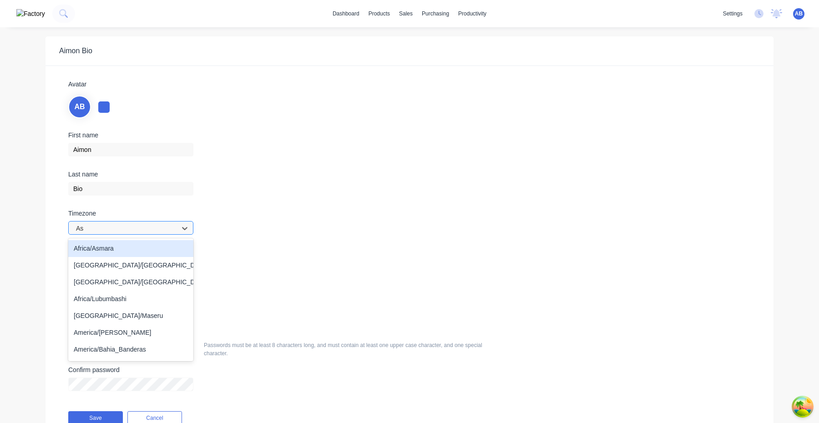
type input "A"
type input "[GEOGRAPHIC_DATA]"
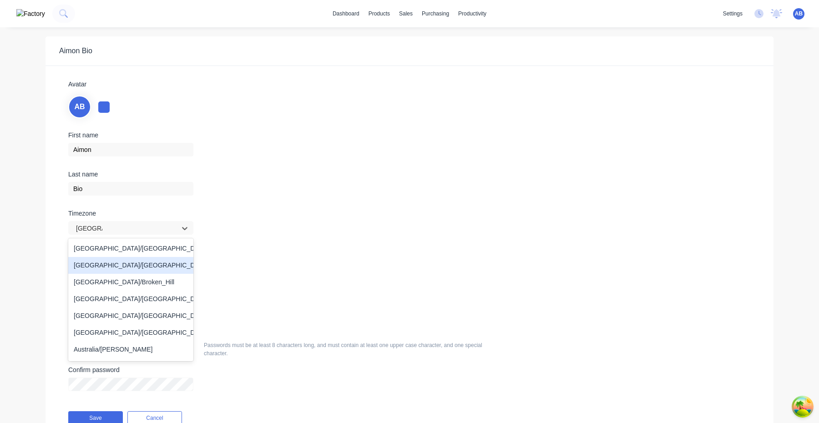
click at [141, 261] on div "[GEOGRAPHIC_DATA]/[GEOGRAPHIC_DATA]" at bounding box center [130, 265] width 125 height 17
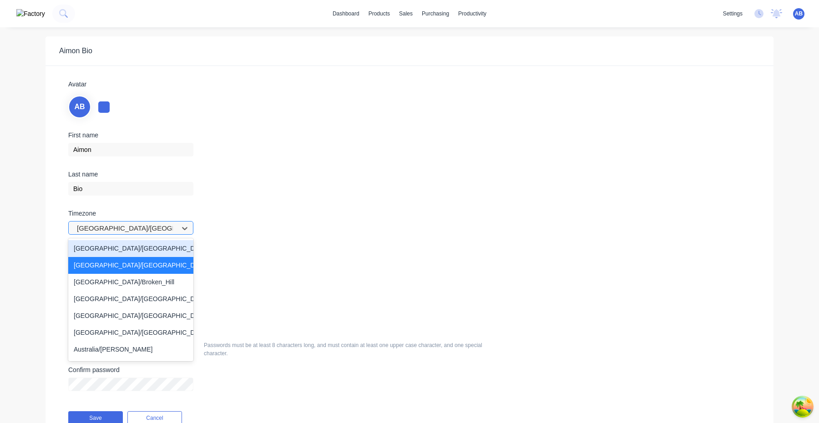
click at [162, 232] on div at bounding box center [125, 228] width 98 height 11
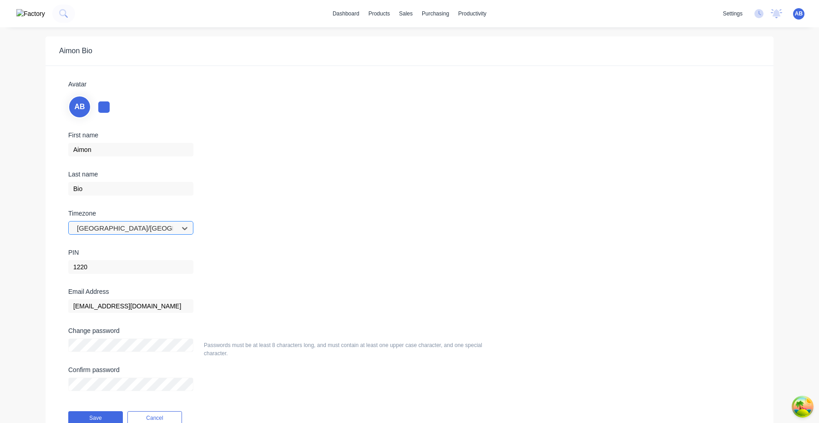
click at [148, 229] on div at bounding box center [125, 228] width 98 height 11
type input "Australia/Syd"
click at [110, 246] on div "Australia/Sydney" at bounding box center [130, 248] width 125 height 17
click at [99, 413] on button "Save" at bounding box center [95, 418] width 55 height 14
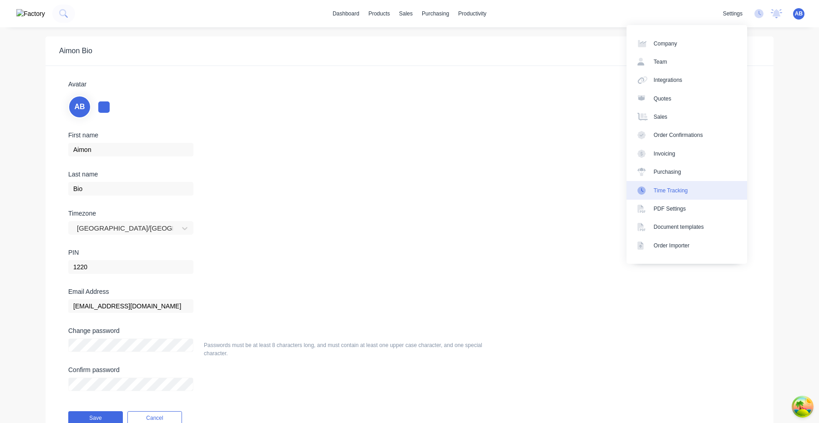
click at [698, 187] on link "Time Tracking" at bounding box center [686, 190] width 121 height 18
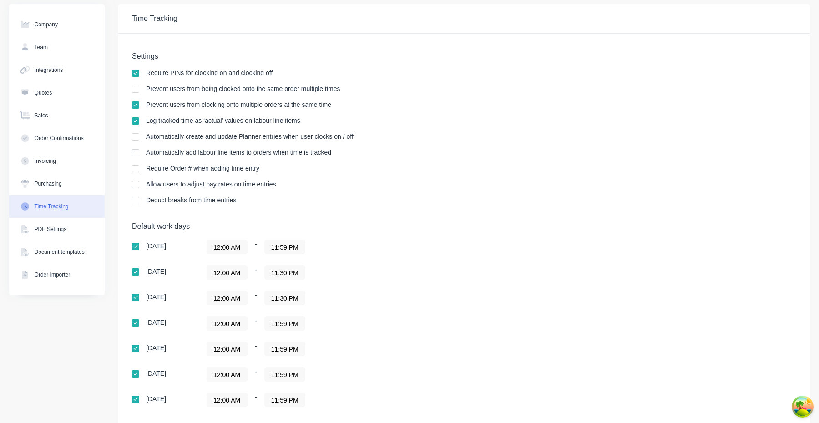
scroll to position [135, 0]
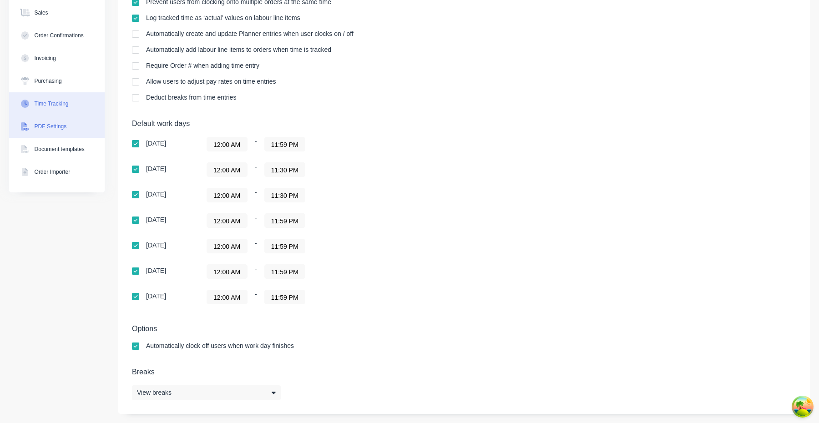
click at [68, 123] on button "PDF Settings" at bounding box center [57, 126] width 96 height 23
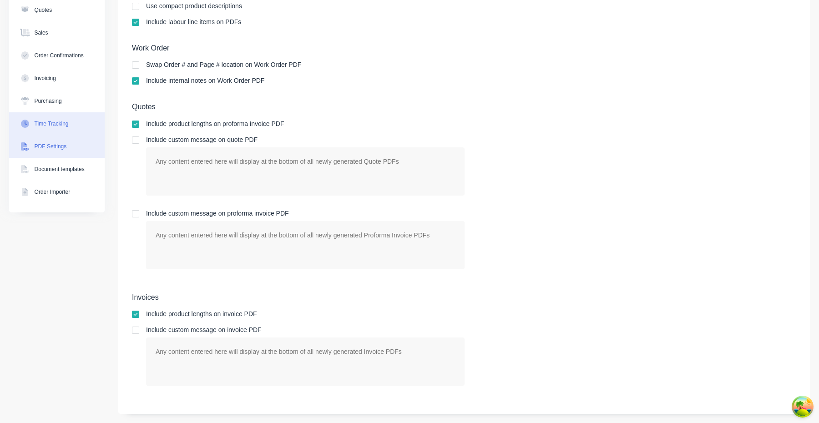
click at [68, 121] on div "Time Tracking" at bounding box center [52, 124] width 34 height 8
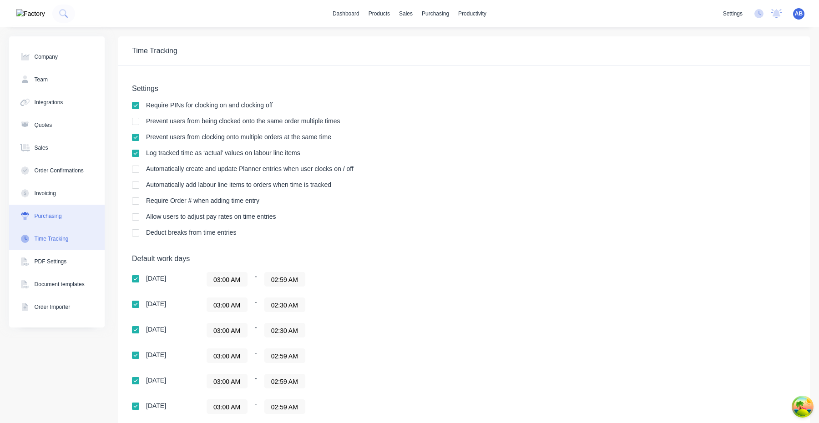
click at [53, 216] on div "Purchasing" at bounding box center [48, 216] width 27 height 8
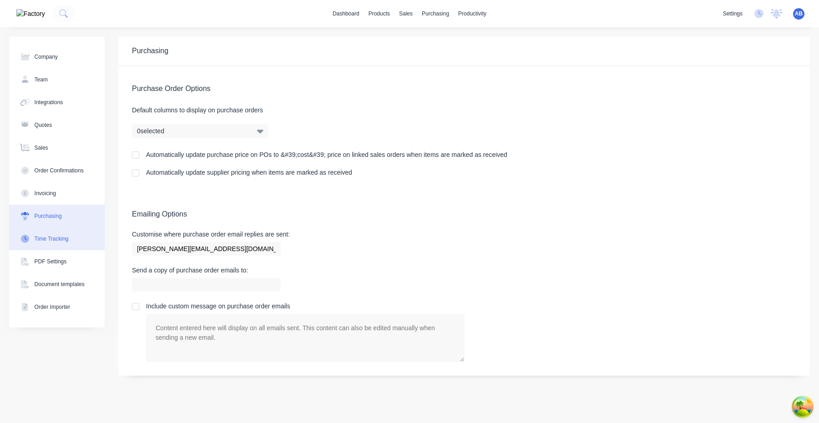
click at [55, 243] on button "Time Tracking" at bounding box center [57, 238] width 96 height 23
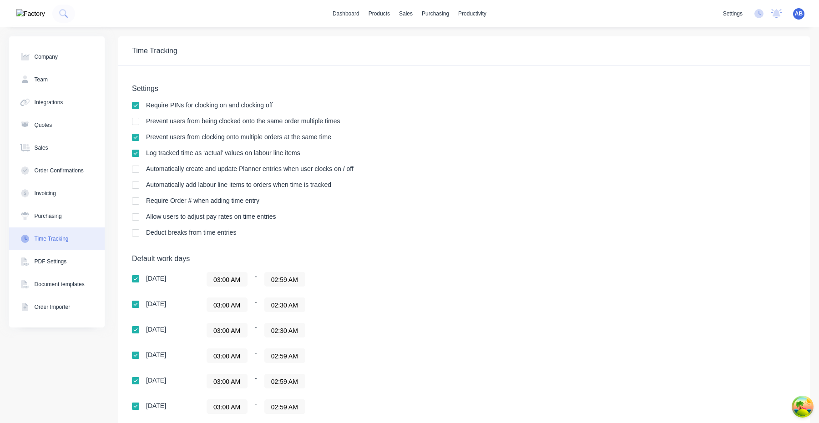
click at [799, 16] on span "AB" at bounding box center [799, 14] width 8 height 8
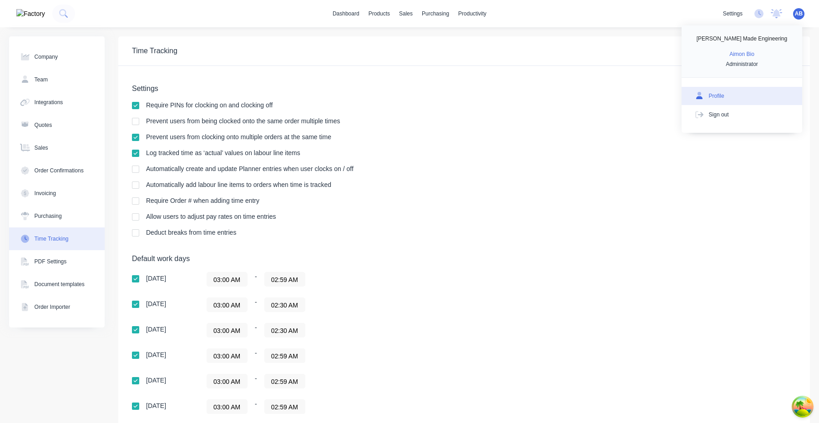
click at [717, 95] on div "Profile" at bounding box center [716, 96] width 15 height 8
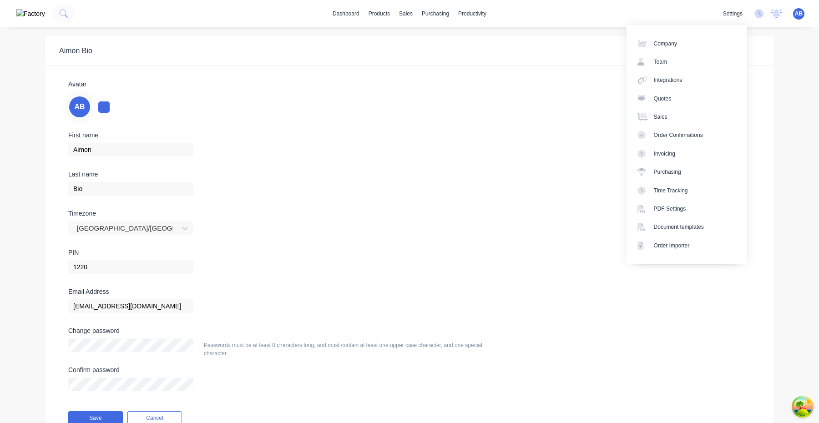
click at [561, 72] on div "Avatar AB First name Aimon Last name Bio Timezone Australia/Sydney PIN 1220 Ema…" at bounding box center [409, 247] width 728 height 363
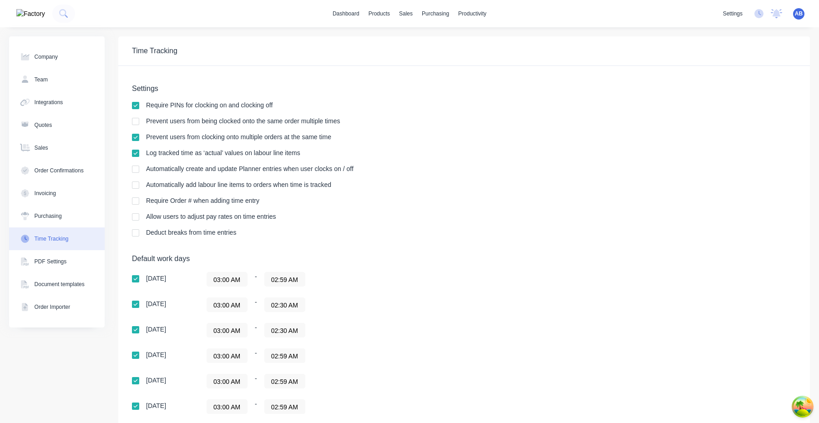
scroll to position [135, 0]
click at [761, 16] on icon at bounding box center [758, 13] width 9 height 9
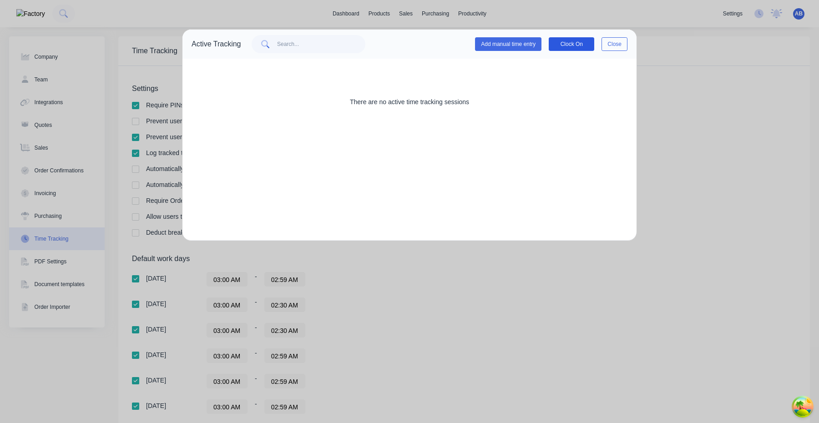
click at [568, 46] on button "Clock On" at bounding box center [571, 44] width 45 height 14
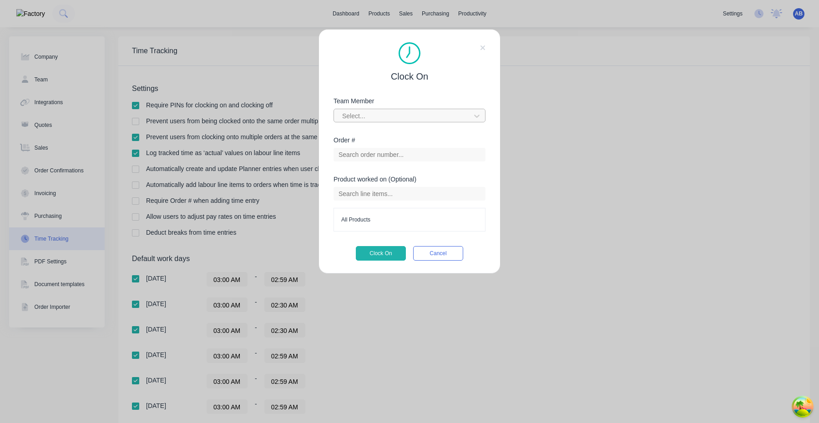
click at [445, 115] on div at bounding box center [403, 116] width 125 height 11
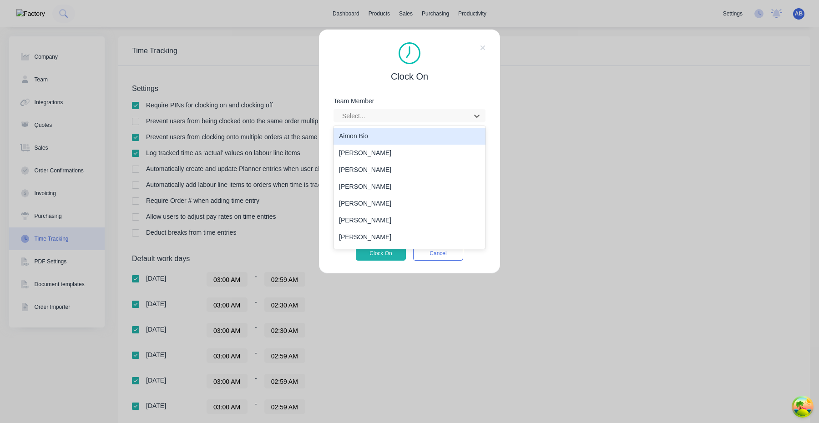
click at [418, 135] on div "Aimon Bio" at bounding box center [409, 136] width 152 height 17
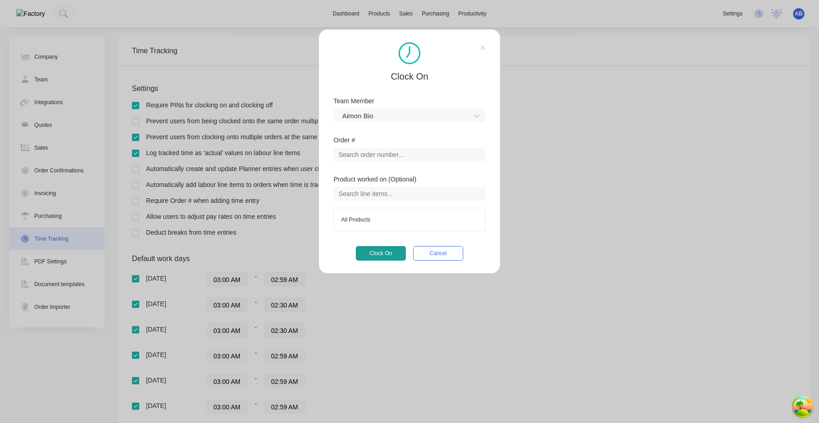
click at [374, 253] on button "Clock On" at bounding box center [381, 253] width 50 height 15
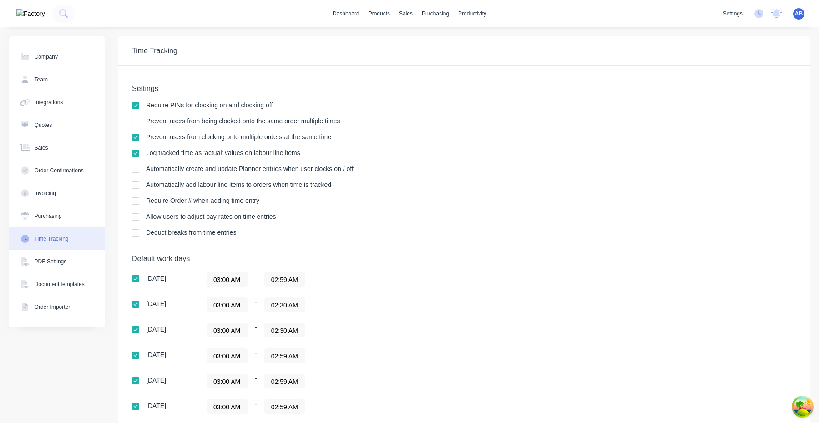
click at [223, 279] on input "03:00 AM" at bounding box center [227, 279] width 40 height 14
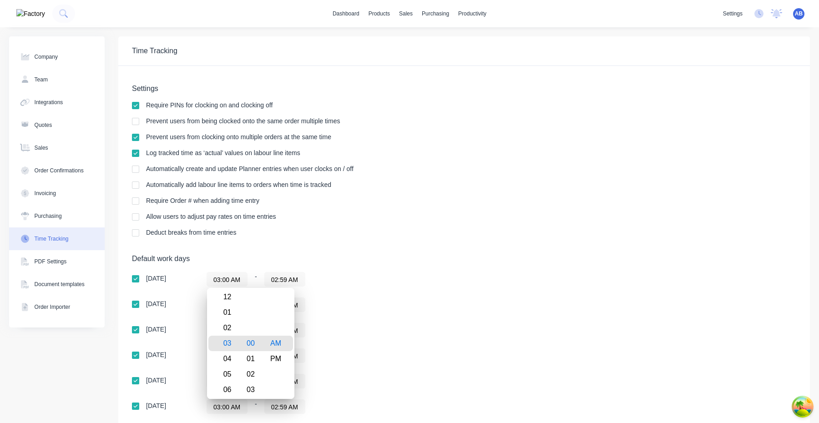
click at [392, 221] on div "Allow users to adjust pay rates on time entries" at bounding box center [464, 217] width 664 height 9
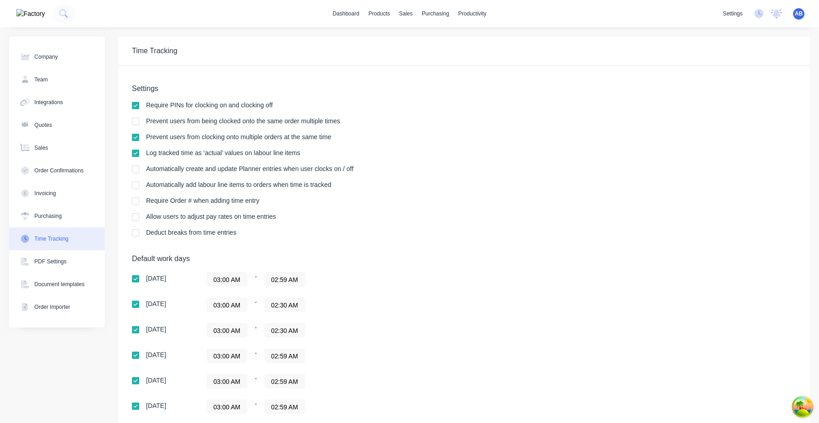
click at [274, 281] on input "02:59 AM" at bounding box center [285, 279] width 40 height 14
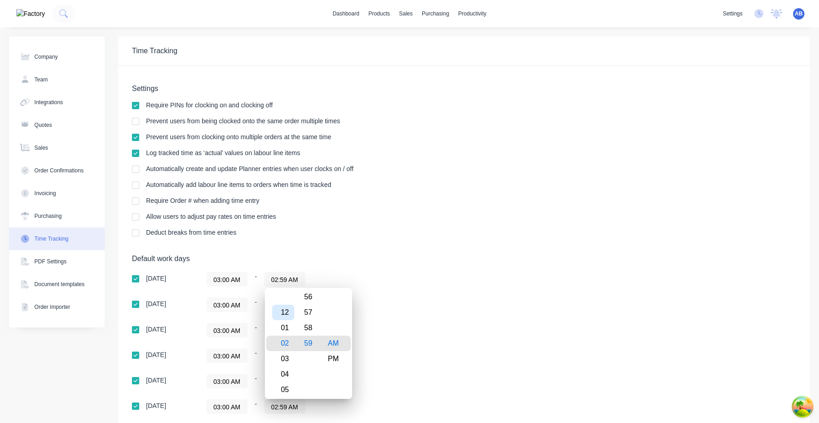
click at [289, 315] on div "12" at bounding box center [283, 312] width 22 height 15
click at [335, 357] on div "PM" at bounding box center [333, 358] width 22 height 15
click at [403, 289] on div "Sunday 03:00 AM - 12:59 PM Monday 03:00 AM - 02:30 AM Tuesday 03:00 AM - 02:30 …" at bounding box center [291, 355] width 318 height 167
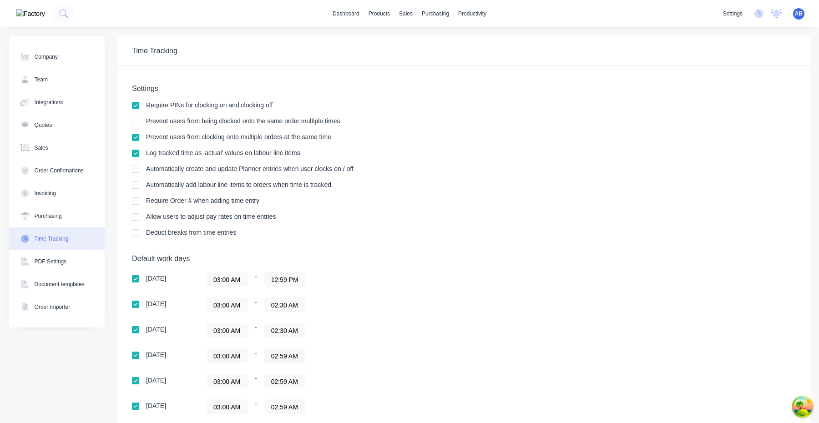
click at [279, 280] on input "12:59 PM" at bounding box center [285, 279] width 40 height 14
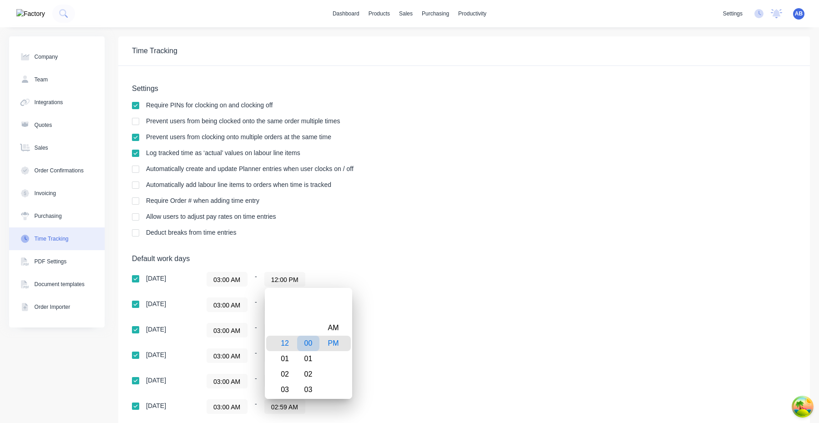
click at [308, 341] on div "00" at bounding box center [308, 343] width 22 height 15
click at [446, 297] on div "Sunday 03:00 AM - 12:00 PM Monday 03:00 AM - 02:30 AM Tuesday 03:00 AM - 02:30 …" at bounding box center [291, 355] width 318 height 167
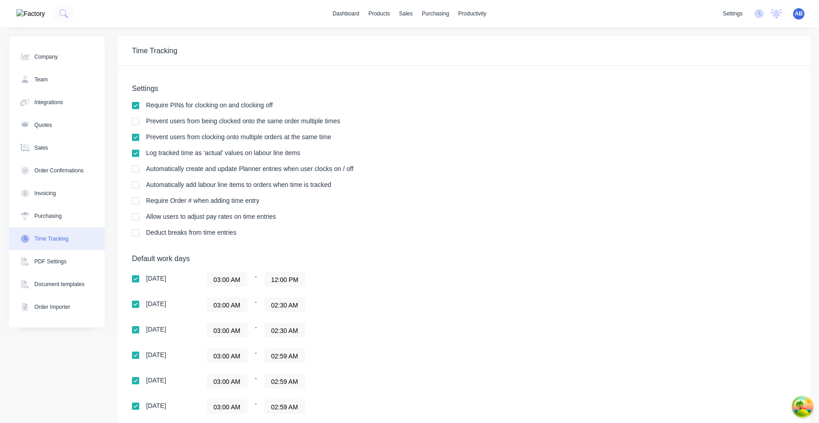
click at [287, 283] on input "12:00 PM" at bounding box center [285, 279] width 40 height 14
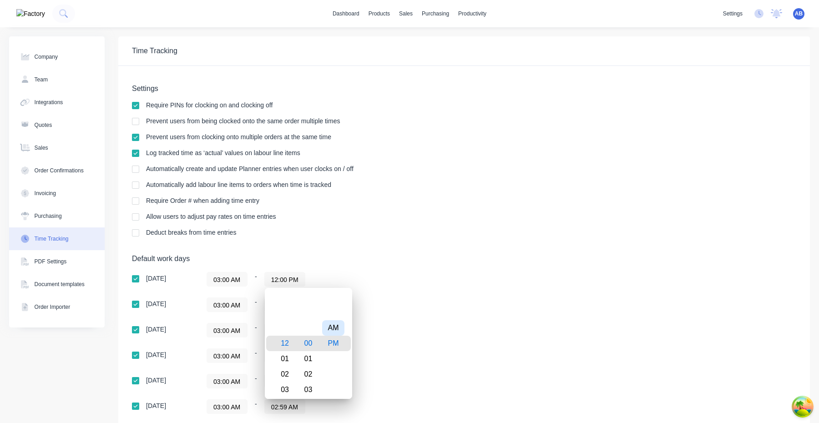
click at [339, 324] on div "AM" at bounding box center [333, 327] width 22 height 15
type input "12:00 AM"
click at [521, 295] on div "Default work days Sunday 03:00 AM - 12:00 AM Monday 03:00 AM - 02:30 AM Tuesday…" at bounding box center [464, 352] width 664 height 196
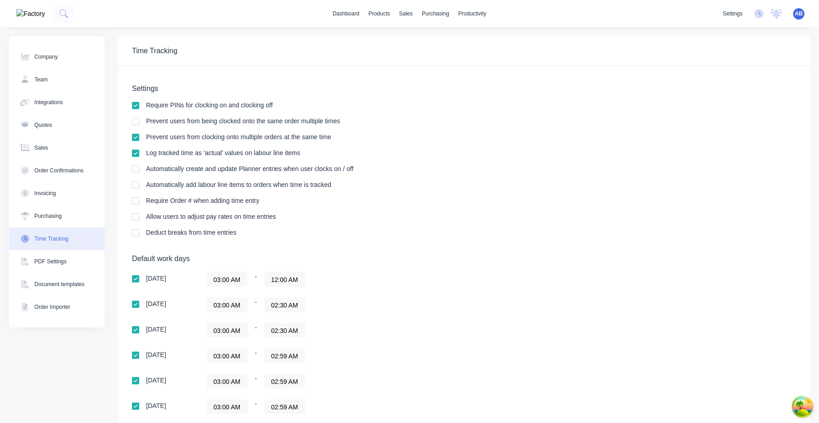
click at [410, 278] on div "03:00 AM - 12:00 AM" at bounding box center [319, 279] width 227 height 15
click at [761, 16] on icon at bounding box center [758, 13] width 9 height 9
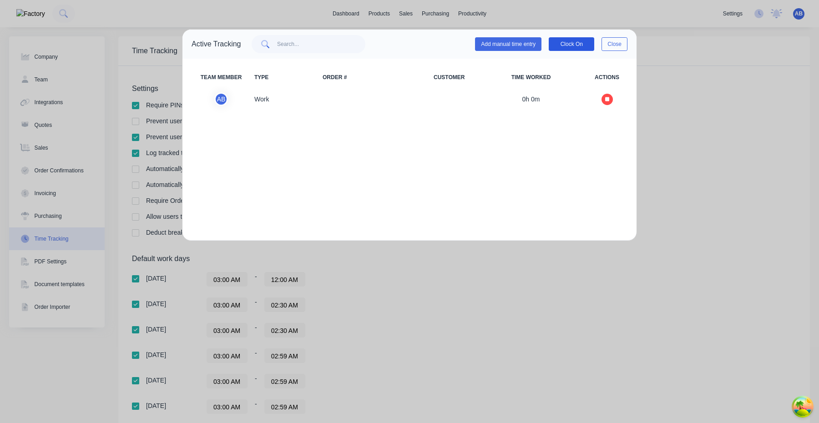
click at [575, 45] on button "Clock On" at bounding box center [571, 44] width 45 height 14
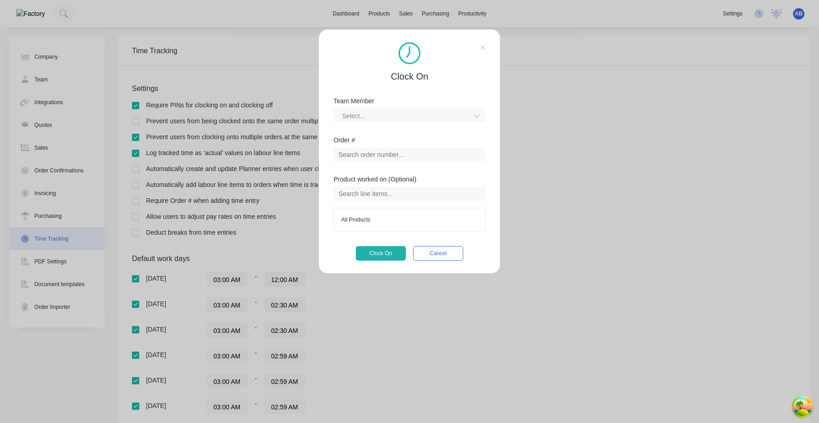
click at [432, 105] on div "Team Member Select..." at bounding box center [409, 110] width 152 height 25
click at [431, 112] on div at bounding box center [403, 116] width 125 height 11
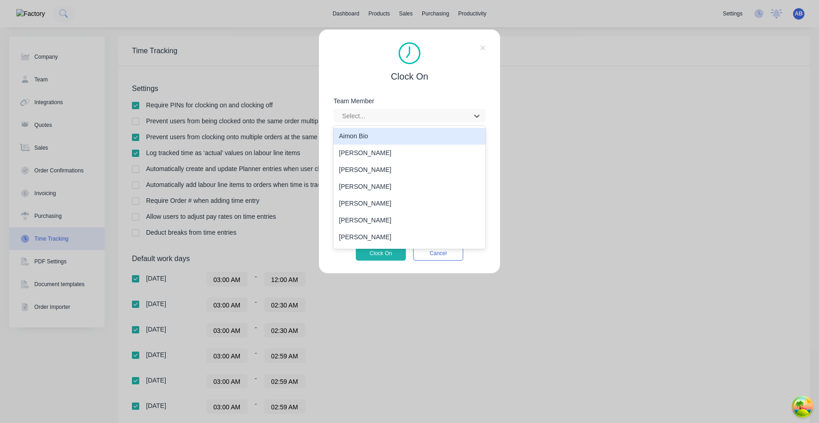
click at [402, 136] on div "Aimon Bio" at bounding box center [409, 136] width 152 height 17
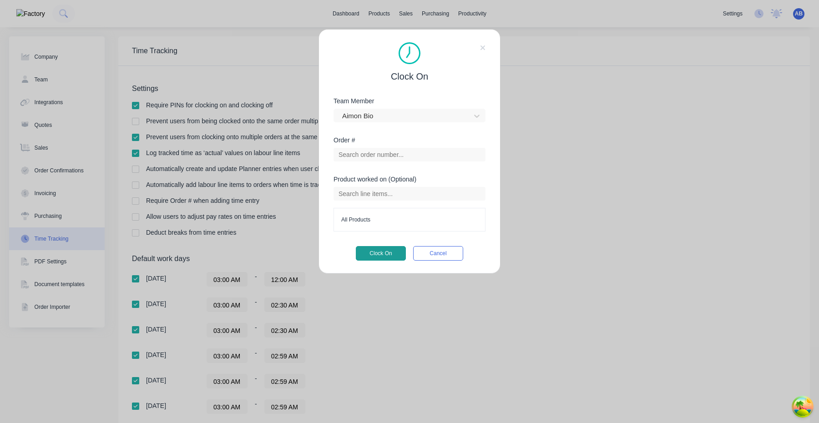
click at [382, 258] on button "Clock On" at bounding box center [381, 253] width 50 height 15
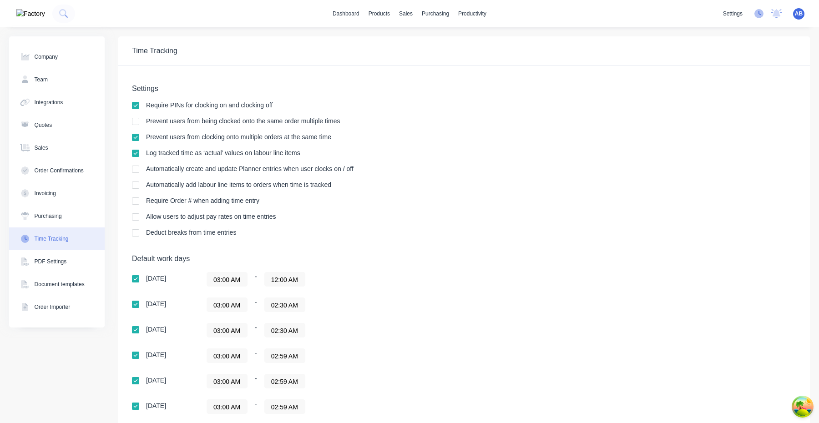
click at [756, 18] on icon at bounding box center [758, 13] width 9 height 9
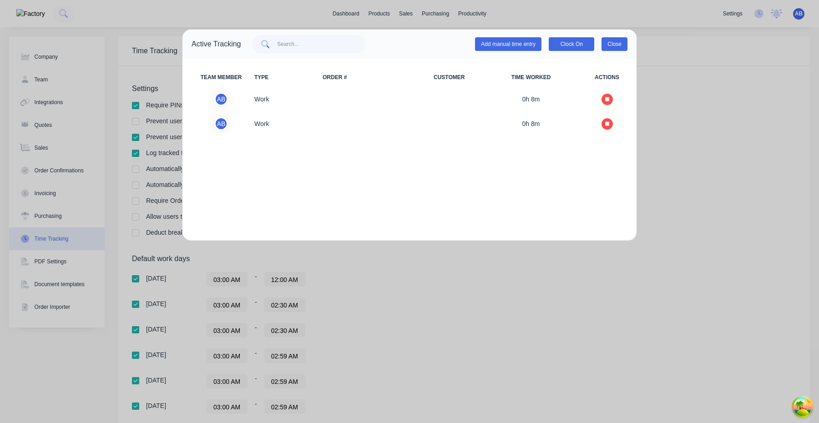
click at [613, 46] on button "Close" at bounding box center [614, 44] width 26 height 14
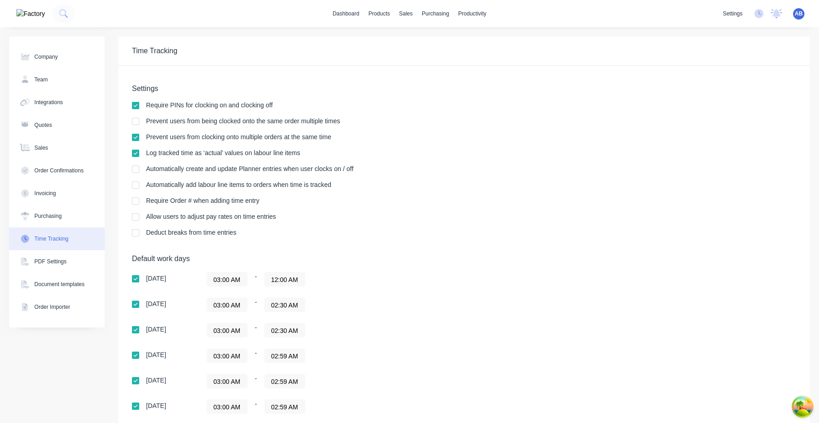
click at [609, 168] on div "Automatically create and update Planner entries when user clocks on / off" at bounding box center [464, 170] width 664 height 9
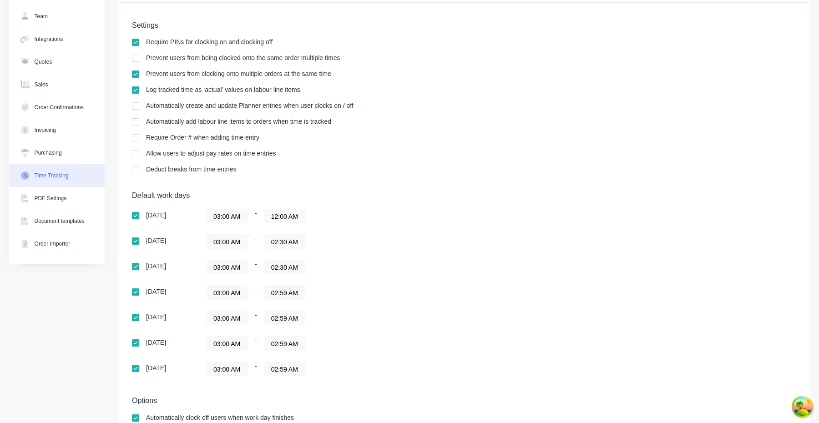
scroll to position [70, 0]
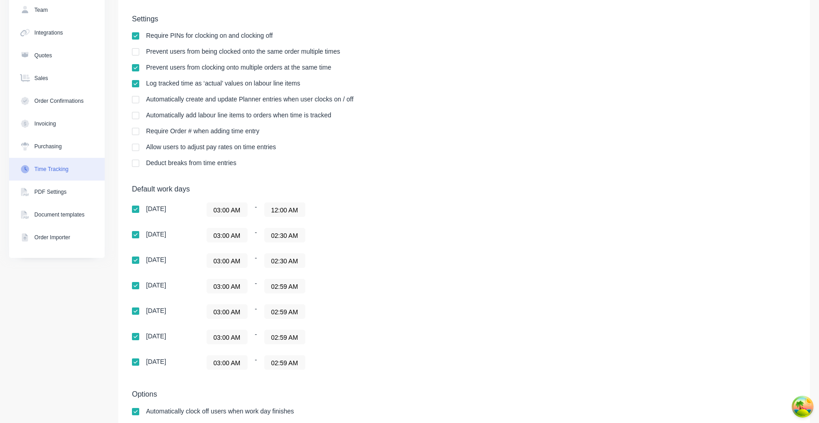
click at [284, 311] on input "02:59 AM" at bounding box center [285, 312] width 40 height 14
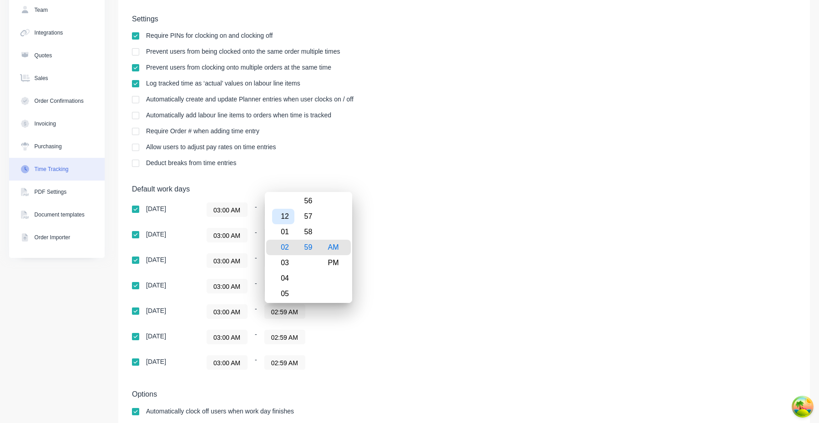
click at [286, 218] on div "12" at bounding box center [283, 216] width 22 height 15
click at [286, 252] on div "11" at bounding box center [283, 247] width 22 height 15
click at [330, 262] on div "PM" at bounding box center [333, 262] width 22 height 15
type input "11:59 PM"
click at [444, 312] on div "Thursday 03:00 AM - 11:59 PM" at bounding box center [291, 311] width 318 height 15
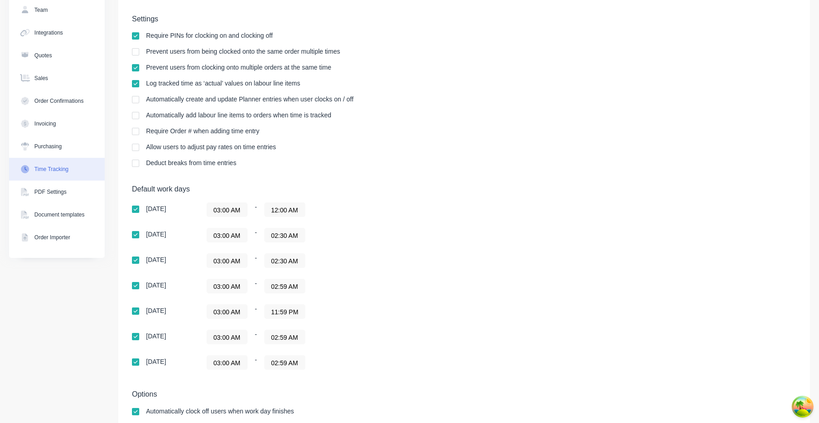
click at [443, 312] on div "Thursday 03:00 AM - 11:59 PM" at bounding box center [291, 311] width 318 height 15
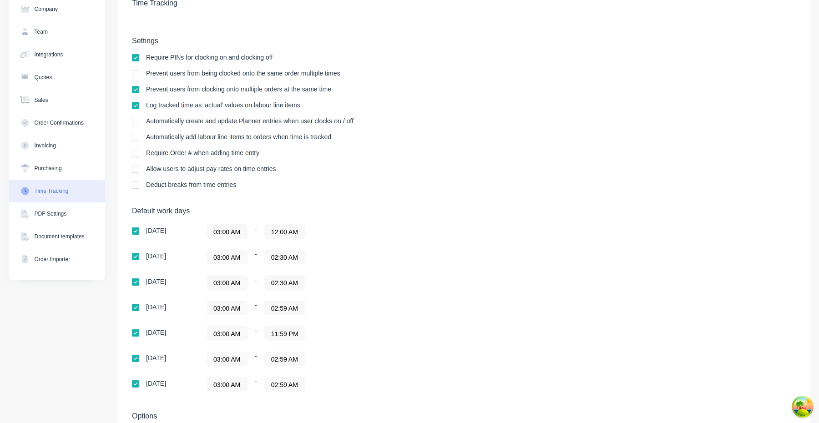
scroll to position [0, 0]
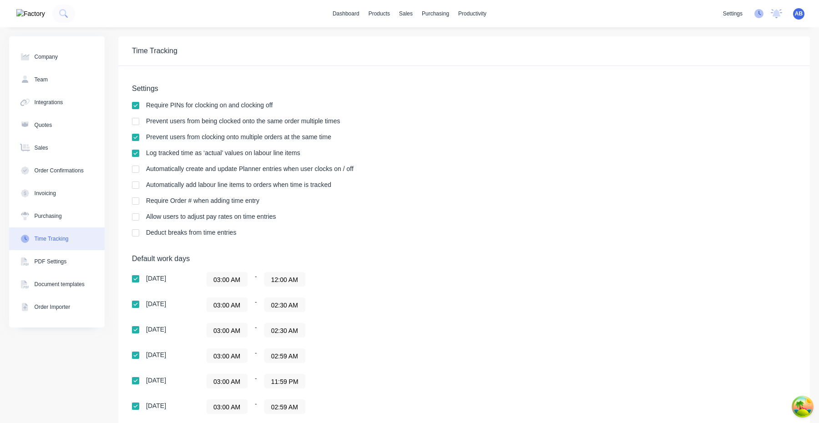
click at [758, 15] on icon at bounding box center [758, 13] width 9 height 9
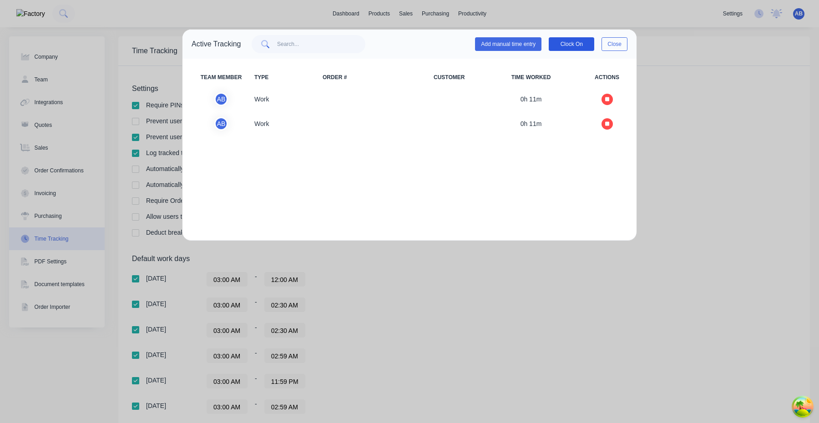
click at [576, 43] on button "Clock On" at bounding box center [571, 44] width 45 height 14
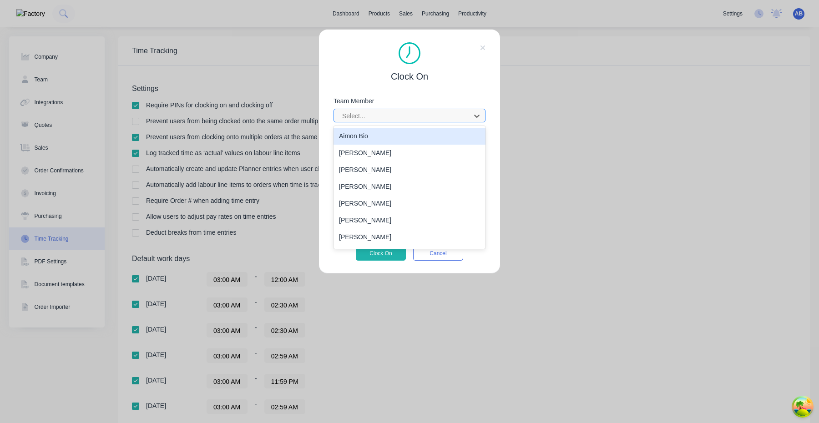
click at [446, 112] on div at bounding box center [403, 116] width 125 height 11
click at [427, 137] on div "Aimon Bio" at bounding box center [409, 136] width 152 height 17
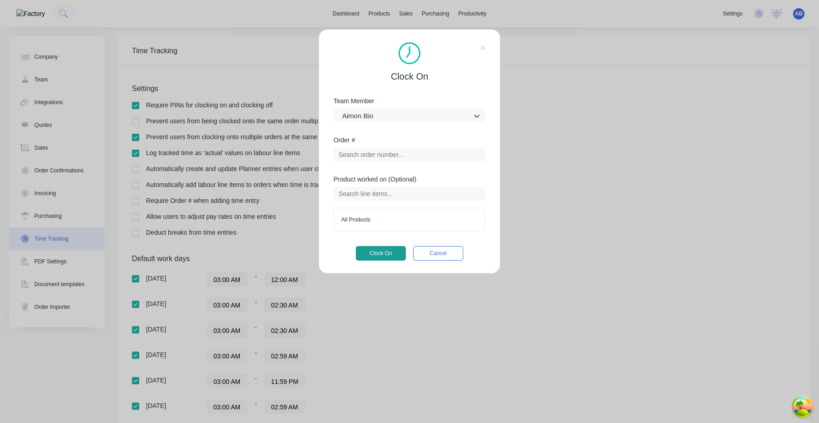
click at [383, 253] on button "Clock On" at bounding box center [381, 253] width 50 height 15
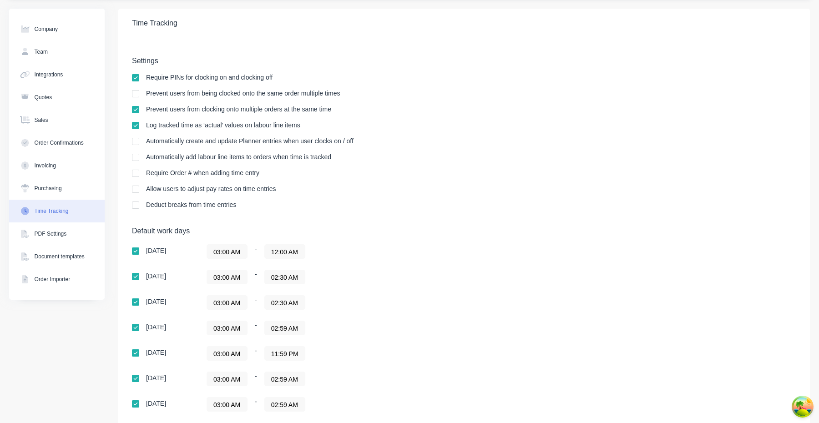
scroll to position [30, 0]
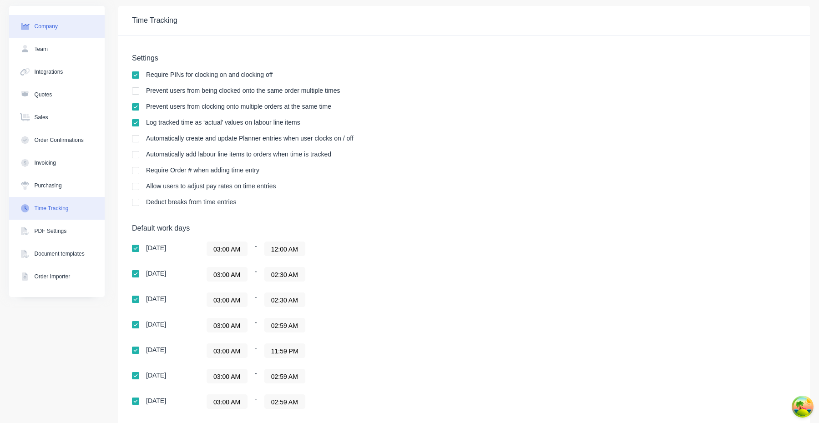
click at [74, 29] on button "Company" at bounding box center [57, 26] width 96 height 23
select select "AU"
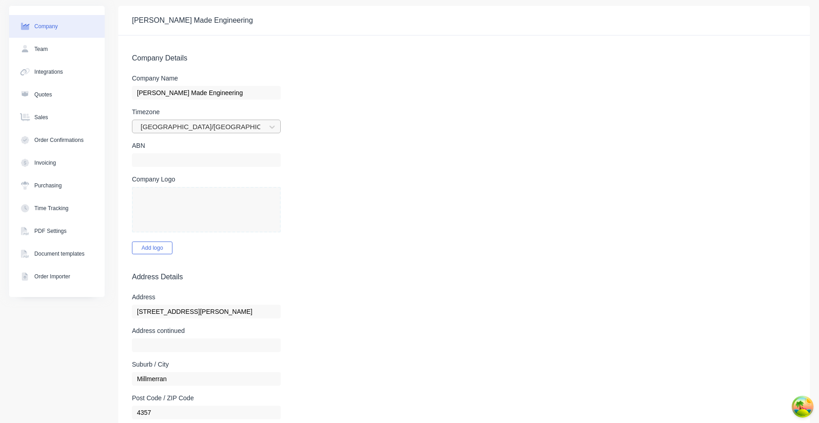
click at [218, 129] on div at bounding box center [200, 126] width 121 height 11
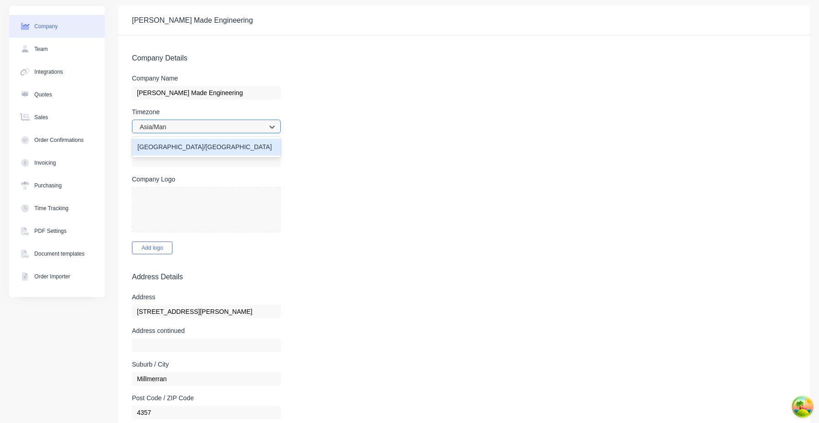
type input "Asia/Mani"
click at [206, 146] on div "Asia/Manila" at bounding box center [206, 147] width 149 height 17
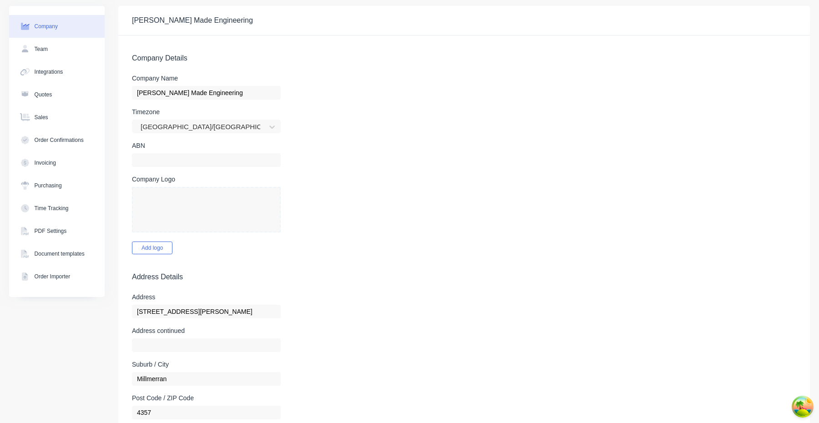
click at [356, 168] on form "Company Details Company Name Taylor Made Engineering Timezone Asia/Manila ABN C…" at bounding box center [463, 391] width 691 height 713
click at [81, 212] on button "Time Tracking" at bounding box center [57, 208] width 96 height 23
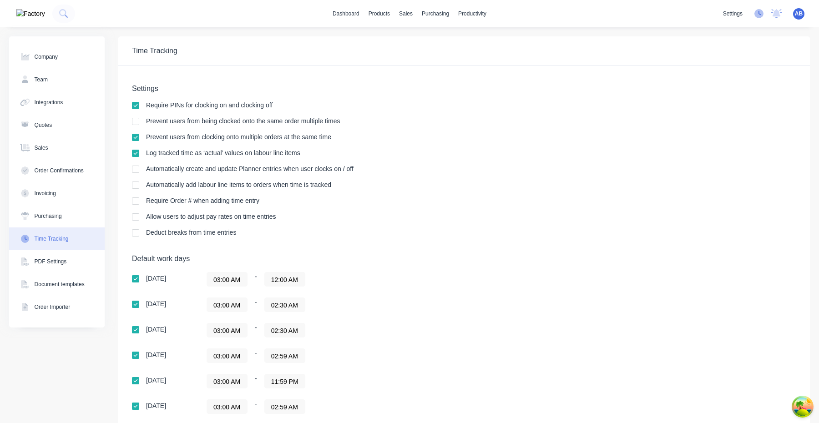
click at [757, 10] on icon at bounding box center [758, 13] width 9 height 9
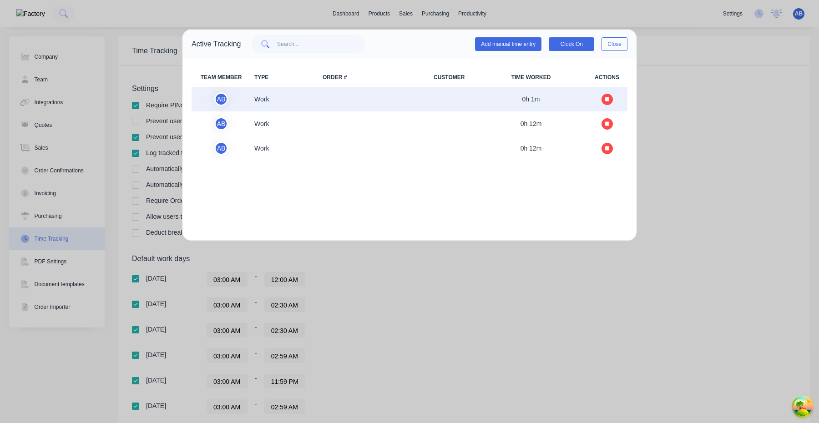
drag, startPoint x: 574, startPoint y: 45, endPoint x: 576, endPoint y: 94, distance: 48.2
click at [576, 94] on div "Active Tracking Add manual time entry Clock On Close TEAM MEMBER TYPE ORDER # C…" at bounding box center [409, 135] width 455 height 212
click at [608, 100] on icon "button" at bounding box center [607, 99] width 5 height 5
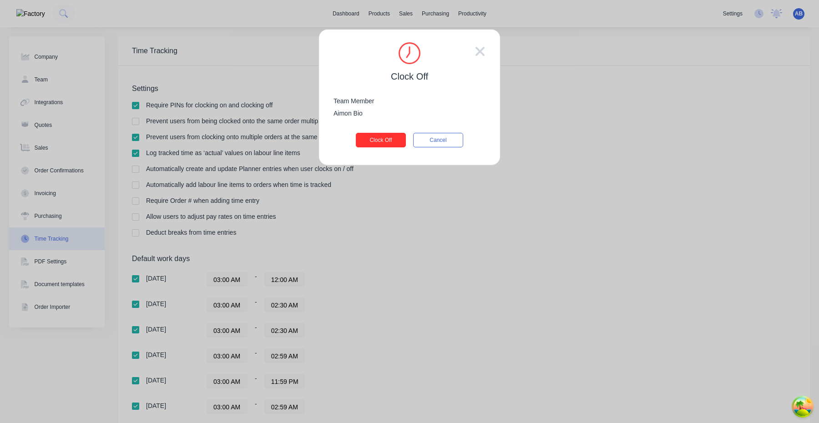
click at [384, 141] on button "Clock Off" at bounding box center [381, 140] width 50 height 15
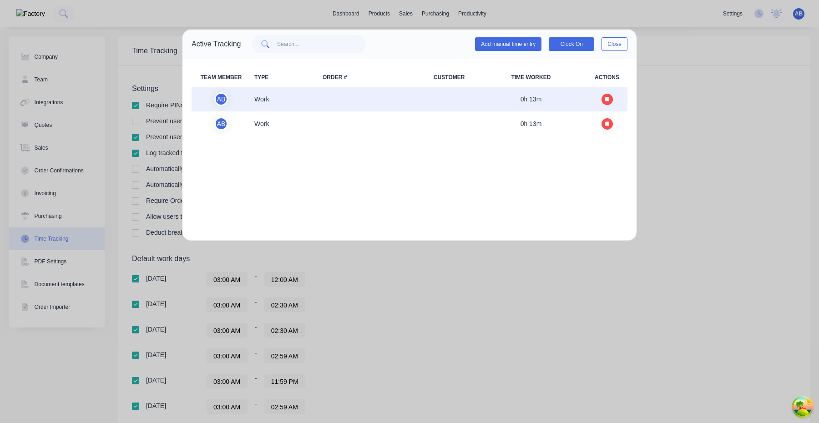
click at [607, 101] on icon "button" at bounding box center [607, 99] width 5 height 5
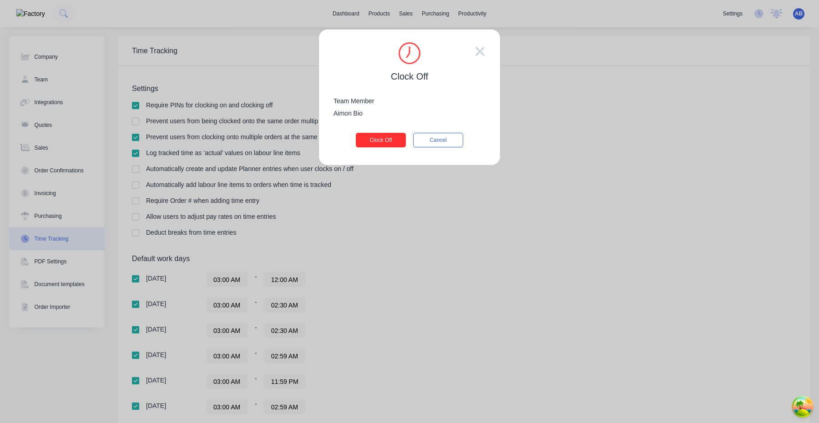
click at [391, 136] on button "Clock Off" at bounding box center [381, 140] width 50 height 15
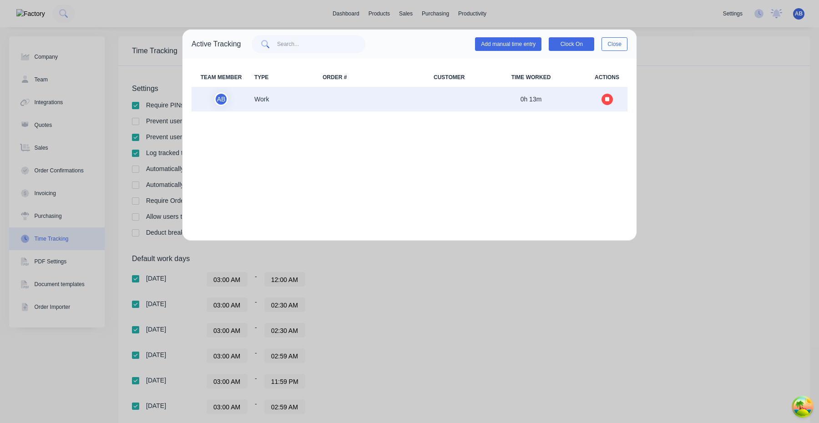
click at [606, 97] on icon "button" at bounding box center [607, 99] width 5 height 5
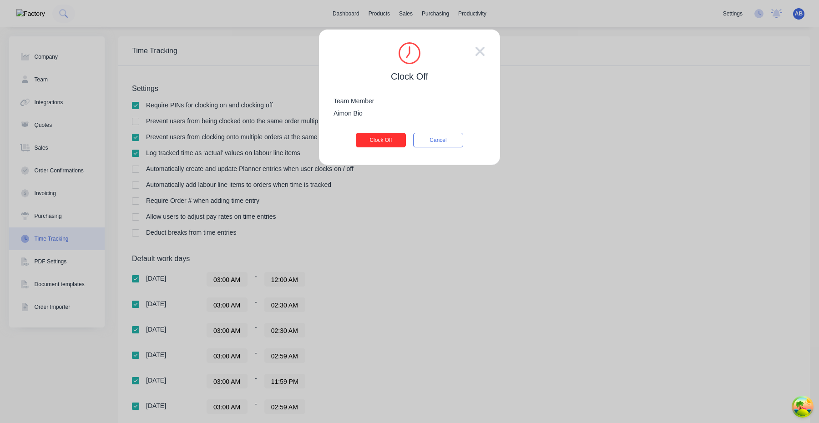
click at [394, 138] on button "Clock Off" at bounding box center [381, 140] width 50 height 15
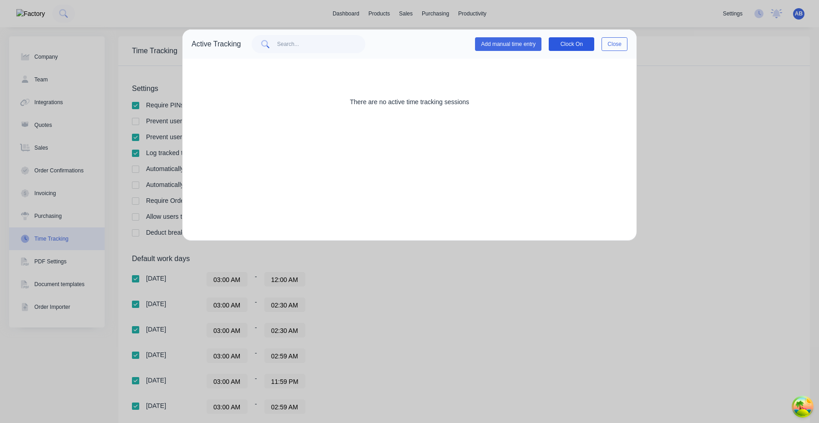
click at [572, 46] on button "Clock On" at bounding box center [571, 44] width 45 height 14
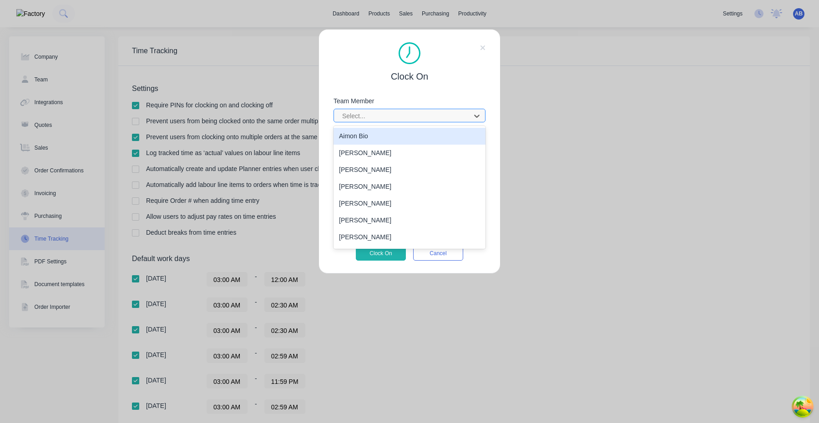
click at [400, 119] on div at bounding box center [403, 116] width 125 height 11
click at [391, 135] on div "Aimon Bio" at bounding box center [409, 136] width 152 height 17
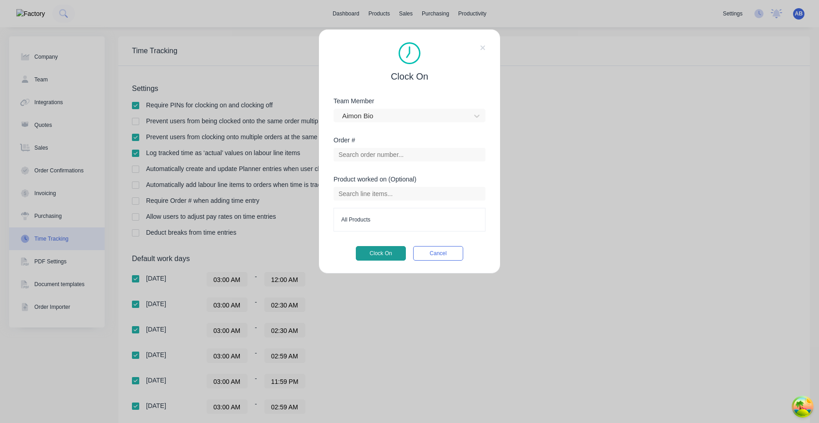
click at [389, 250] on button "Clock On" at bounding box center [381, 253] width 50 height 15
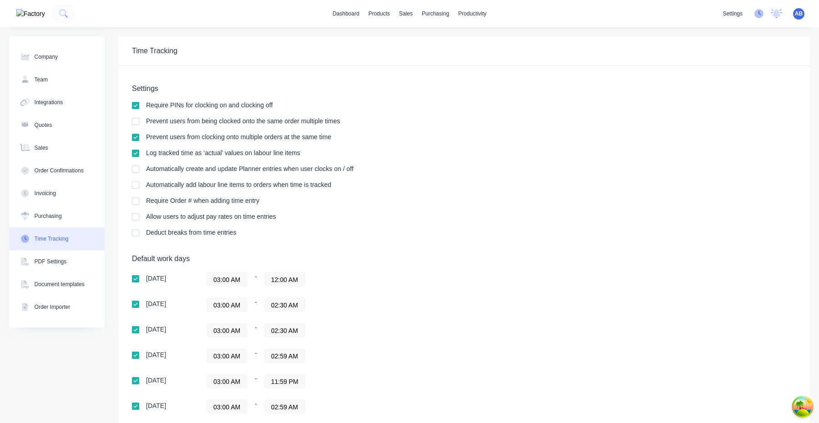
click at [760, 14] on icon at bounding box center [759, 13] width 3 height 5
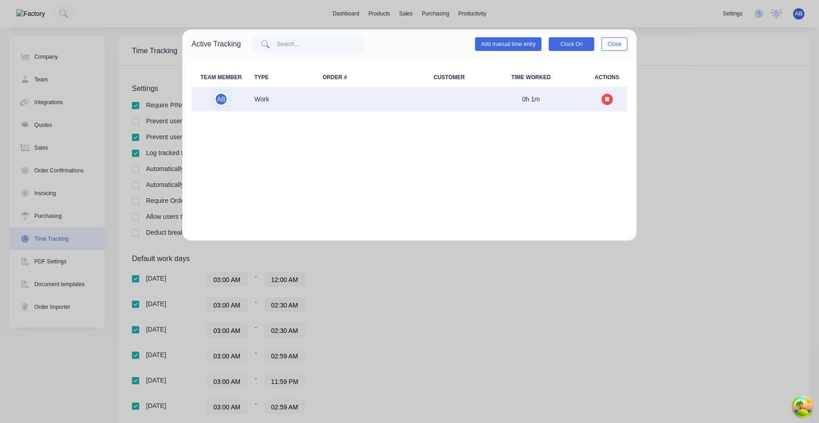
click at [607, 98] on icon "button" at bounding box center [607, 99] width 5 height 5
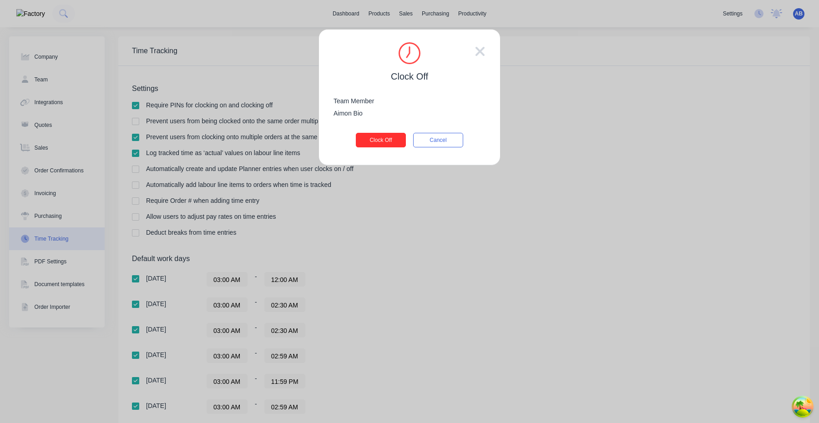
click at [378, 137] on button "Clock Off" at bounding box center [381, 140] width 50 height 15
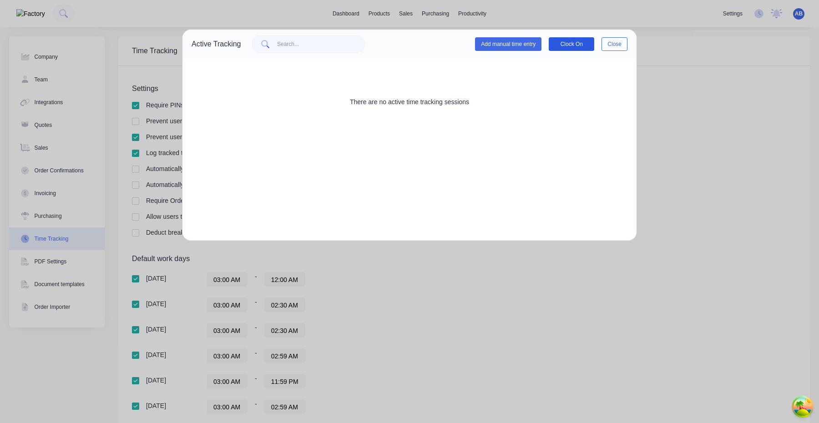
click at [566, 47] on button "Clock On" at bounding box center [571, 44] width 45 height 14
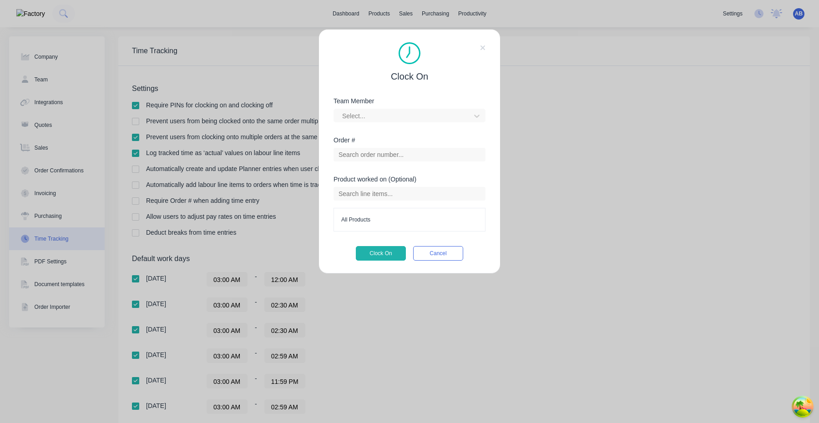
click at [436, 125] on div "Team Member Select..." at bounding box center [409, 117] width 152 height 39
click at [436, 123] on div "Team Member Select..." at bounding box center [409, 117] width 152 height 39
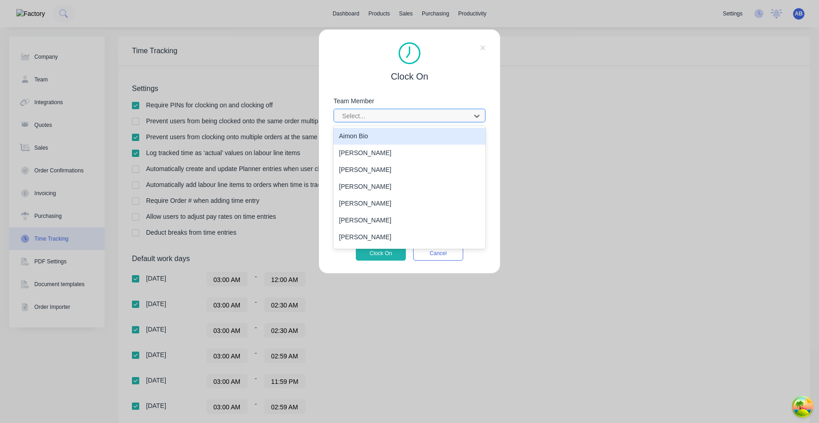
click at [436, 120] on div at bounding box center [403, 116] width 125 height 11
click at [430, 132] on div "Aimon Bio" at bounding box center [409, 136] width 152 height 17
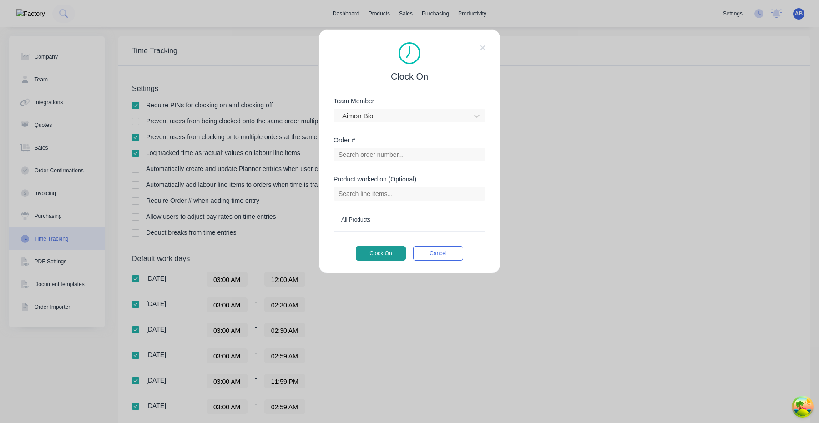
click at [388, 257] on button "Clock On" at bounding box center [381, 253] width 50 height 15
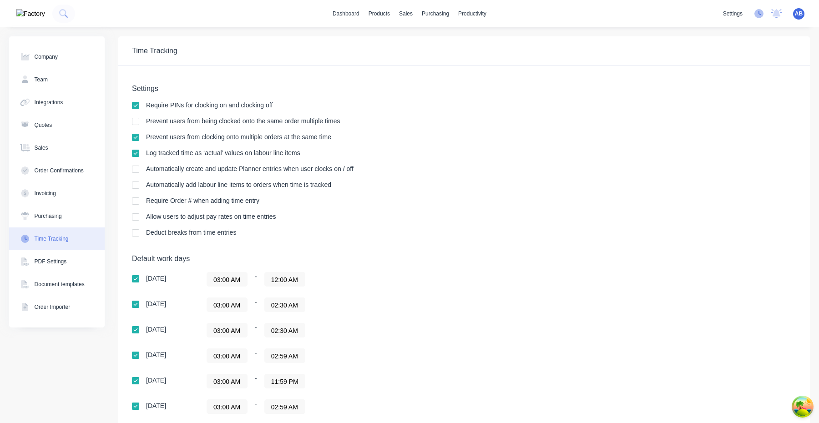
click at [757, 12] on icon at bounding box center [758, 13] width 9 height 9
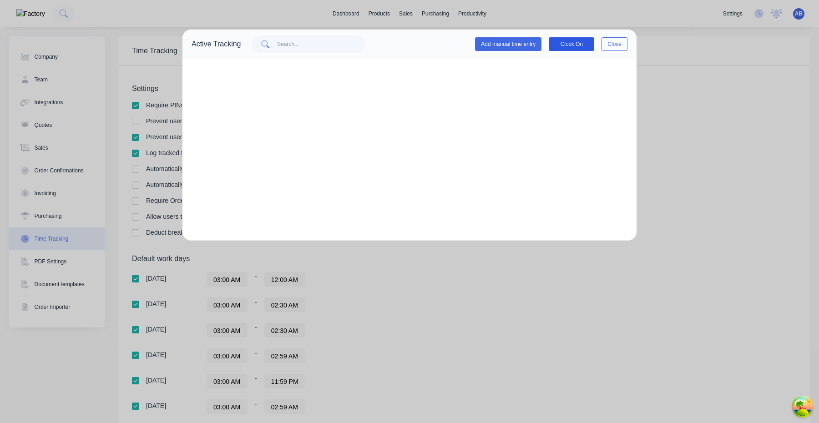
click at [579, 40] on button "Clock On" at bounding box center [571, 44] width 45 height 14
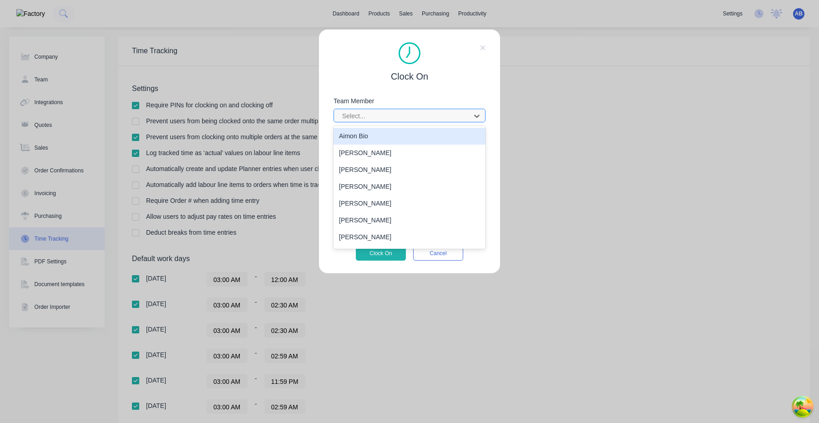
click at [418, 121] on div at bounding box center [403, 116] width 125 height 11
click at [413, 130] on div "Aimon Bio" at bounding box center [409, 136] width 152 height 17
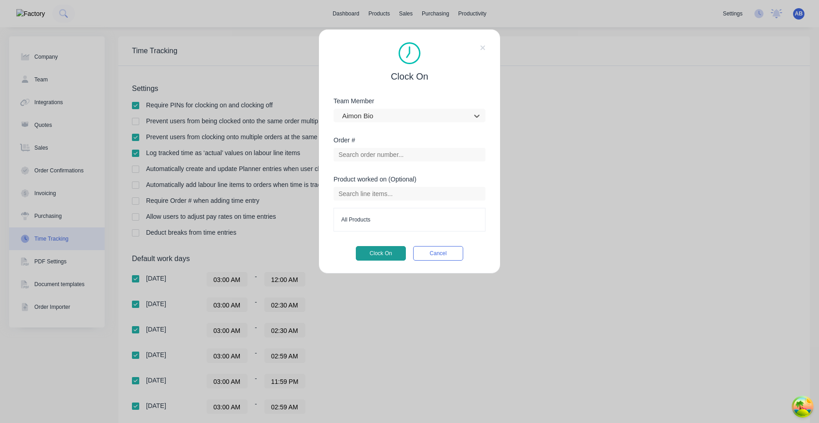
click at [393, 255] on button "Clock On" at bounding box center [381, 253] width 50 height 15
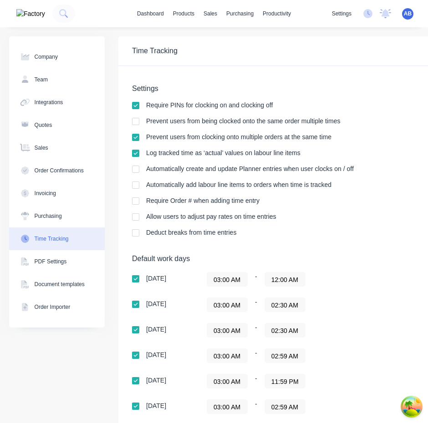
click at [237, 385] on input "03:00 AM" at bounding box center [227, 381] width 40 height 14
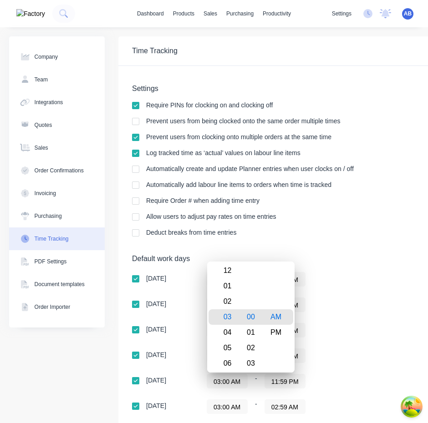
click at [370, 362] on div "03:00 AM - 02:59 AM" at bounding box center [319, 355] width 227 height 15
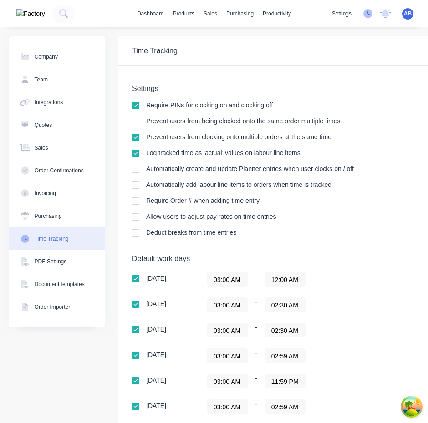
click at [368, 14] on icon at bounding box center [368, 13] width 3 height 5
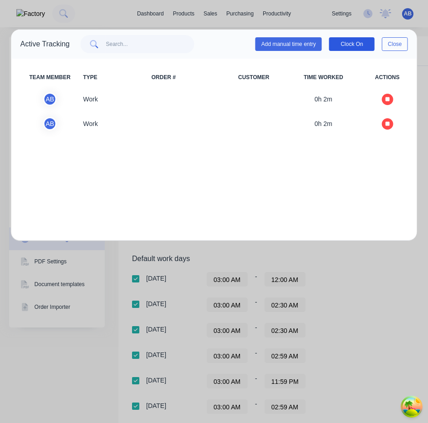
click at [347, 40] on button "Clock On" at bounding box center [351, 44] width 45 height 14
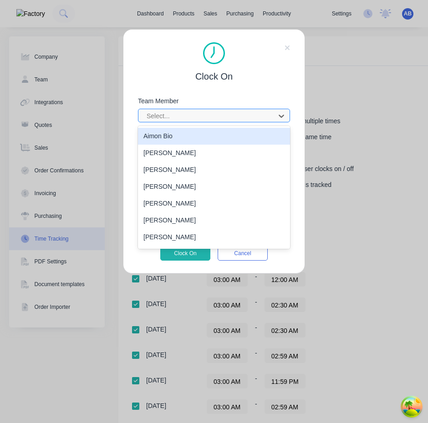
click at [232, 118] on div at bounding box center [208, 116] width 125 height 11
click at [225, 137] on div "Aimon Bio" at bounding box center [214, 136] width 152 height 17
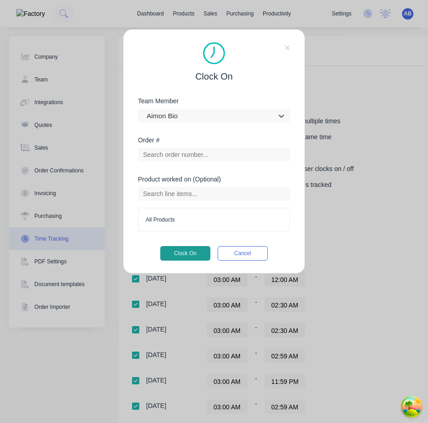
click at [198, 256] on button "Clock On" at bounding box center [185, 253] width 50 height 15
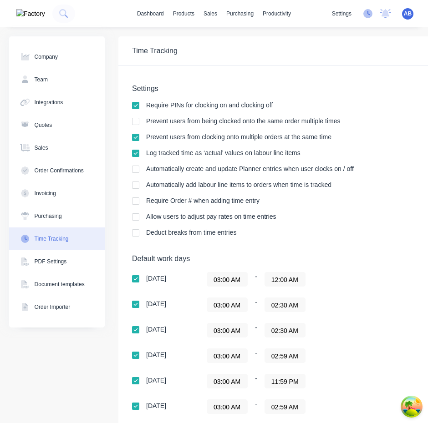
click at [368, 14] on icon at bounding box center [368, 13] width 3 height 5
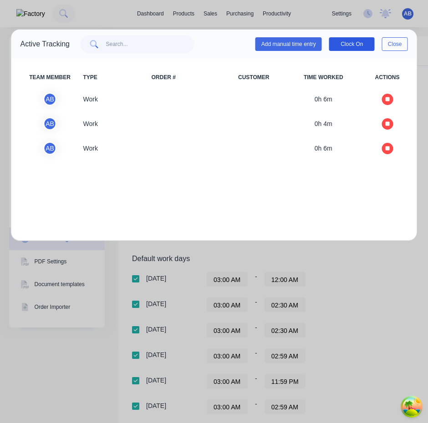
click at [356, 42] on button "Clock On" at bounding box center [351, 44] width 45 height 14
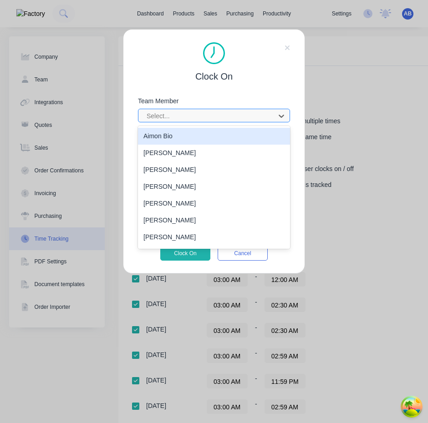
click at [250, 115] on div at bounding box center [208, 116] width 125 height 11
click at [221, 138] on div "Aimon Bio" at bounding box center [214, 136] width 152 height 17
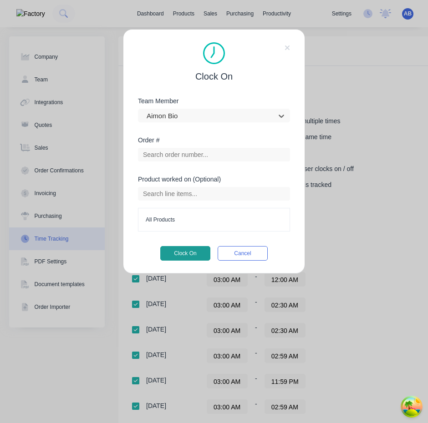
click at [190, 256] on button "Clock On" at bounding box center [185, 253] width 50 height 15
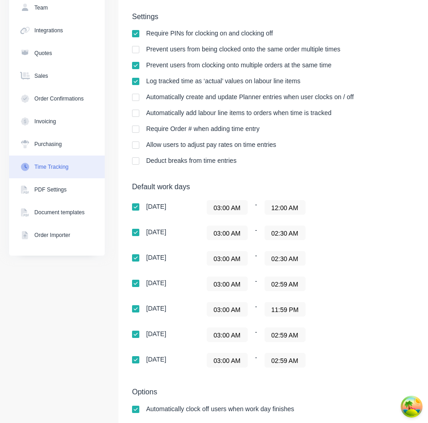
scroll to position [75, 0]
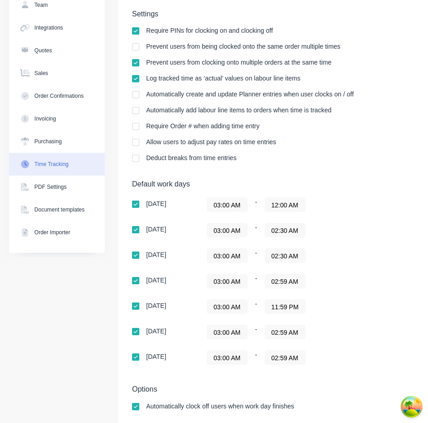
click at [229, 278] on input "03:00 AM" at bounding box center [227, 281] width 40 height 14
click at [372, 297] on div "Sunday 03:00 AM - 12:00 AM Monday 03:00 AM - 02:30 AM Tuesday 03:00 AM - 02:30 …" at bounding box center [291, 280] width 318 height 167
click at [284, 280] on input "02:59 AM" at bounding box center [285, 281] width 40 height 14
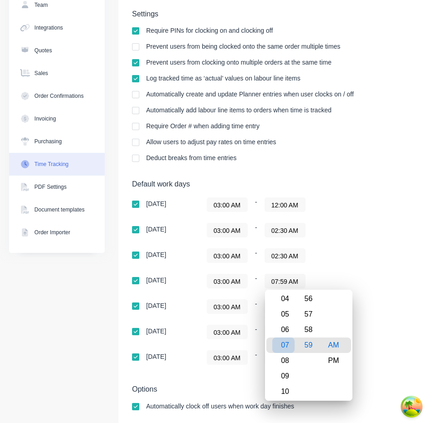
click at [286, 342] on div "07" at bounding box center [283, 344] width 22 height 15
click at [339, 360] on div "PM" at bounding box center [333, 360] width 22 height 15
click at [424, 321] on div "Sunday 03:00 AM - 12:00 AM Monday 03:00 AM - 02:30 AM Tuesday 03:00 AM - 02:30 …" at bounding box center [291, 280] width 318 height 167
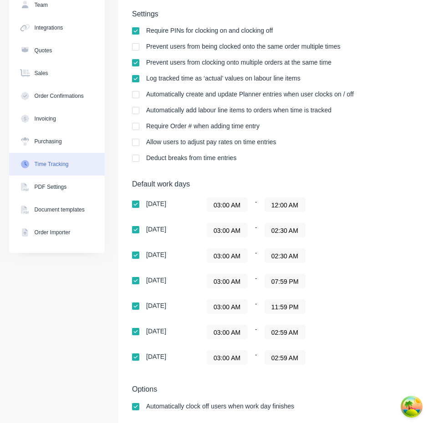
click at [282, 287] on input "07:59 PM" at bounding box center [285, 281] width 40 height 14
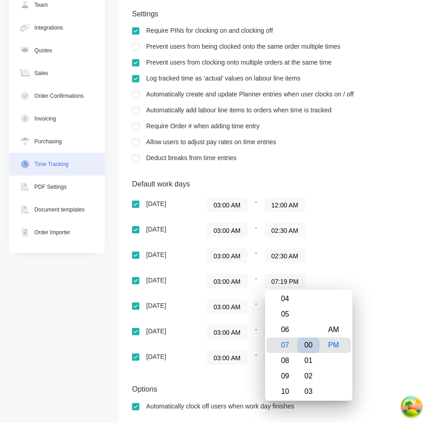
type input "07:00 PM"
click at [308, 345] on div "00" at bounding box center [308, 344] width 22 height 15
click at [382, 282] on div "03:00 AM - 07:00 PM" at bounding box center [319, 281] width 227 height 15
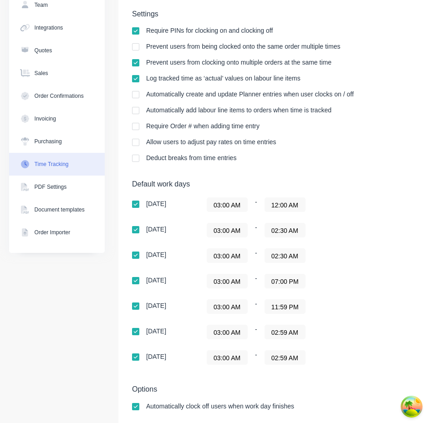
scroll to position [0, 0]
click at [375, 300] on div "03:00 AM - 11:59 PM" at bounding box center [319, 306] width 227 height 15
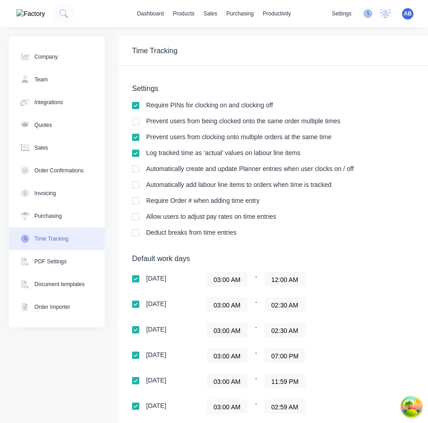
click at [369, 18] on icon at bounding box center [367, 13] width 9 height 9
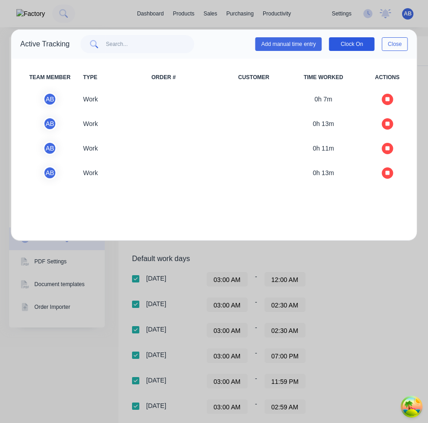
click at [356, 45] on button "Clock On" at bounding box center [351, 44] width 45 height 14
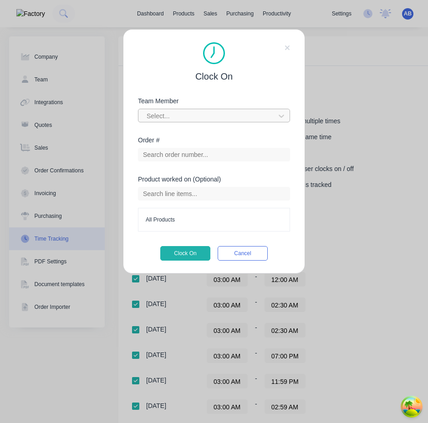
click at [242, 118] on div at bounding box center [208, 116] width 125 height 11
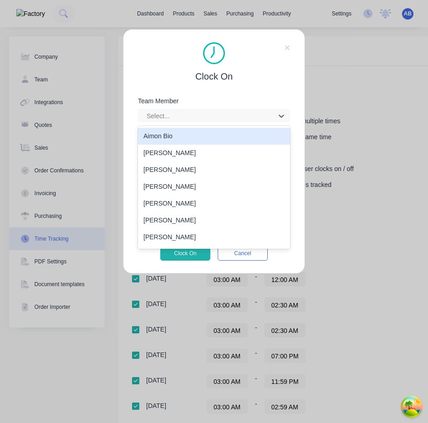
click at [222, 136] on div "Aimon Bio" at bounding box center [214, 136] width 152 height 17
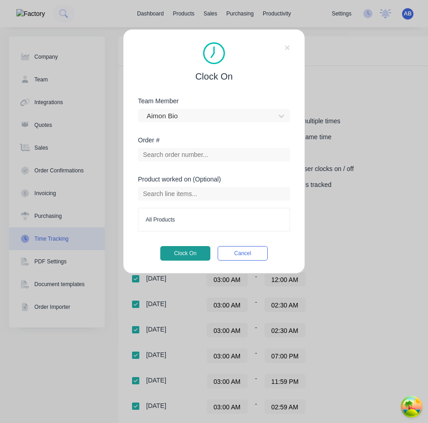
click at [187, 255] on button "Clock On" at bounding box center [185, 253] width 50 height 15
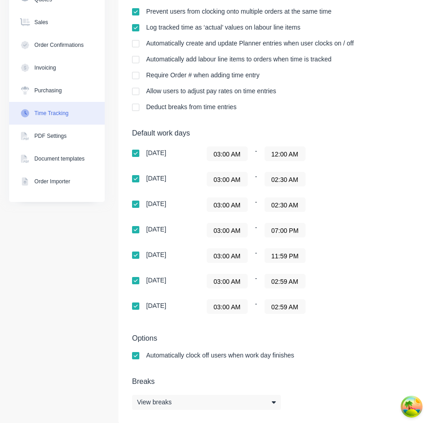
scroll to position [129, 0]
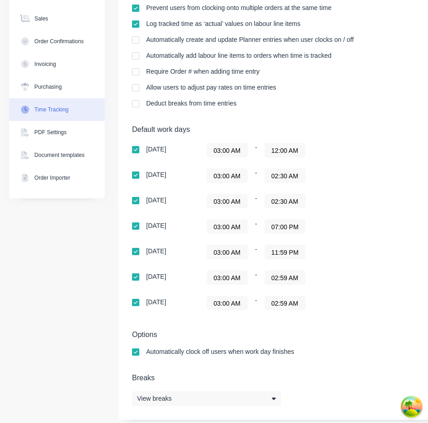
click at [284, 228] on input "07:00 PM" at bounding box center [285, 227] width 40 height 14
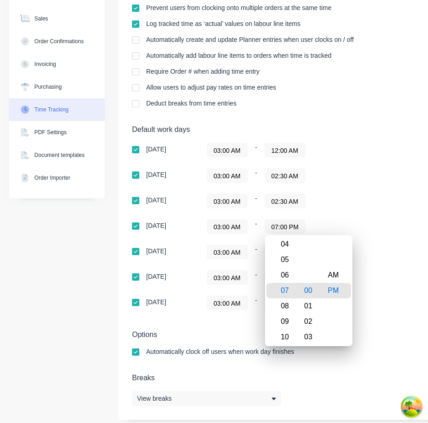
click at [352, 255] on div "03:00 AM - 11:59 PM" at bounding box center [319, 252] width 227 height 15
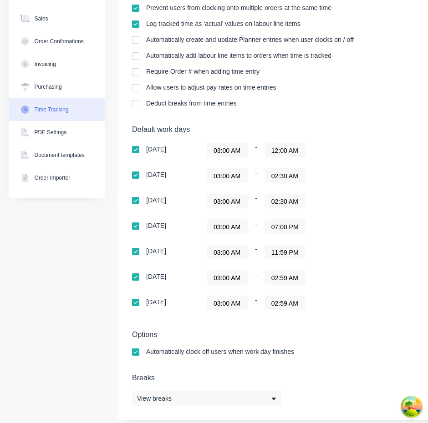
click at [290, 227] on input "07:00 PM" at bounding box center [285, 227] width 40 height 14
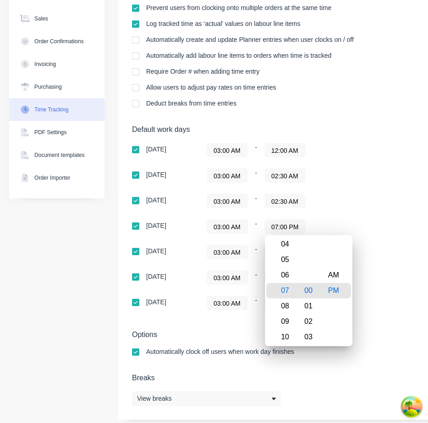
click at [368, 231] on div "03:00 AM - 07:00 PM" at bounding box center [319, 226] width 227 height 15
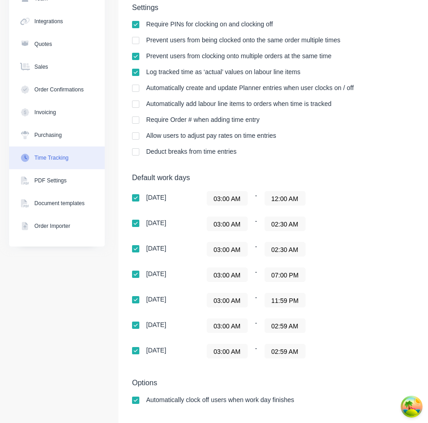
scroll to position [0, 0]
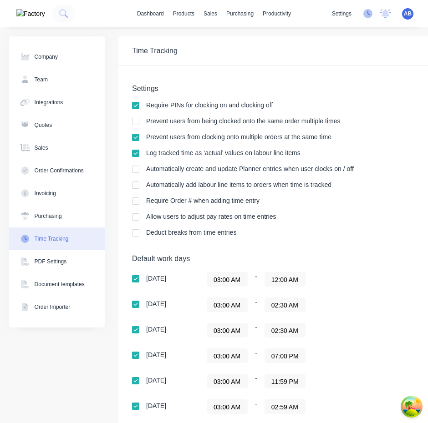
click at [368, 13] on icon at bounding box center [367, 13] width 9 height 9
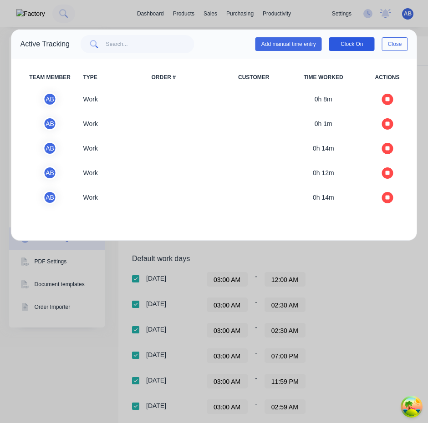
click at [352, 48] on button "Clock On" at bounding box center [351, 44] width 45 height 14
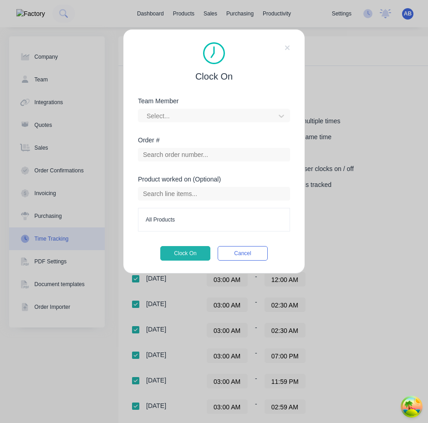
click at [236, 123] on div "Team Member Select..." at bounding box center [214, 117] width 152 height 39
click at [210, 120] on div at bounding box center [208, 116] width 125 height 11
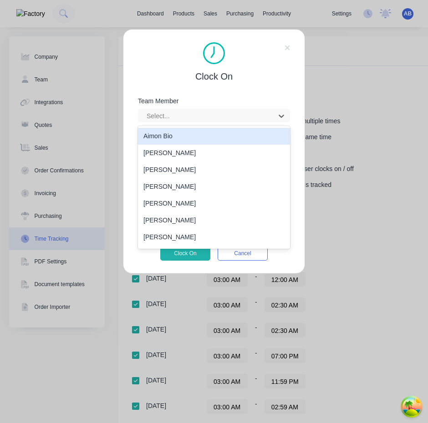
click at [194, 136] on div "Aimon Bio" at bounding box center [214, 136] width 152 height 17
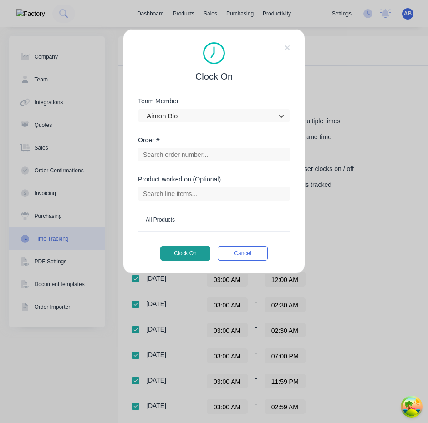
click at [194, 254] on button "Clock On" at bounding box center [185, 253] width 50 height 15
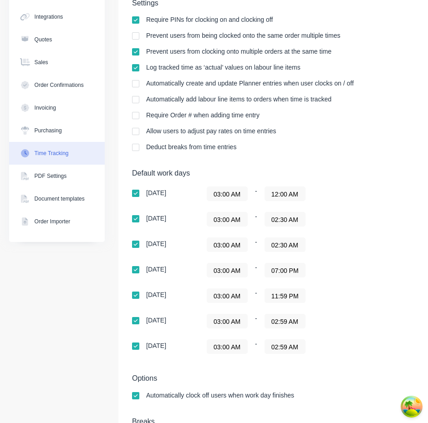
scroll to position [86, 0]
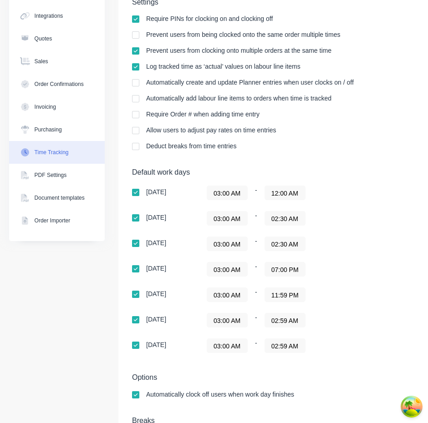
click at [150, 195] on div "[DATE]" at bounding box center [156, 192] width 20 height 6
click at [157, 195] on div "[DATE]" at bounding box center [156, 192] width 20 height 6
click at [310, 193] on div "03:00 AM - 12:00 AM" at bounding box center [319, 193] width 227 height 15
click at [255, 191] on div "03:00 AM - 12:00 AM" at bounding box center [319, 193] width 227 height 15
click at [256, 191] on div "03:00 AM - 12:00 AM" at bounding box center [319, 193] width 227 height 15
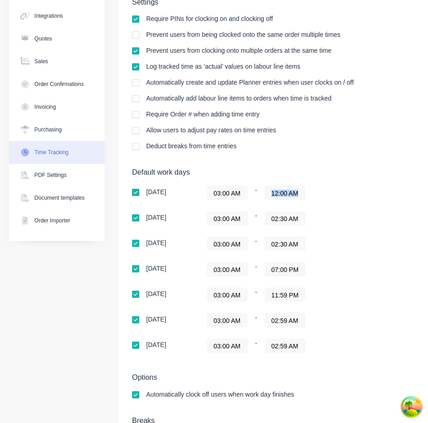
click at [256, 191] on div "03:00 AM - 12:00 AM" at bounding box center [319, 193] width 227 height 15
click at [151, 194] on div "[DATE]" at bounding box center [156, 192] width 20 height 6
click at [310, 195] on div "03:00 AM - 12:00 AM" at bounding box center [319, 193] width 227 height 15
click at [256, 193] on div "03:00 AM - 12:00 AM" at bounding box center [319, 193] width 227 height 15
click at [255, 192] on div "03:00 AM - 12:00 AM" at bounding box center [319, 193] width 227 height 15
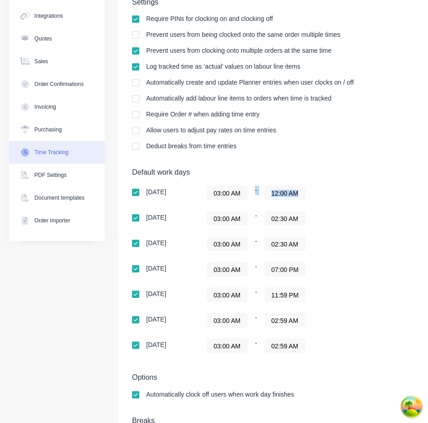
click at [257, 192] on div "03:00 AM - 12:00 AM" at bounding box center [319, 193] width 227 height 15
click at [344, 233] on div "Sunday 03:00 AM - 12:00 AM Monday 03:00 AM - 02:30 AM Tuesday 03:00 AM - 02:30 …" at bounding box center [291, 269] width 318 height 167
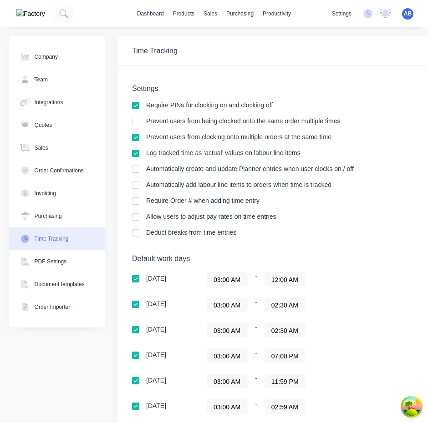
click at [187, 279] on div "[DATE] 03:00 AM - 12:00 AM" at bounding box center [291, 279] width 318 height 15
click at [253, 278] on div "03:00 AM - 12:00 AM" at bounding box center [319, 279] width 227 height 15
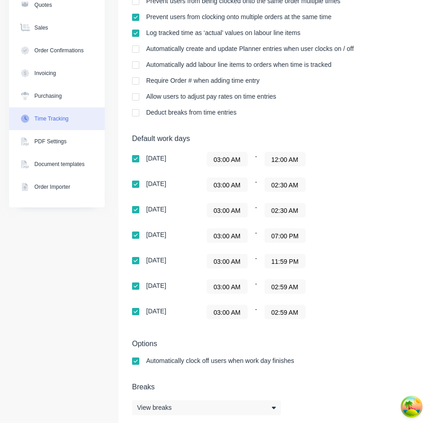
scroll to position [135, 0]
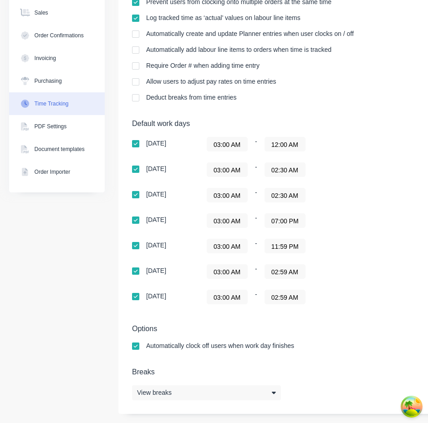
click at [308, 146] on div "03:00 AM - 12:00 AM" at bounding box center [319, 144] width 227 height 15
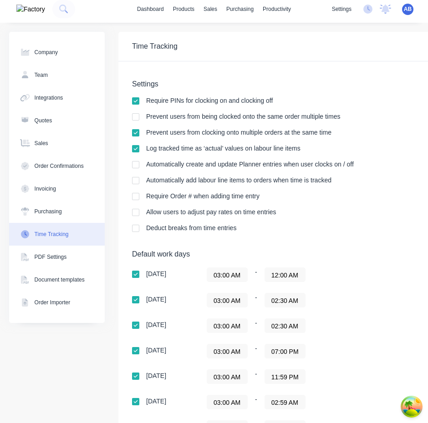
scroll to position [5, 0]
click at [311, 274] on div "03:00 AM - 12:00 AM" at bounding box center [319, 274] width 227 height 15
click at [316, 274] on div "03:00 AM - 12:00 AM" at bounding box center [319, 274] width 227 height 15
click at [308, 274] on div "03:00 AM - 12:00 AM" at bounding box center [319, 274] width 227 height 15
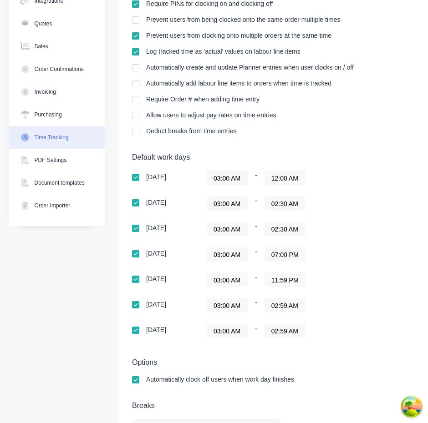
scroll to position [135, 0]
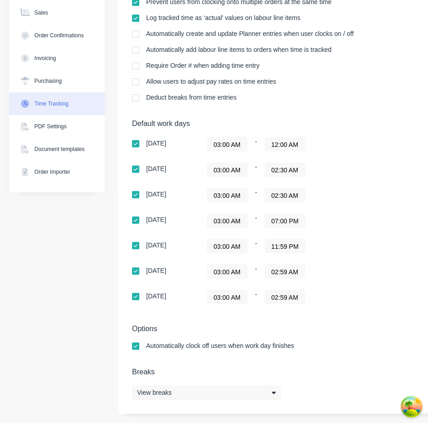
click at [309, 298] on div "03:00 AM - 02:59 AM" at bounding box center [319, 297] width 227 height 15
click at [307, 275] on div "03:00 AM - 02:59 AM" at bounding box center [319, 271] width 227 height 15
click at [307, 297] on div "03:00 AM - 02:59 AM" at bounding box center [319, 297] width 227 height 15
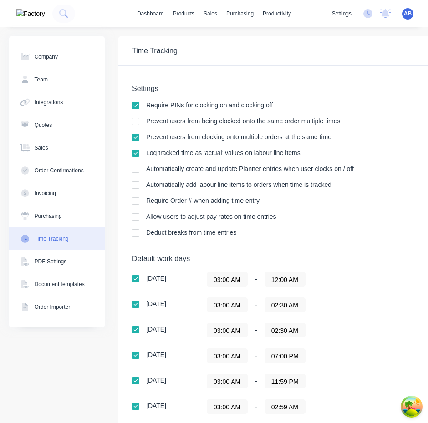
click at [144, 276] on div at bounding box center [135, 279] width 18 height 18
click at [181, 279] on div "[DATE] 03:00 AM - 12:00 AM" at bounding box center [291, 279] width 318 height 15
click at [131, 277] on div at bounding box center [135, 279] width 18 height 18
click at [175, 277] on div "[DATE]" at bounding box center [154, 279] width 45 height 9
click at [290, 281] on input "12:00 AM" at bounding box center [285, 279] width 40 height 14
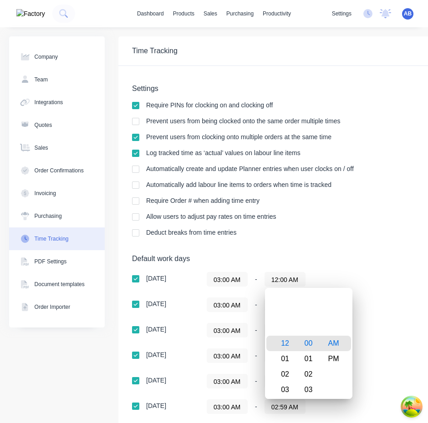
click at [337, 271] on div "Default work days Sunday 03:00 AM - 12:00 AM Monday 03:00 AM - 02:30 AM Tuesday…" at bounding box center [380, 352] width 496 height 196
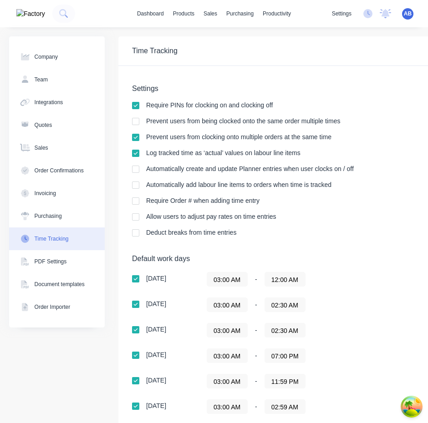
click at [332, 276] on div "03:00 AM - 12:00 AM" at bounding box center [319, 279] width 227 height 15
click at [240, 274] on input at bounding box center [227, 279] width 40 height 14
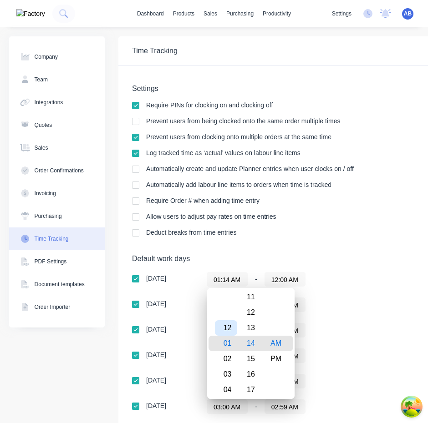
click at [231, 331] on div "12" at bounding box center [226, 327] width 22 height 15
click at [381, 281] on div "12:14 AM - 12:00 AM" at bounding box center [319, 279] width 227 height 15
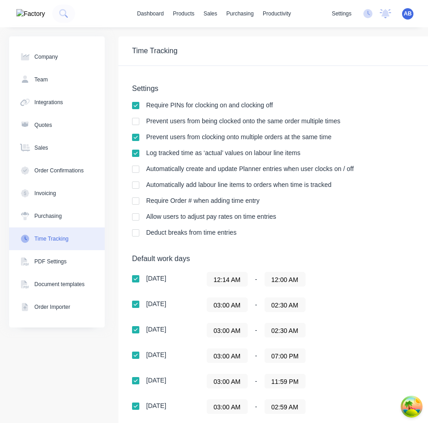
click at [243, 275] on input "12:14 AM" at bounding box center [227, 279] width 40 height 14
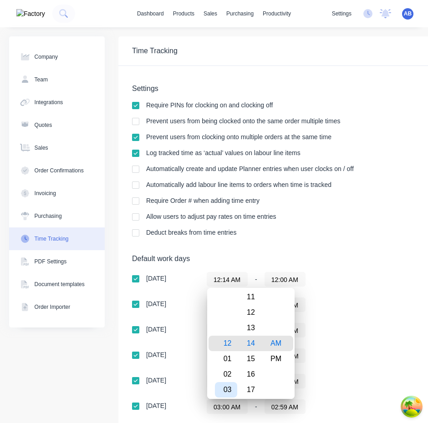
click at [229, 387] on div "03" at bounding box center [226, 389] width 22 height 15
type input "03:00 AM"
click at [256, 345] on div "00" at bounding box center [251, 343] width 22 height 15
click at [425, 282] on div "03:00 AM - 12:00 AM" at bounding box center [319, 279] width 227 height 15
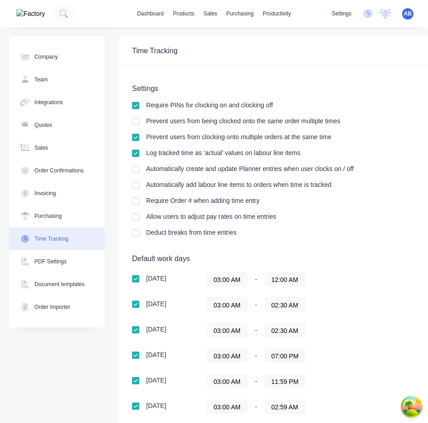
click at [410, 10] on span "AB" at bounding box center [407, 14] width 8 height 8
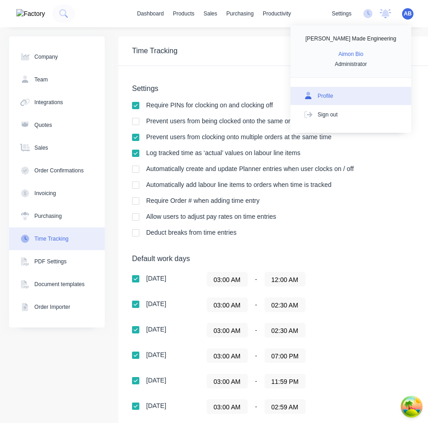
click at [366, 98] on button "Profile" at bounding box center [350, 96] width 121 height 18
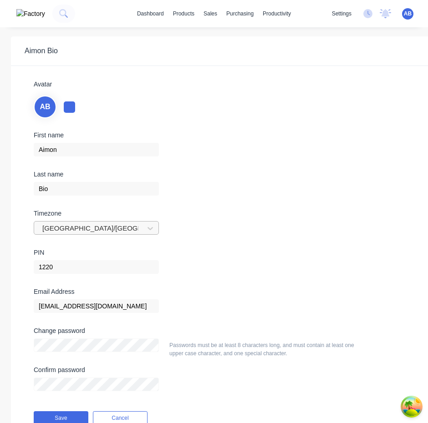
click at [129, 230] on div at bounding box center [90, 228] width 98 height 11
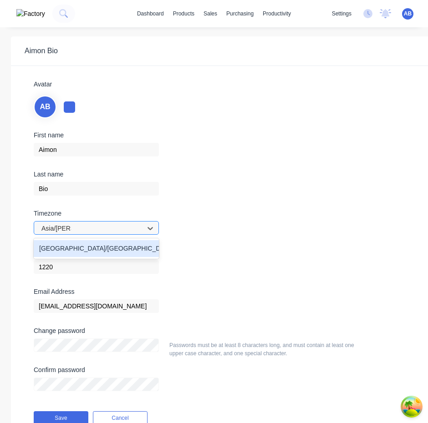
type input "[GEOGRAPHIC_DATA]/[GEOGRAPHIC_DATA]"
click at [117, 247] on div "[GEOGRAPHIC_DATA]/[GEOGRAPHIC_DATA]" at bounding box center [96, 248] width 125 height 17
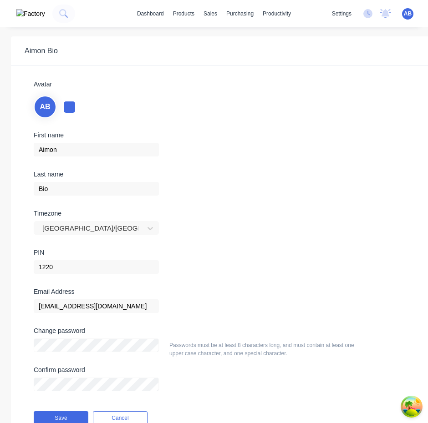
click at [302, 181] on div "Bio" at bounding box center [277, 188] width 487 height 16
click at [60, 416] on button "Save" at bounding box center [61, 418] width 55 height 14
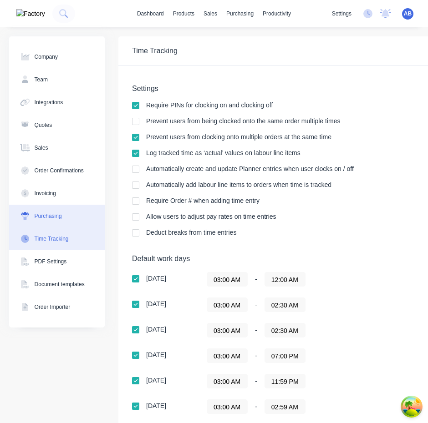
click at [72, 213] on button "Purchasing" at bounding box center [57, 216] width 96 height 23
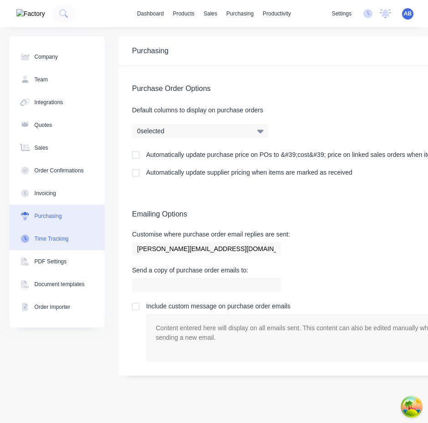
click at [72, 244] on button "Time Tracking" at bounding box center [57, 238] width 96 height 23
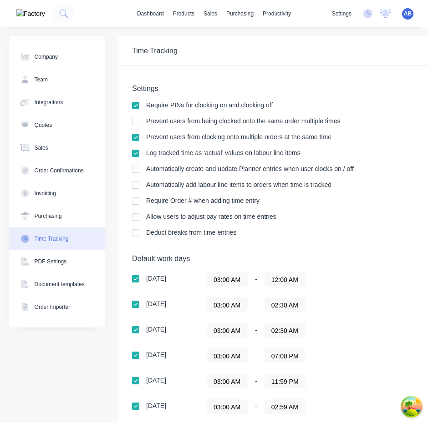
click at [237, 276] on input "03:00 AM" at bounding box center [227, 279] width 40 height 14
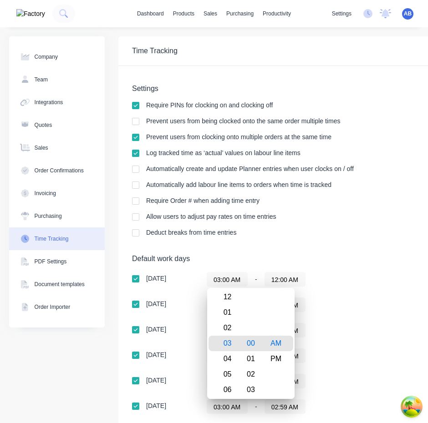
click at [309, 248] on div "Settings Require PINs for clocking on and clocking off Prevent users from being…" at bounding box center [379, 307] width 523 height 483
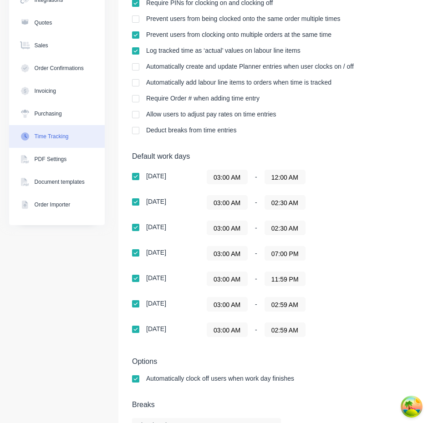
scroll to position [93, 0]
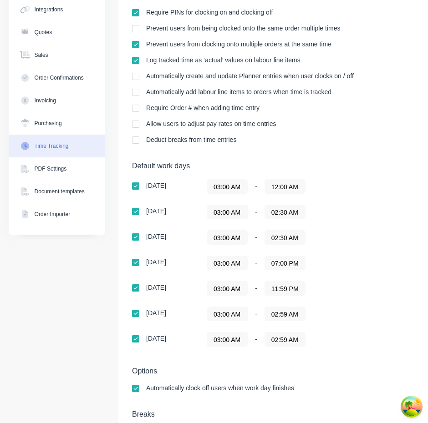
click at [392, 164] on h5 "Default work days" at bounding box center [380, 165] width 496 height 9
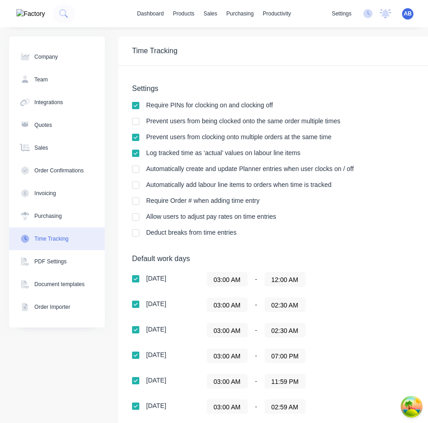
click at [405, 15] on span "AB" at bounding box center [407, 14] width 8 height 8
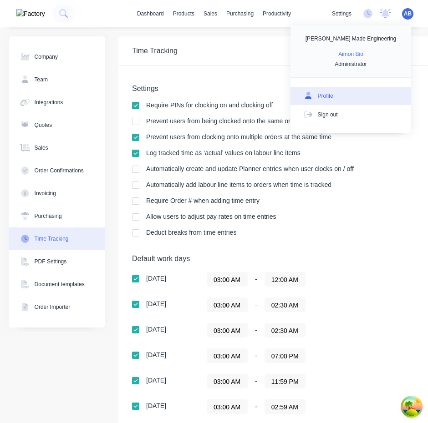
click at [347, 94] on button "Profile" at bounding box center [350, 96] width 121 height 18
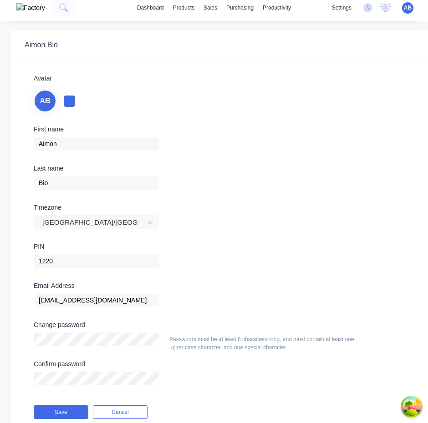
scroll to position [6, 0]
click at [118, 220] on div at bounding box center [90, 221] width 98 height 11
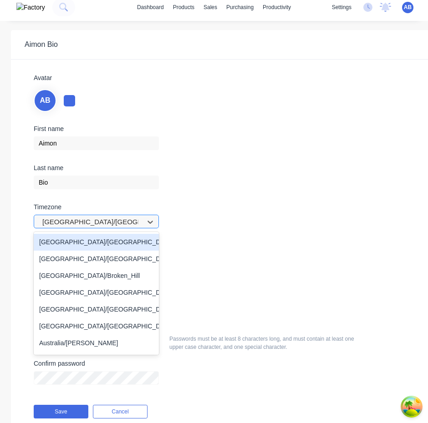
type input "A"
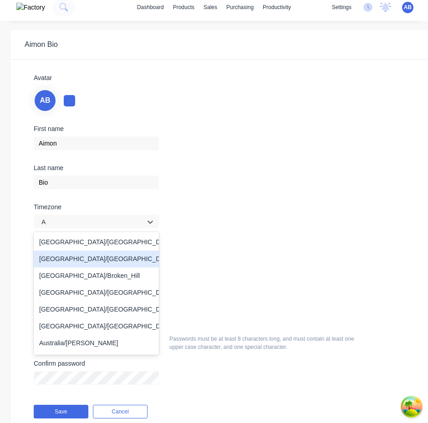
click at [109, 262] on div "[GEOGRAPHIC_DATA]/[GEOGRAPHIC_DATA]" at bounding box center [96, 259] width 125 height 17
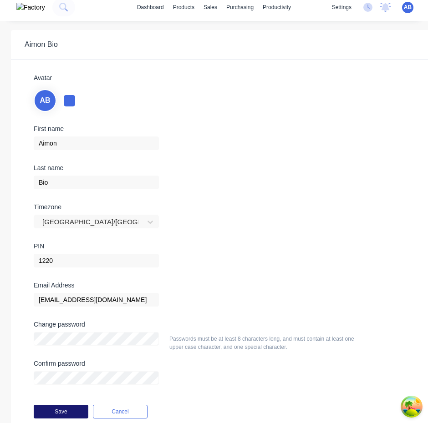
click at [70, 418] on button "Save" at bounding box center [61, 412] width 55 height 14
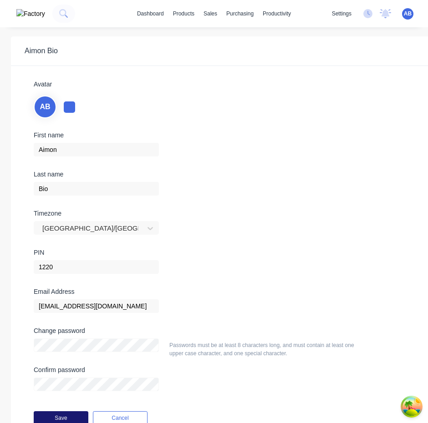
click at [57, 415] on button "Save" at bounding box center [61, 418] width 55 height 14
click at [408, 19] on div "settings No new notifications [PERSON_NAME] all as read You have no notificatio…" at bounding box center [377, 14] width 101 height 14
click at [408, 13] on span "AB" at bounding box center [407, 14] width 8 height 8
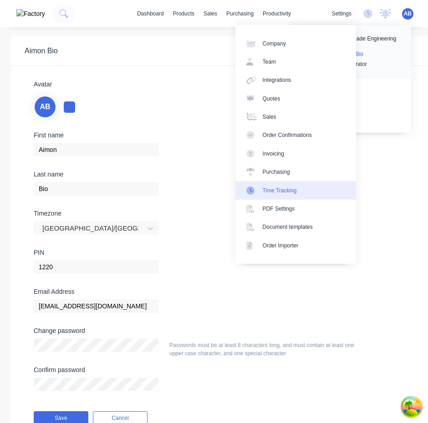
click at [291, 191] on div "Time Tracking" at bounding box center [279, 190] width 34 height 8
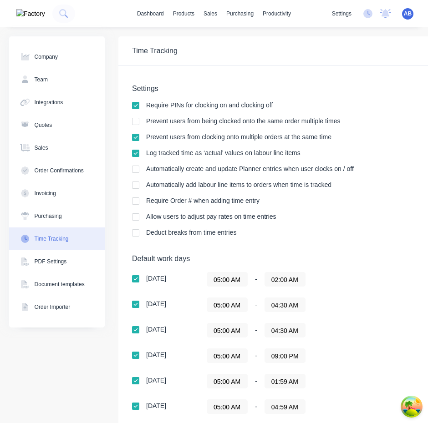
click at [231, 282] on input "05:00 AM" at bounding box center [227, 279] width 40 height 14
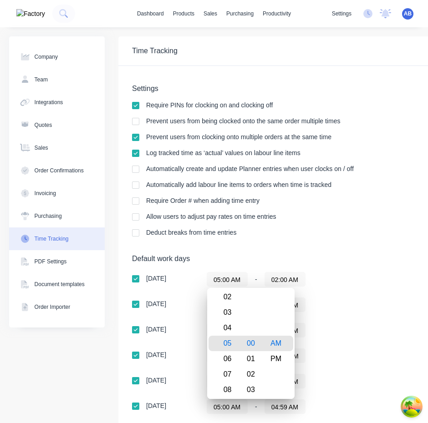
click at [338, 282] on div "05:00 AM - 02:00 AM" at bounding box center [319, 279] width 227 height 15
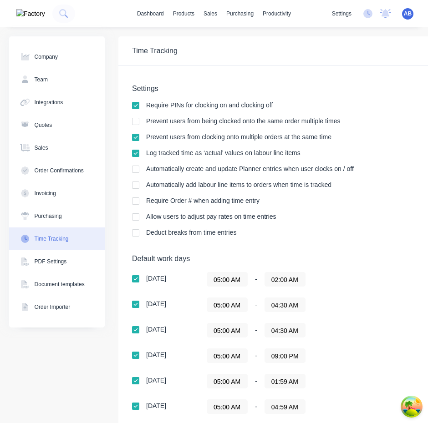
click at [406, 14] on span "AB" at bounding box center [407, 14] width 8 height 8
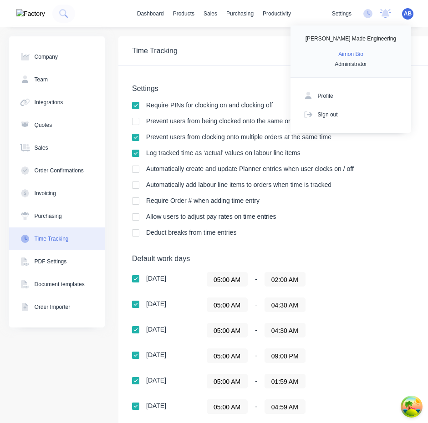
click at [409, 15] on span "AB" at bounding box center [407, 14] width 8 height 8
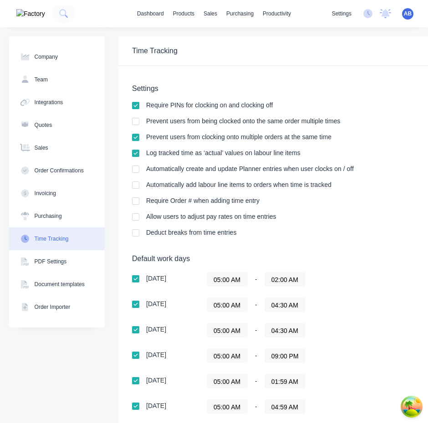
click at [411, 12] on span "AB" at bounding box center [407, 14] width 8 height 8
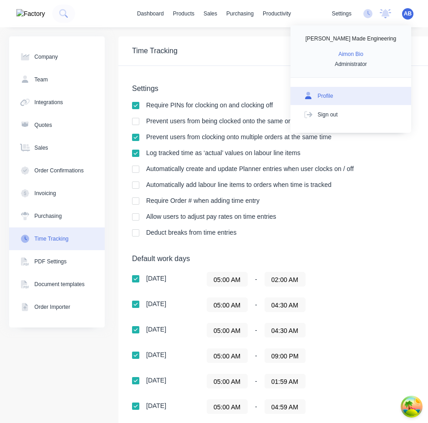
click at [365, 95] on button "Profile" at bounding box center [350, 96] width 121 height 18
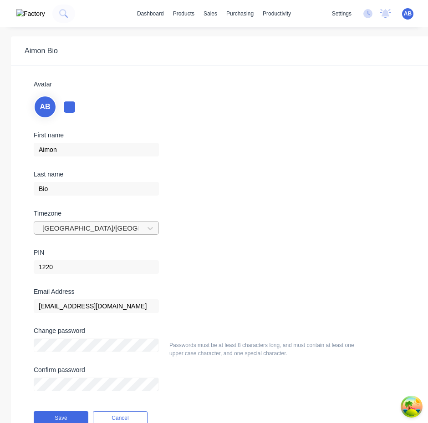
click at [128, 228] on div at bounding box center [90, 228] width 98 height 11
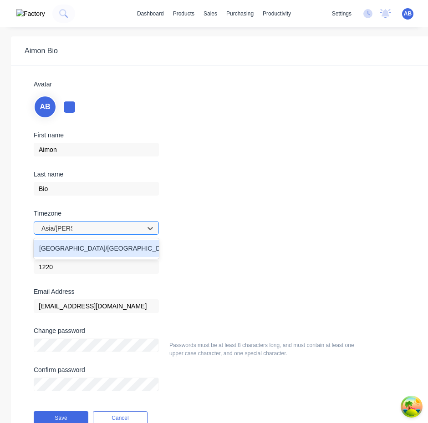
type input "Asia/Manila"
click at [127, 250] on div "Asia/Manila" at bounding box center [96, 248] width 125 height 17
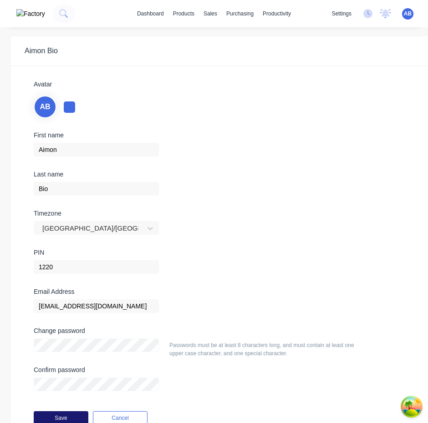
click at [75, 417] on button "Save" at bounding box center [61, 418] width 55 height 14
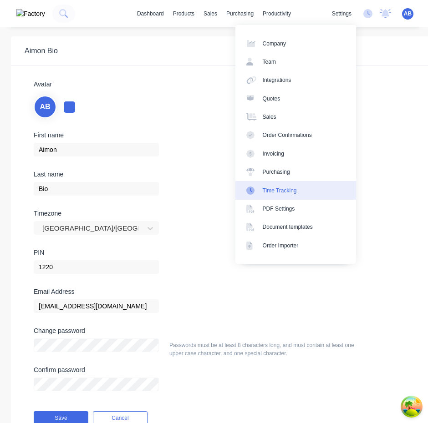
click at [303, 192] on link "Time Tracking" at bounding box center [295, 190] width 121 height 18
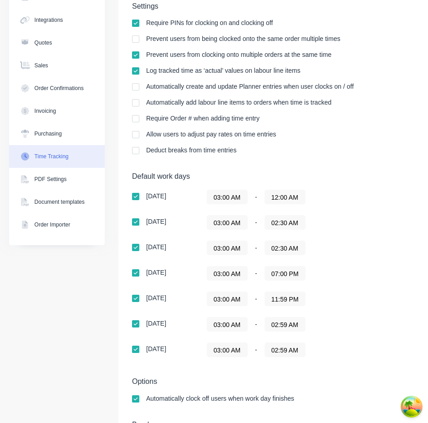
scroll to position [85, 0]
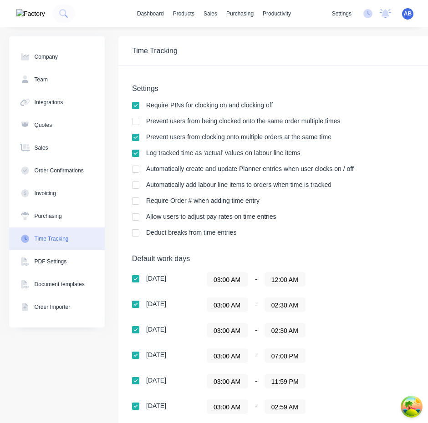
click at [332, 304] on div "03:00 AM - 02:30 AM" at bounding box center [319, 304] width 227 height 15
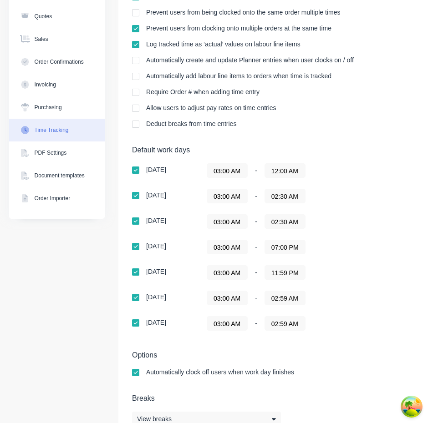
scroll to position [135, 0]
